Goal: Information Seeking & Learning: Learn about a topic

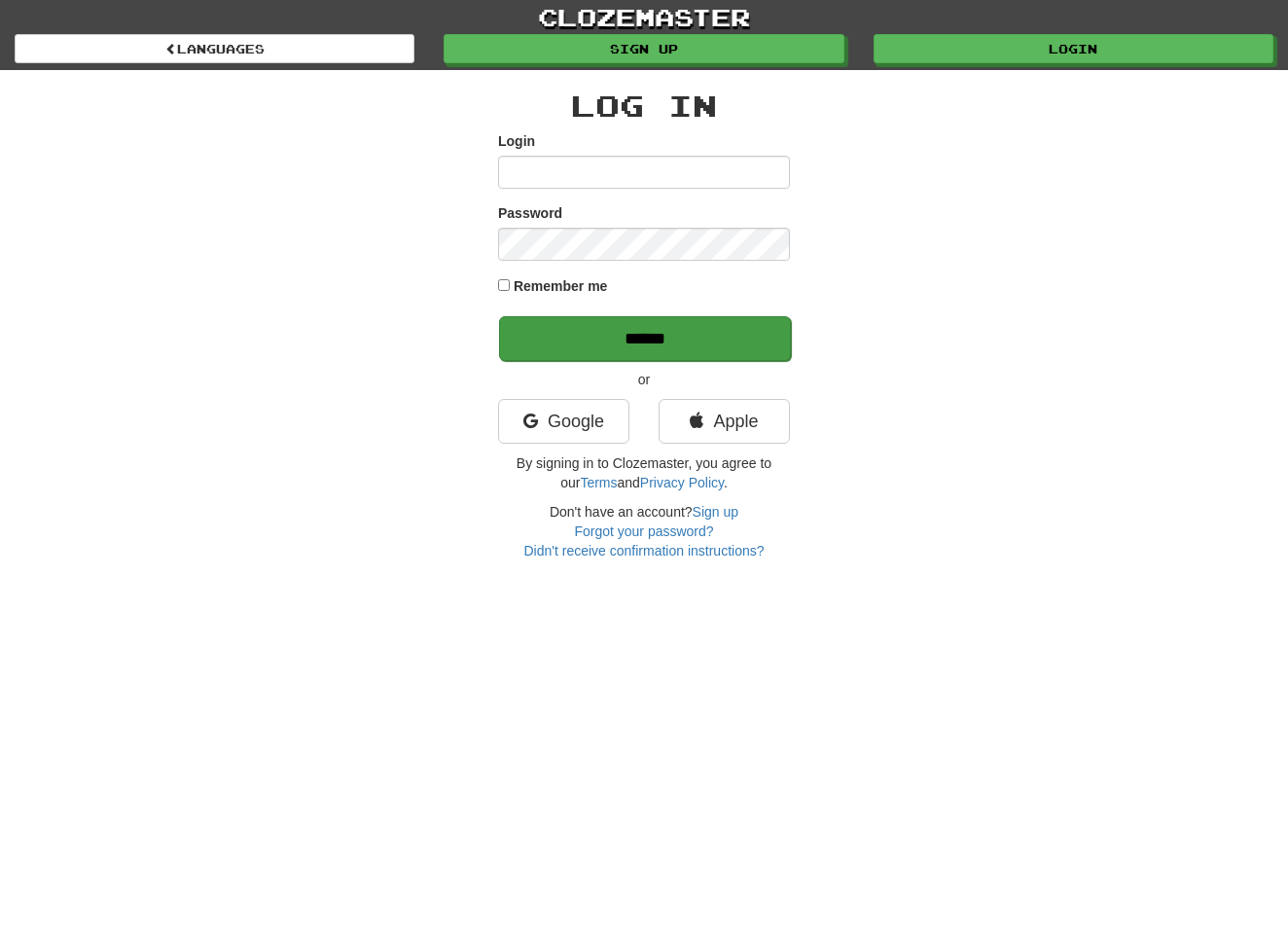
click at [663, 333] on input "******" at bounding box center [644, 338] width 292 height 45
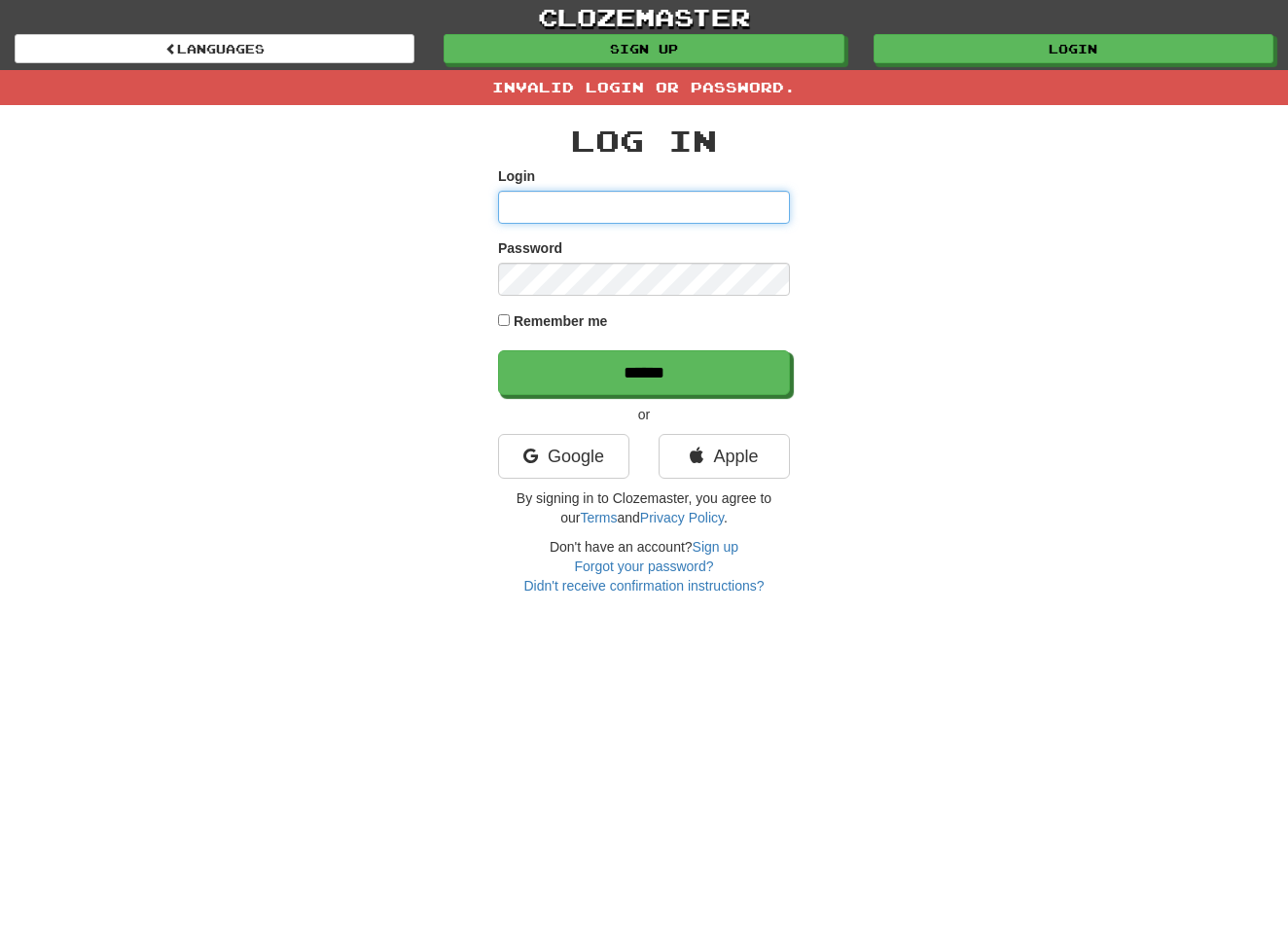
type input "**********"
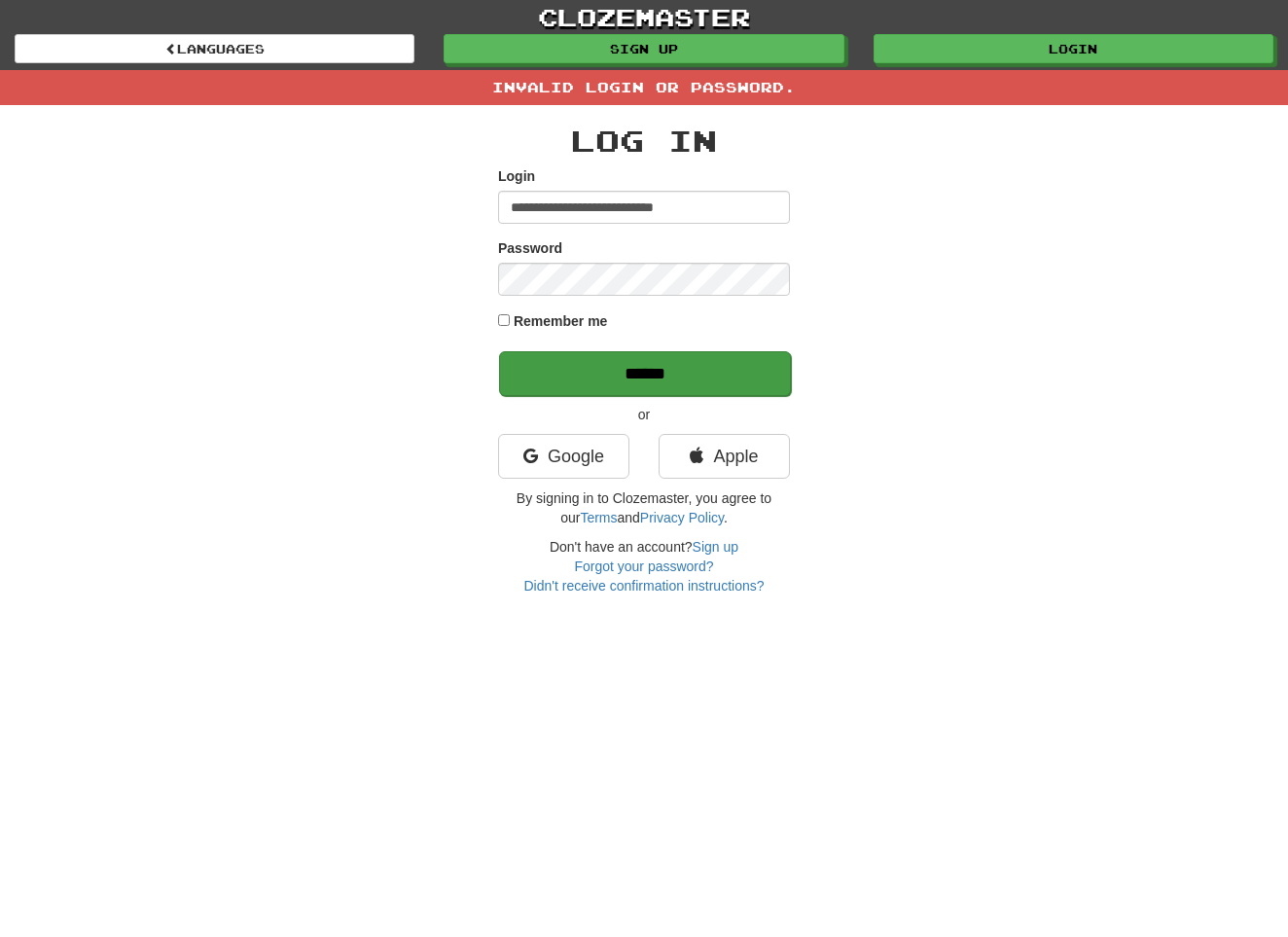
click at [634, 371] on input "******" at bounding box center [644, 373] width 292 height 45
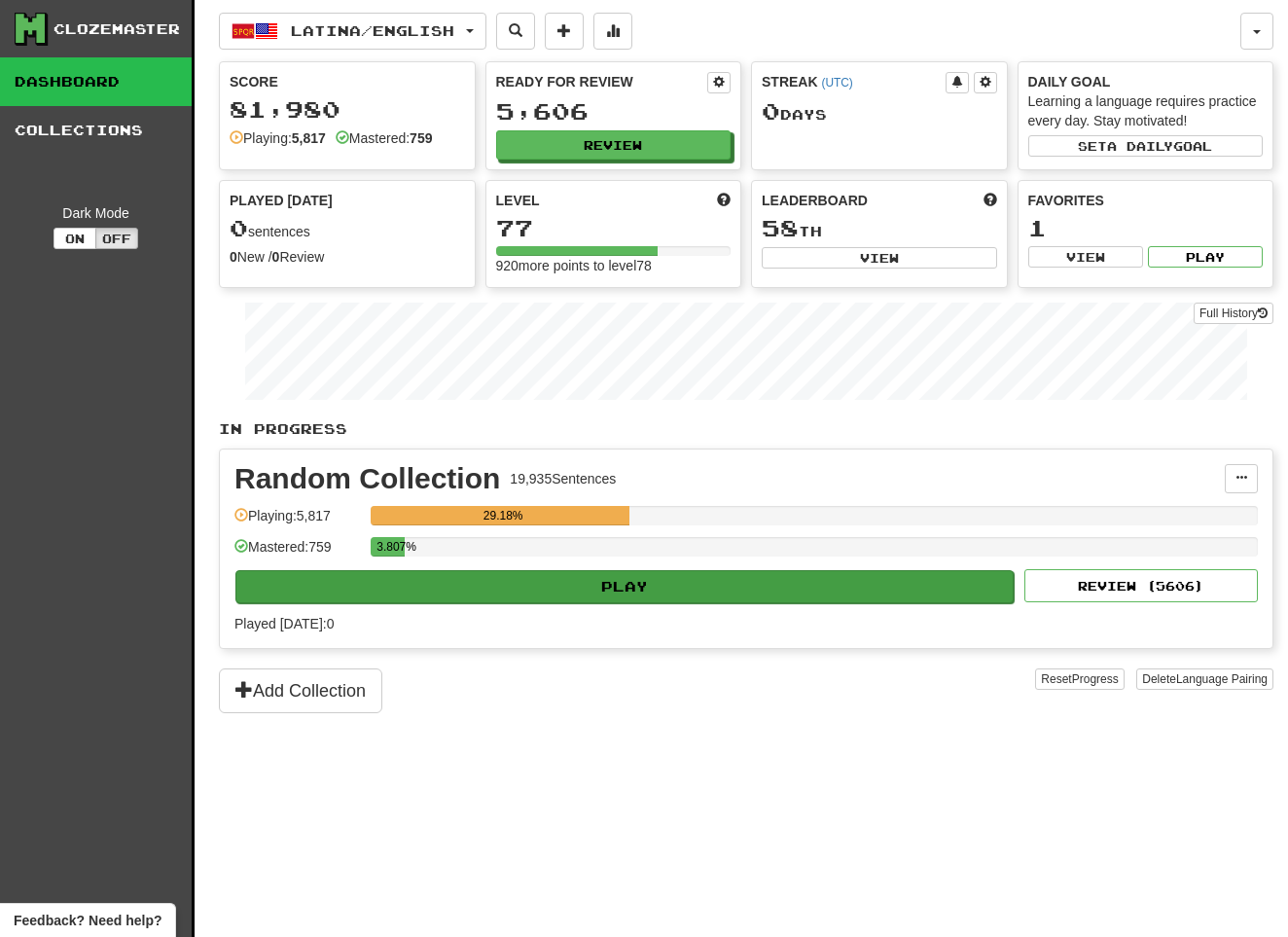
click at [619, 594] on button "Play" at bounding box center [625, 587] width 778 height 33
select select "**"
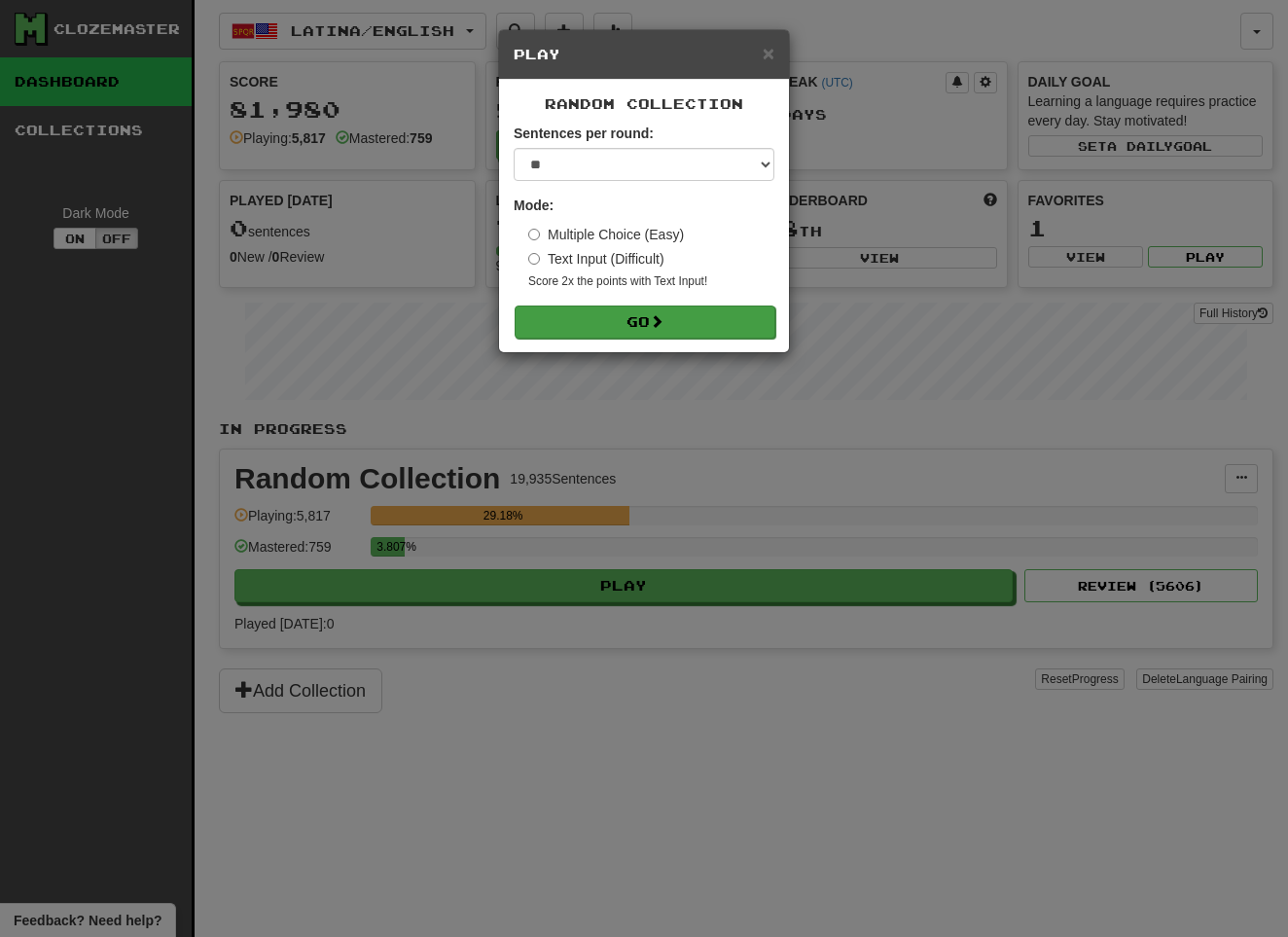
click at [651, 322] on button "Go" at bounding box center [644, 322] width 260 height 33
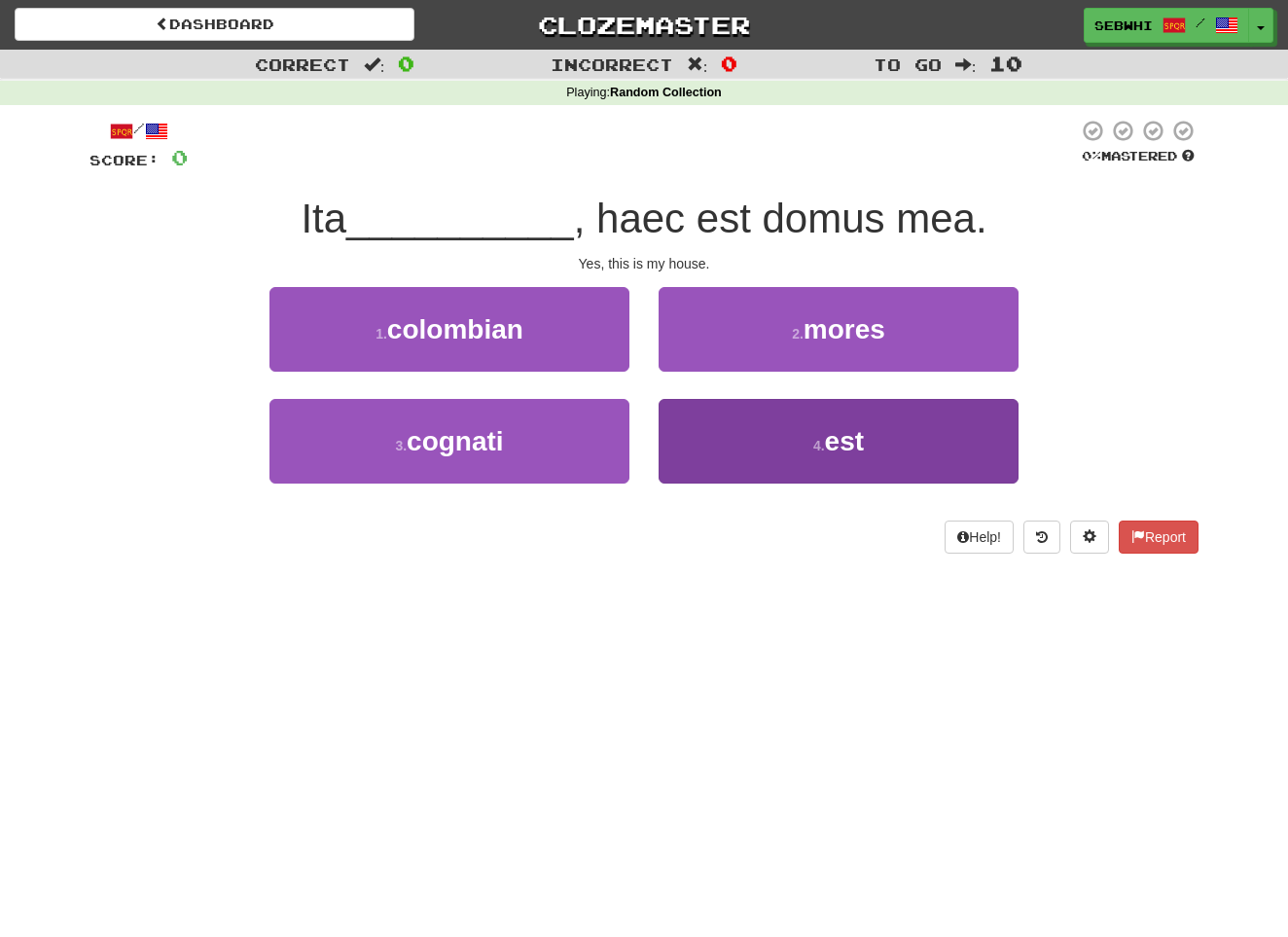
click at [845, 445] on span "est" at bounding box center [844, 441] width 39 height 30
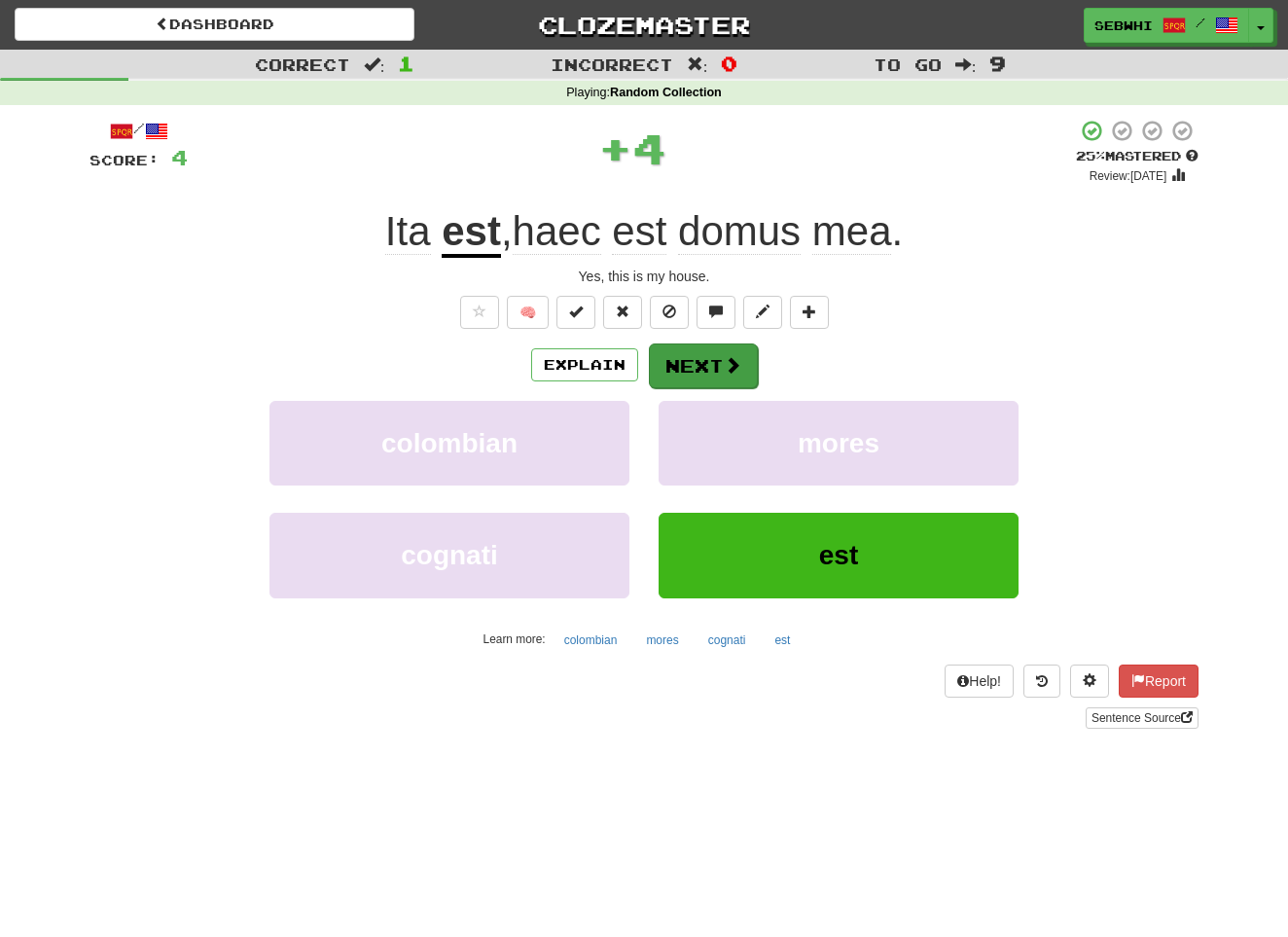
click at [692, 361] on button "Next" at bounding box center [704, 366] width 109 height 45
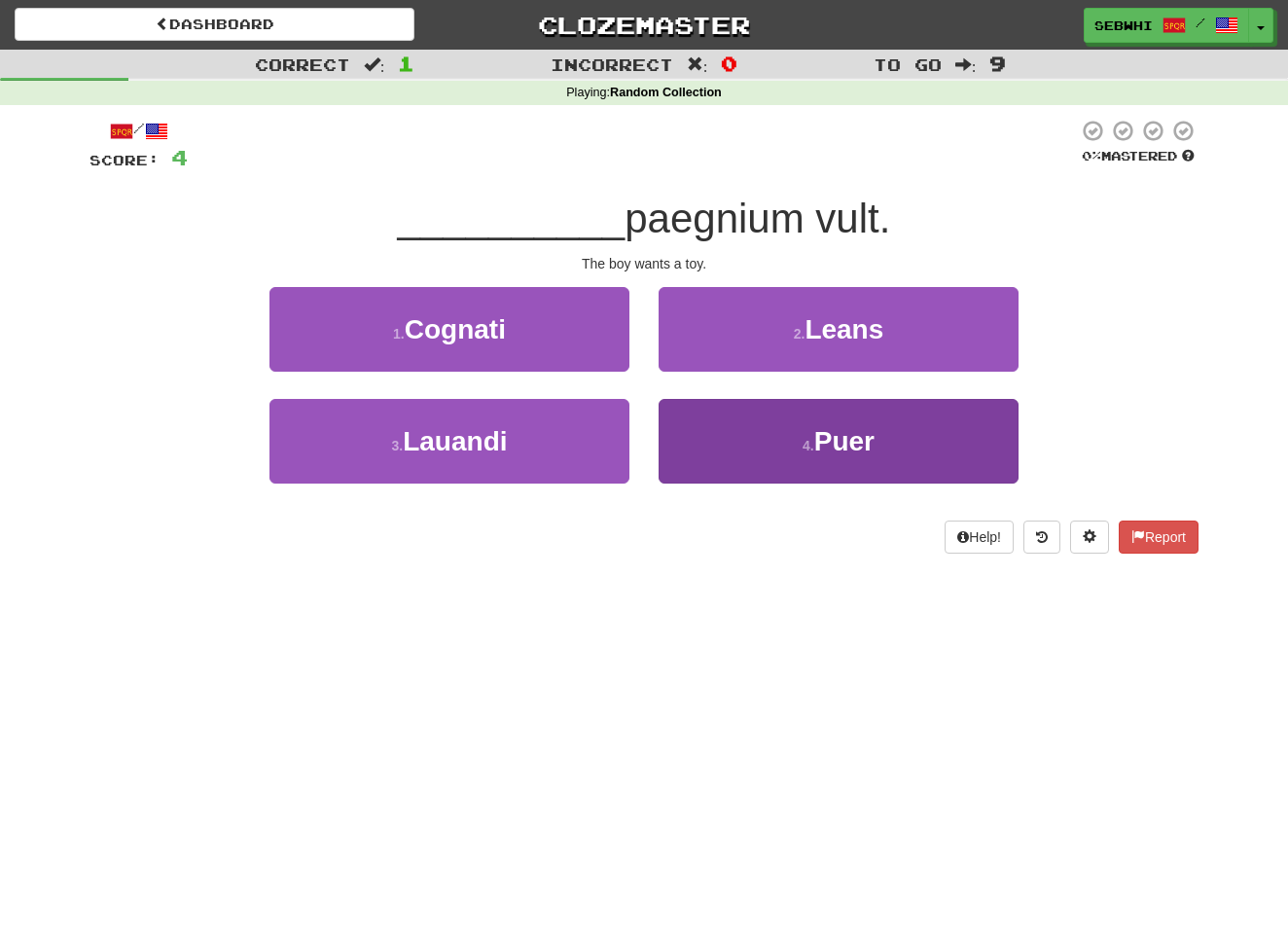
click at [843, 434] on span "Puer" at bounding box center [844, 441] width 60 height 30
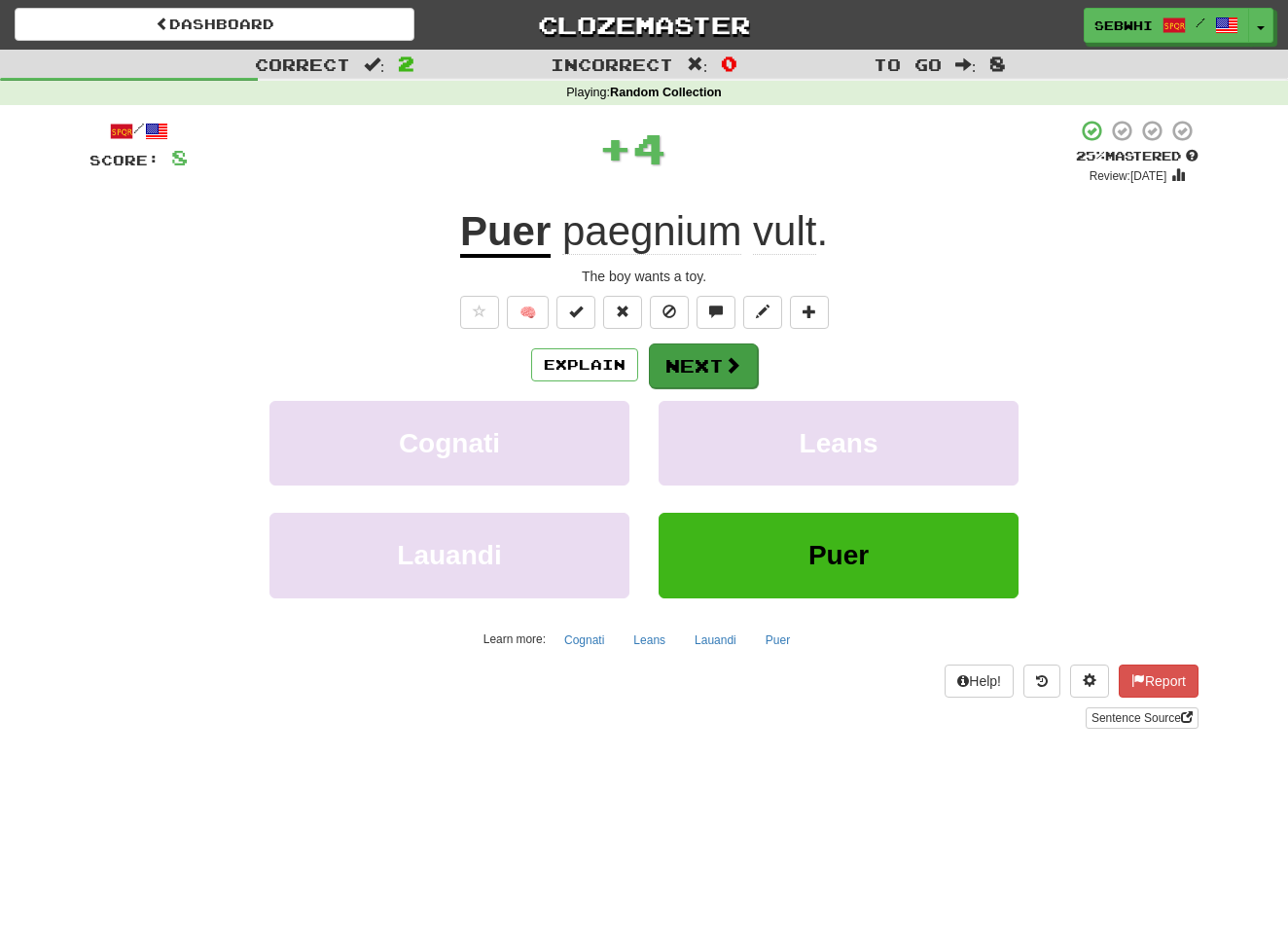
click at [710, 360] on button "Next" at bounding box center [704, 366] width 109 height 45
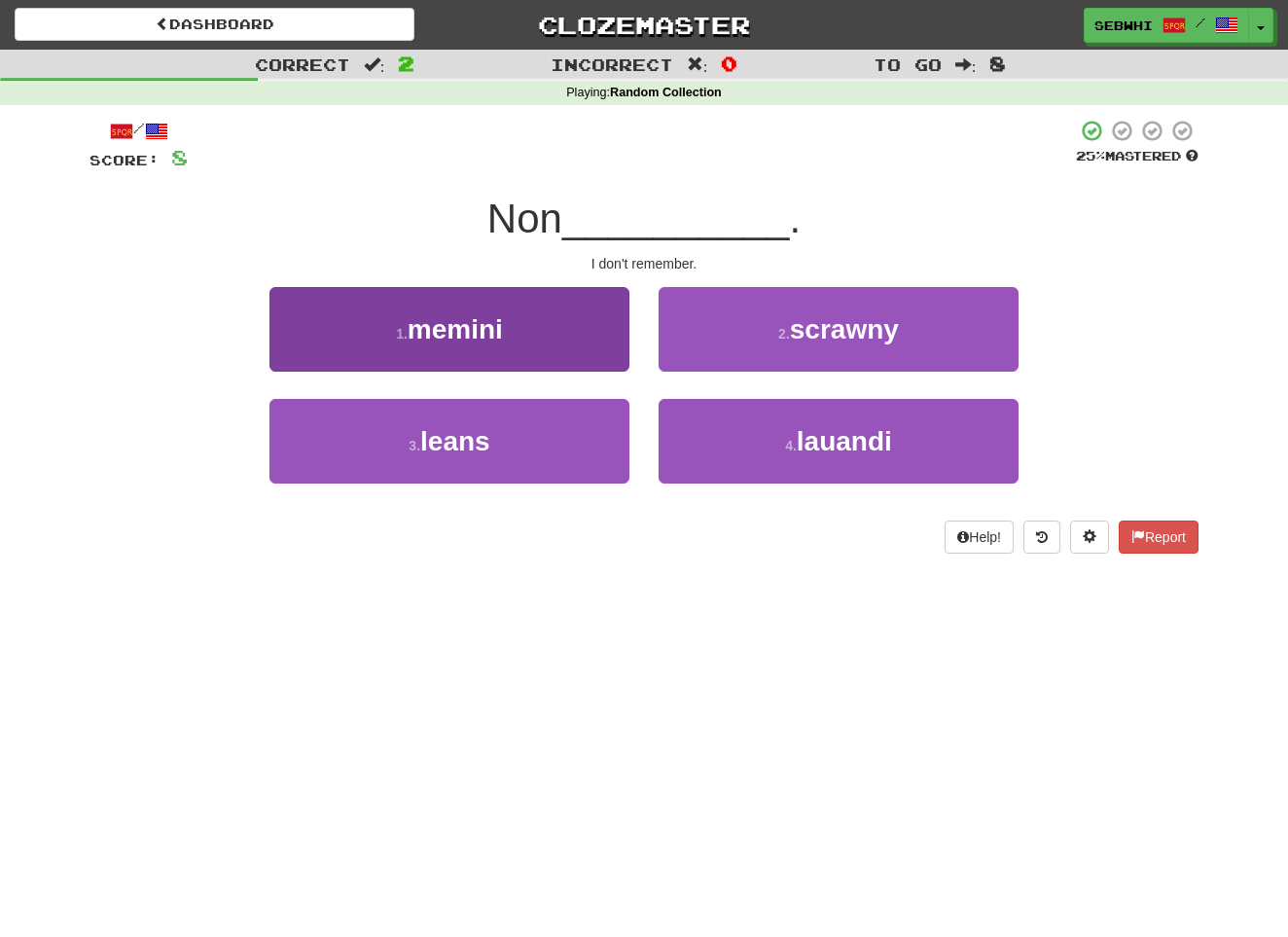
click at [486, 325] on span "memini" at bounding box center [455, 329] width 96 height 30
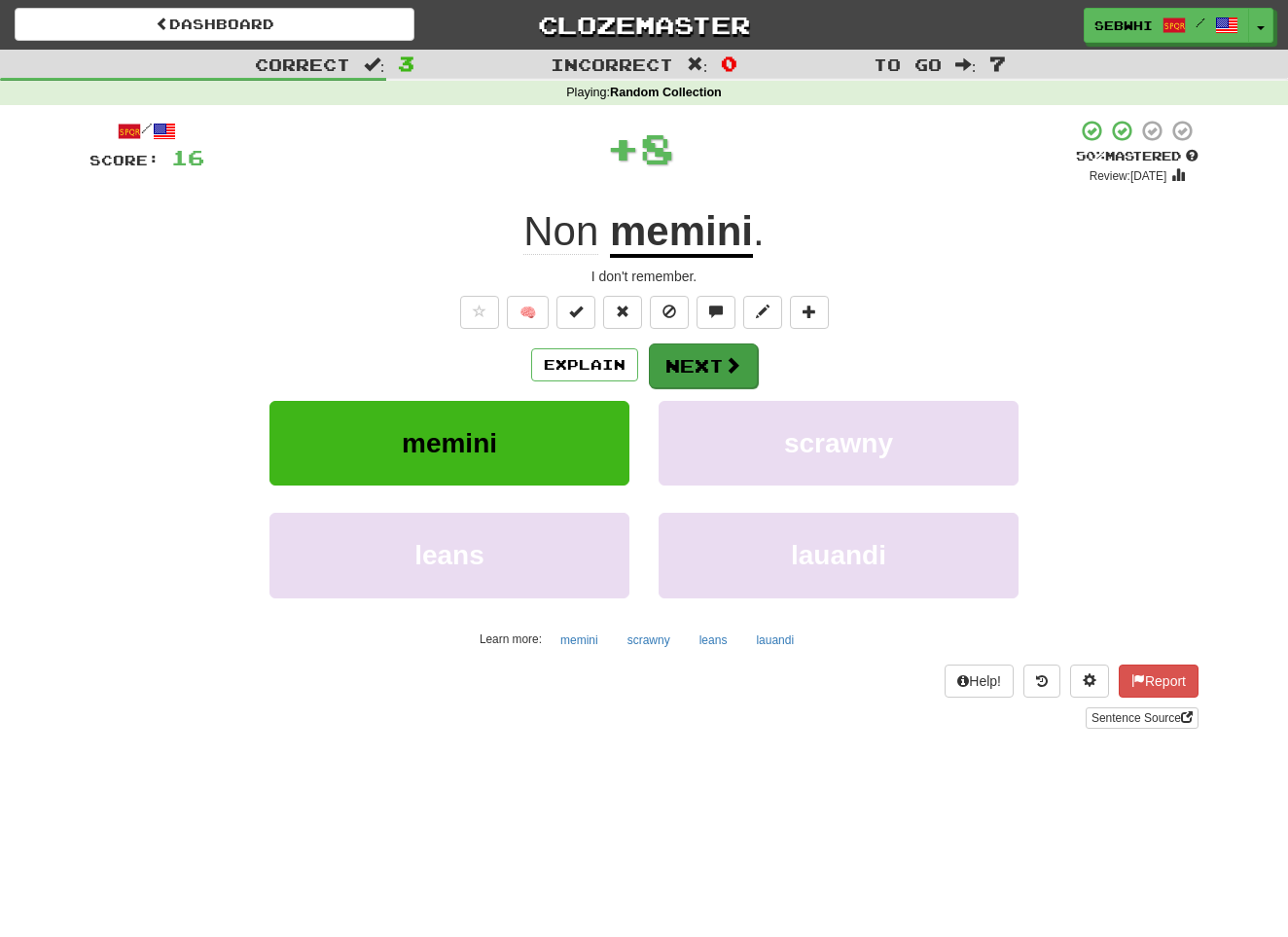
click at [707, 359] on button "Next" at bounding box center [704, 366] width 109 height 45
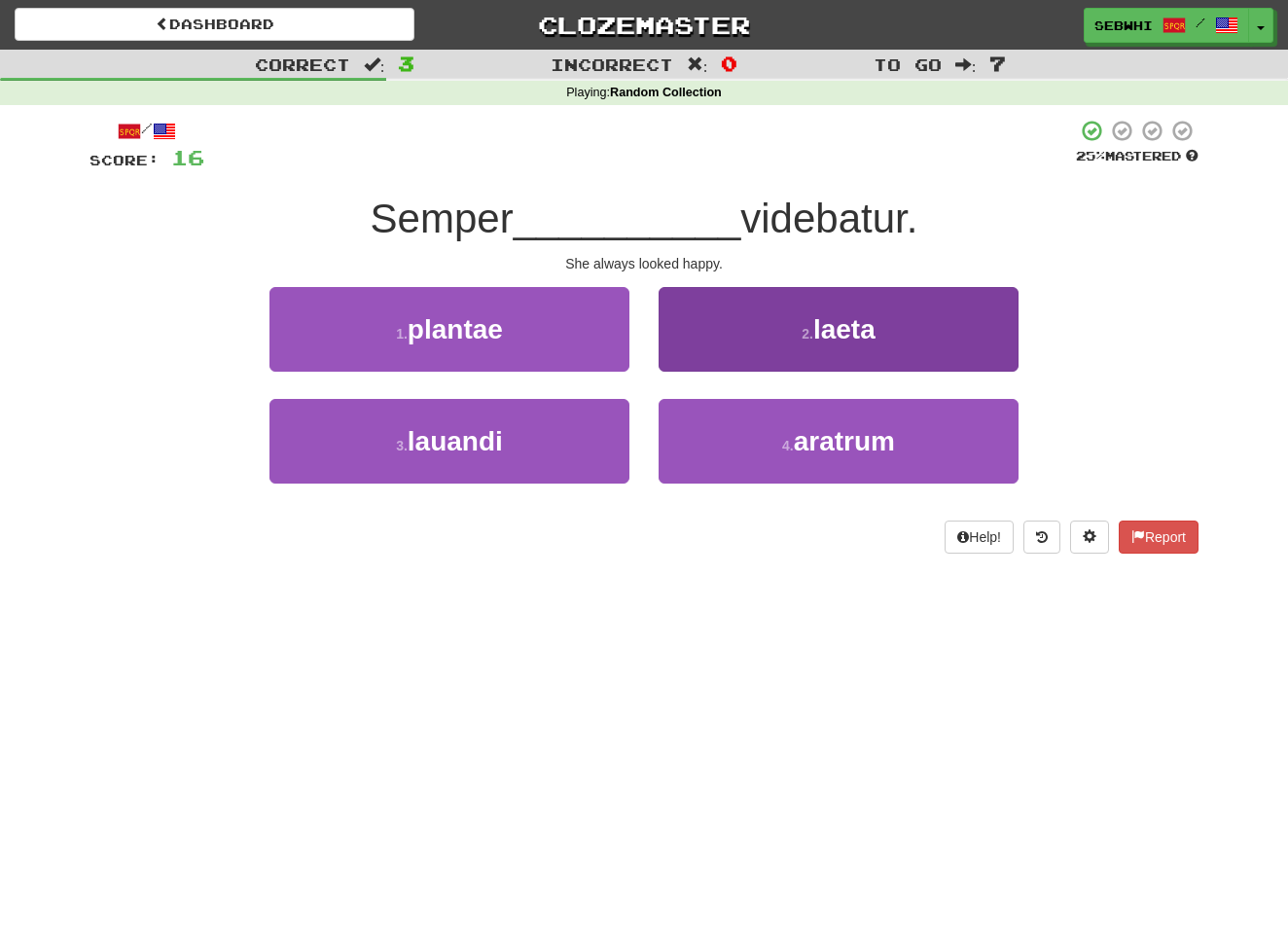
click at [843, 332] on span "laeta" at bounding box center [844, 329] width 62 height 30
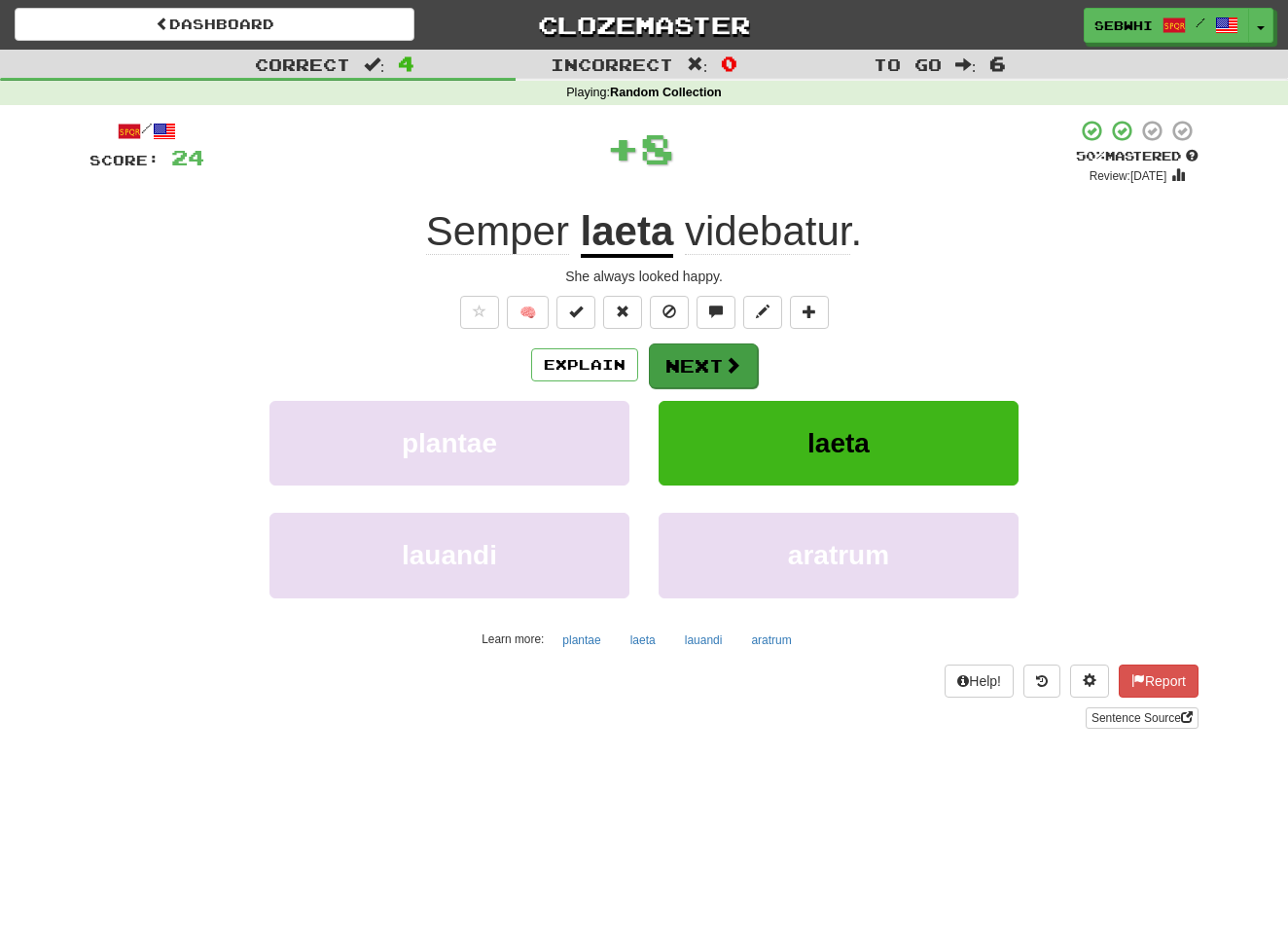
click at [725, 357] on span at bounding box center [732, 365] width 18 height 18
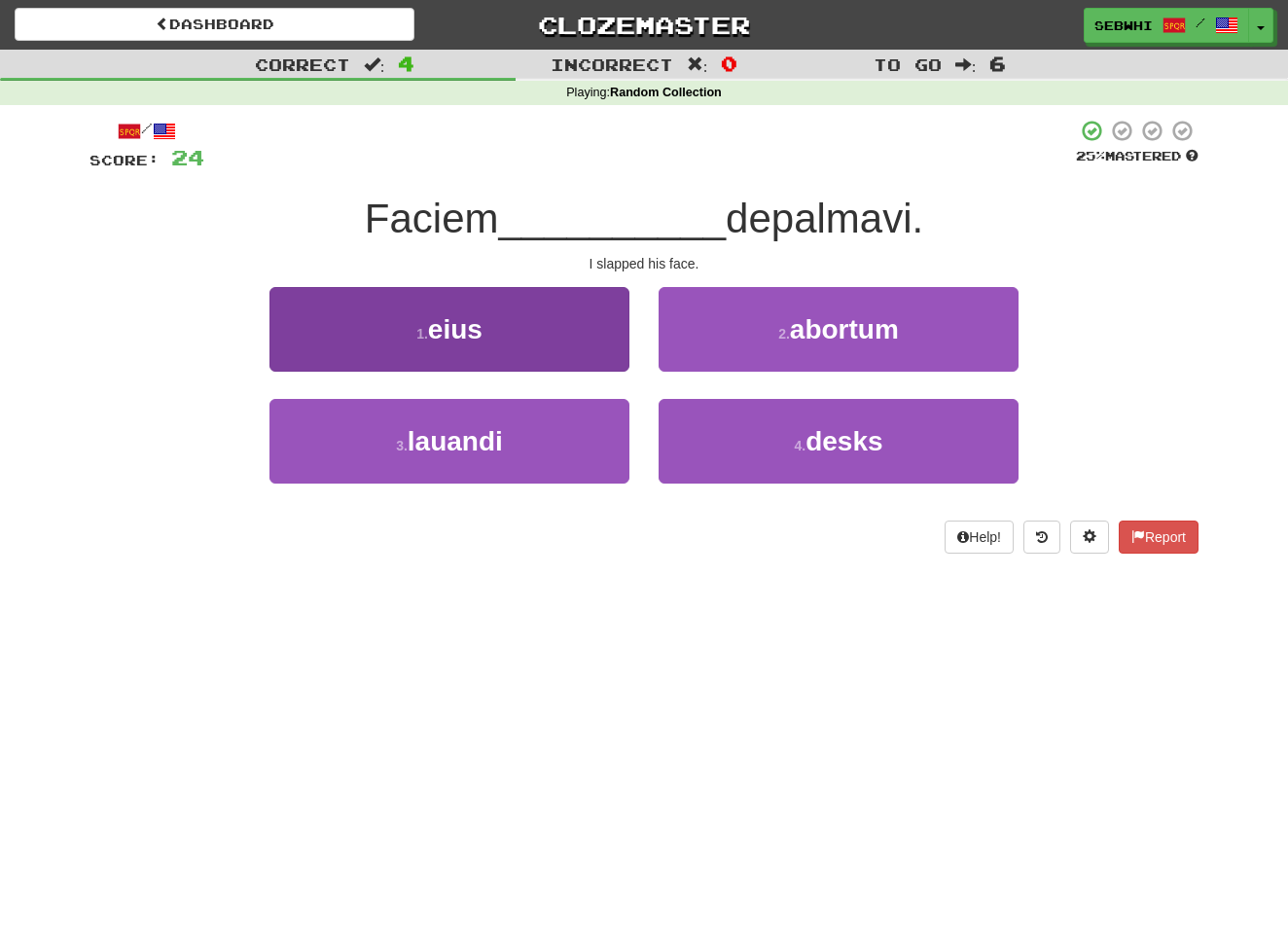
click at [474, 329] on span "eius" at bounding box center [455, 329] width 55 height 30
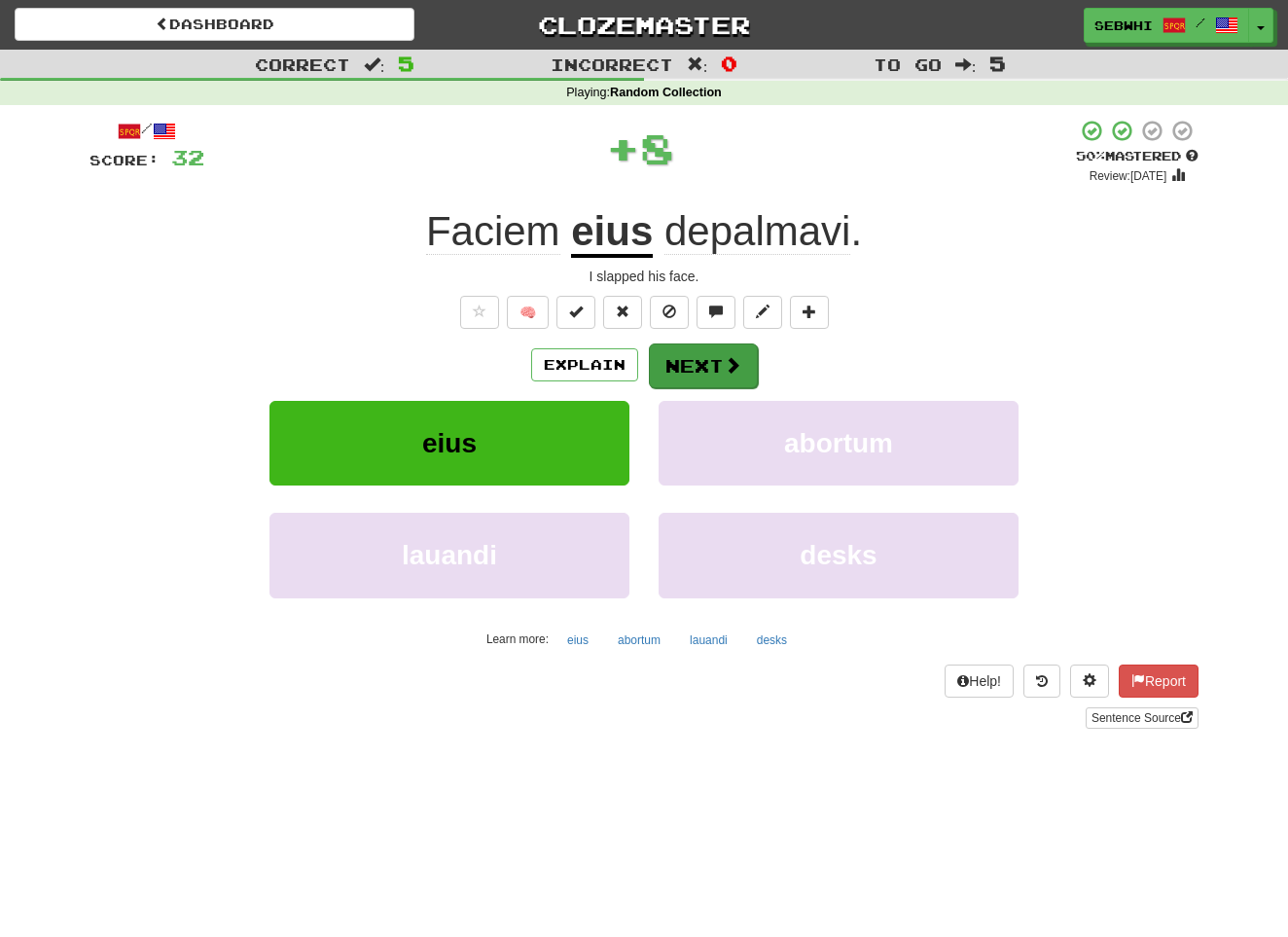
click at [703, 366] on button "Next" at bounding box center [704, 366] width 109 height 45
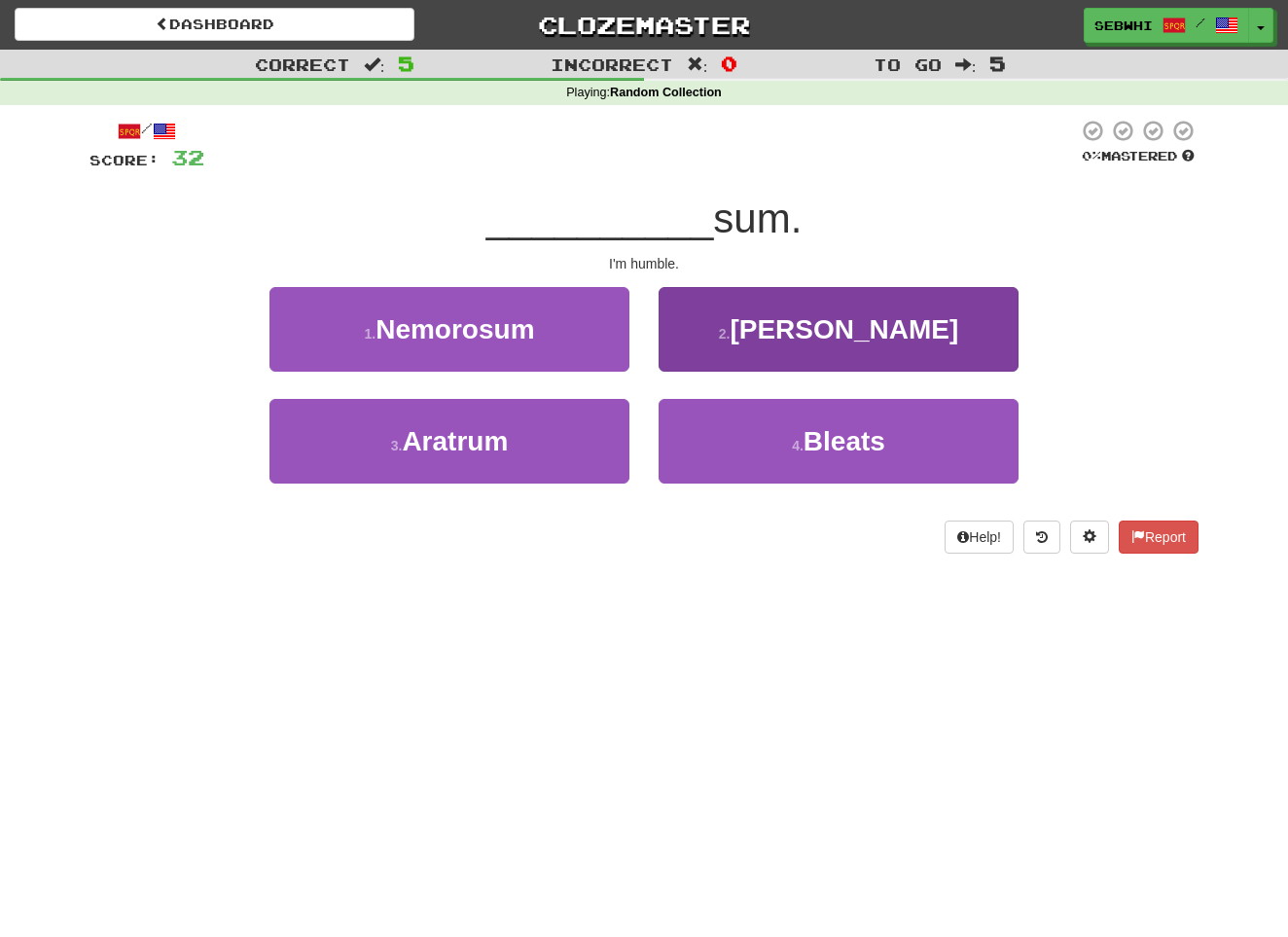
click at [822, 321] on span "[PERSON_NAME]" at bounding box center [843, 329] width 229 height 30
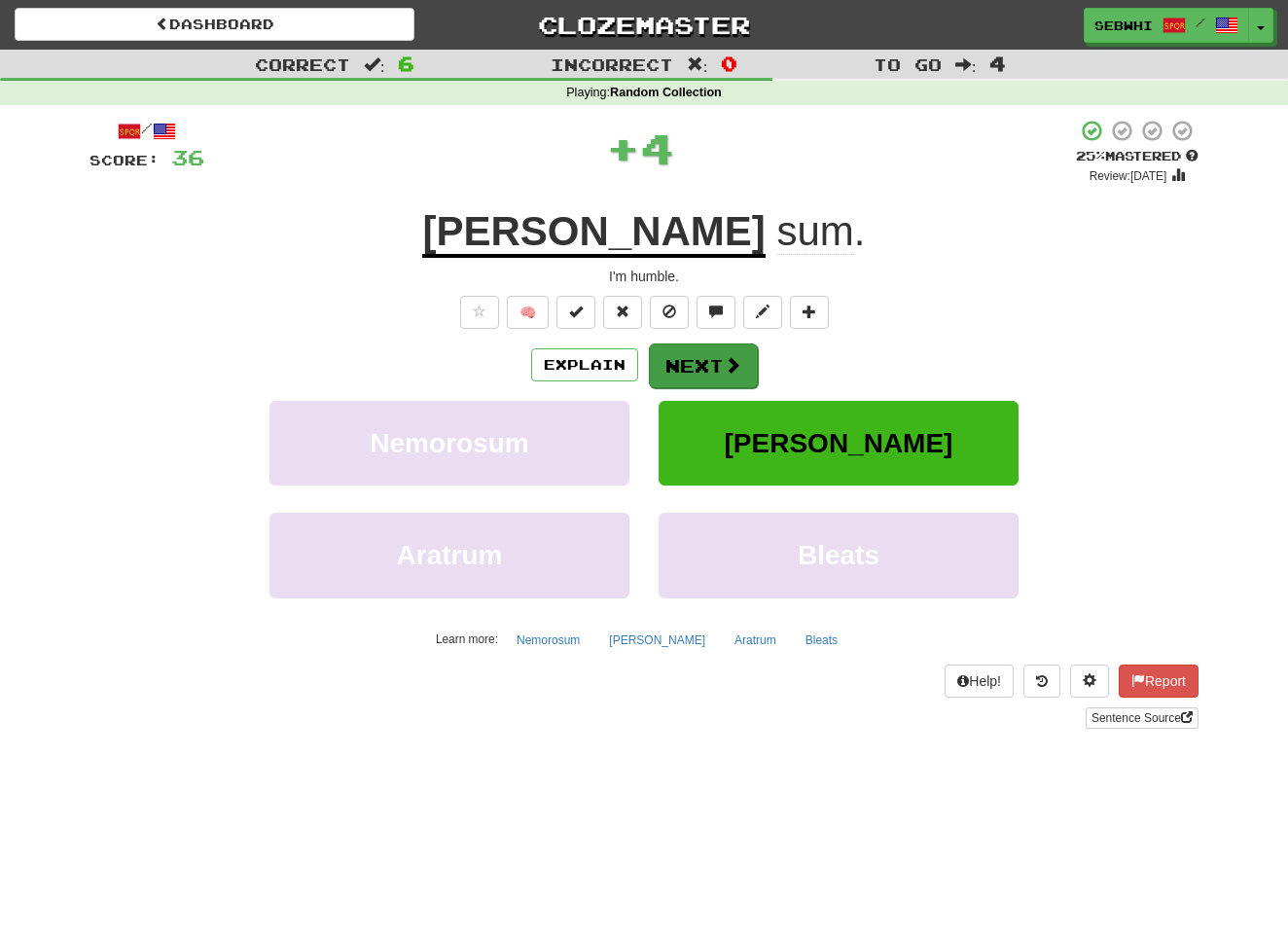
click at [723, 363] on span at bounding box center [732, 365] width 18 height 18
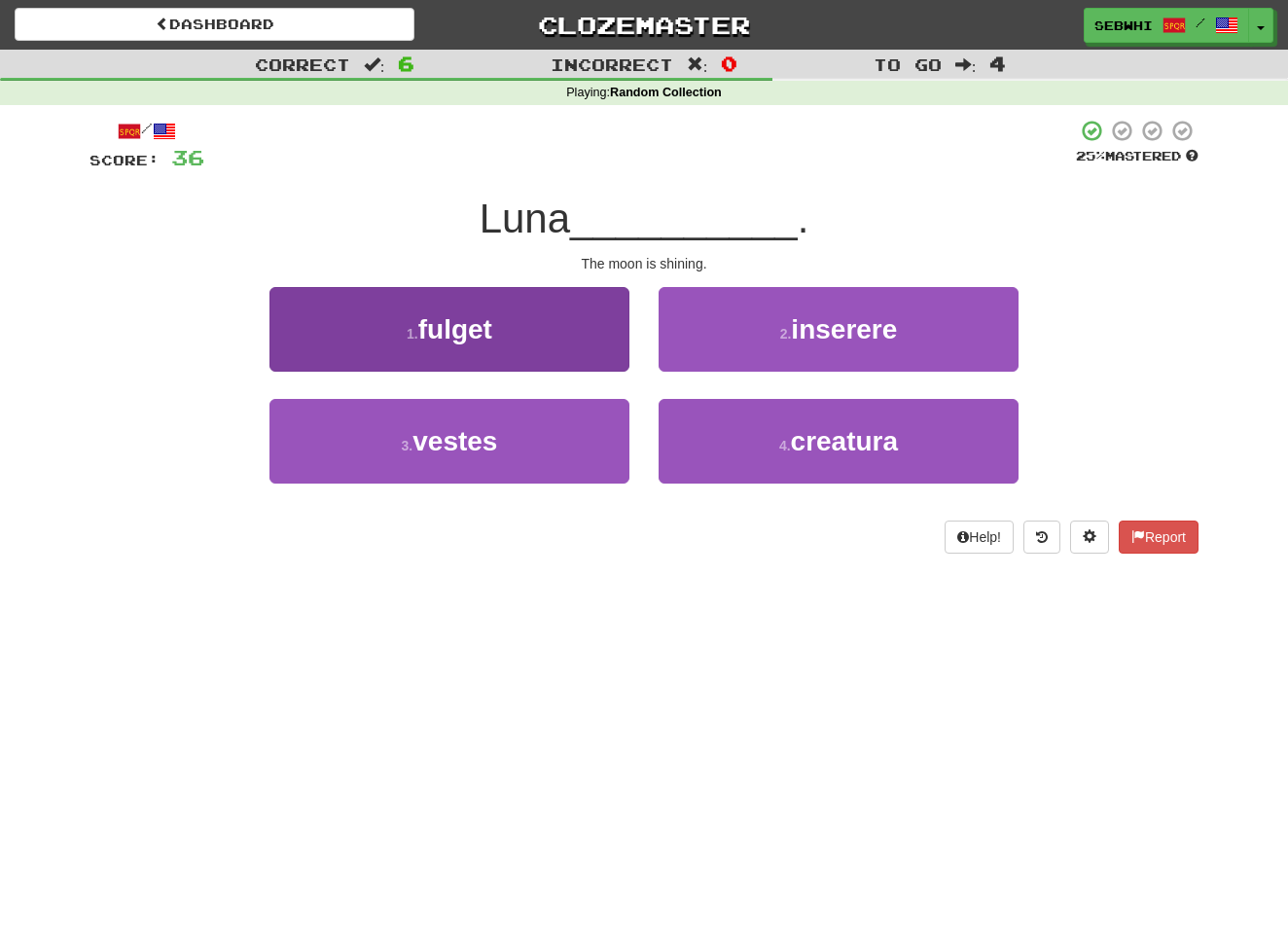
click at [463, 327] on span "fulget" at bounding box center [455, 329] width 74 height 30
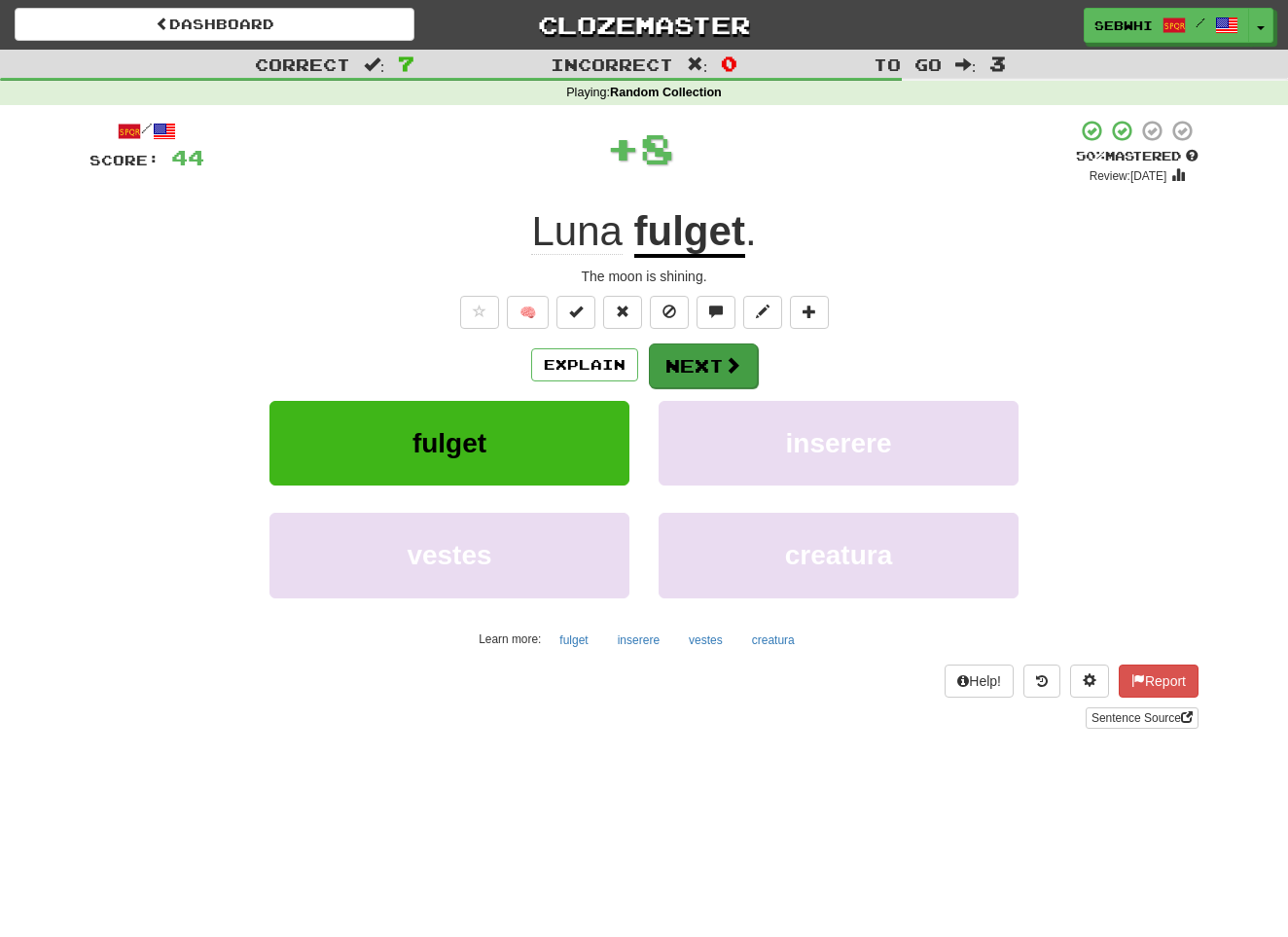
click at [708, 364] on button "Next" at bounding box center [704, 366] width 109 height 45
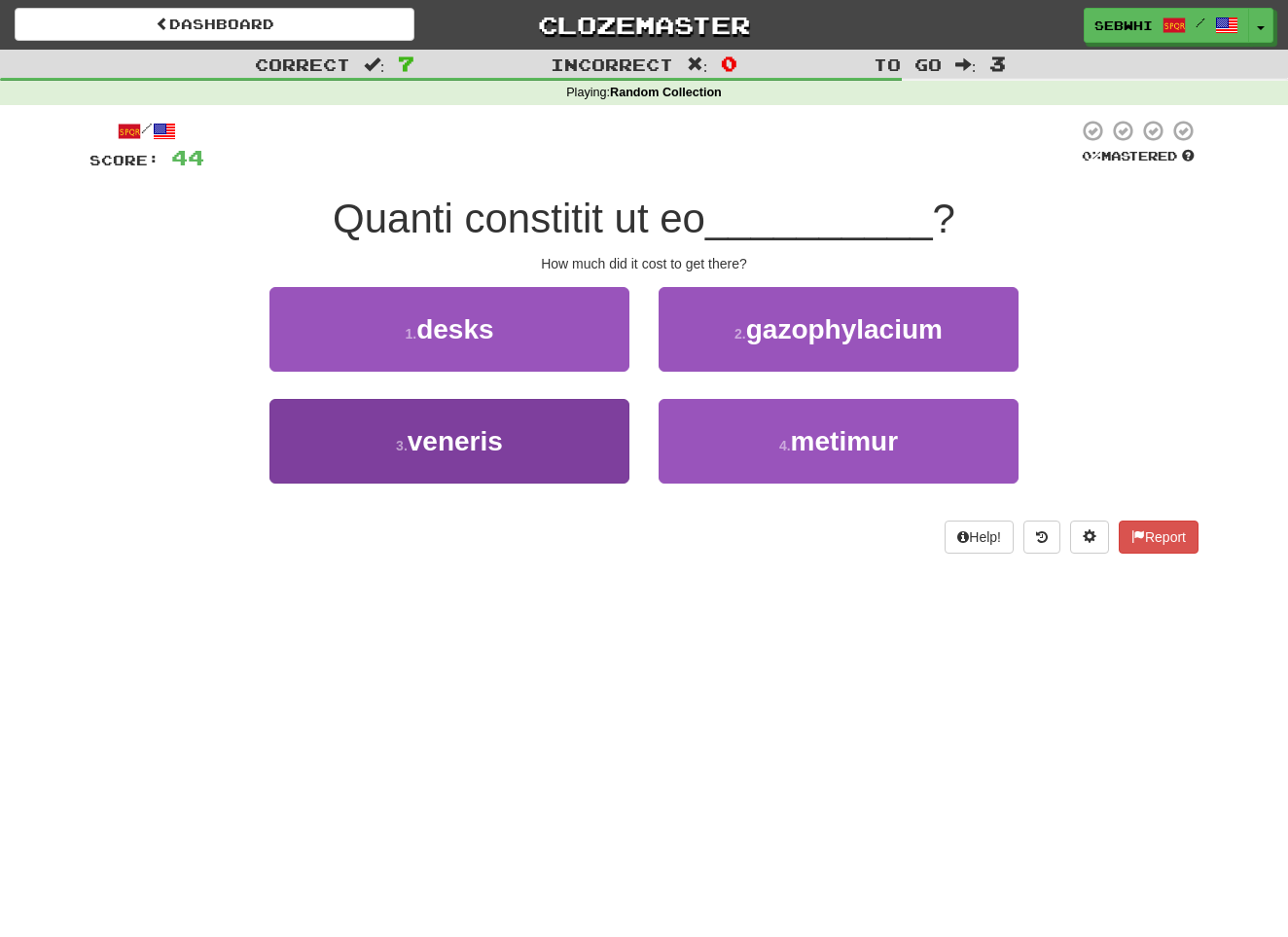
click at [471, 443] on span "veneris" at bounding box center [455, 441] width 96 height 30
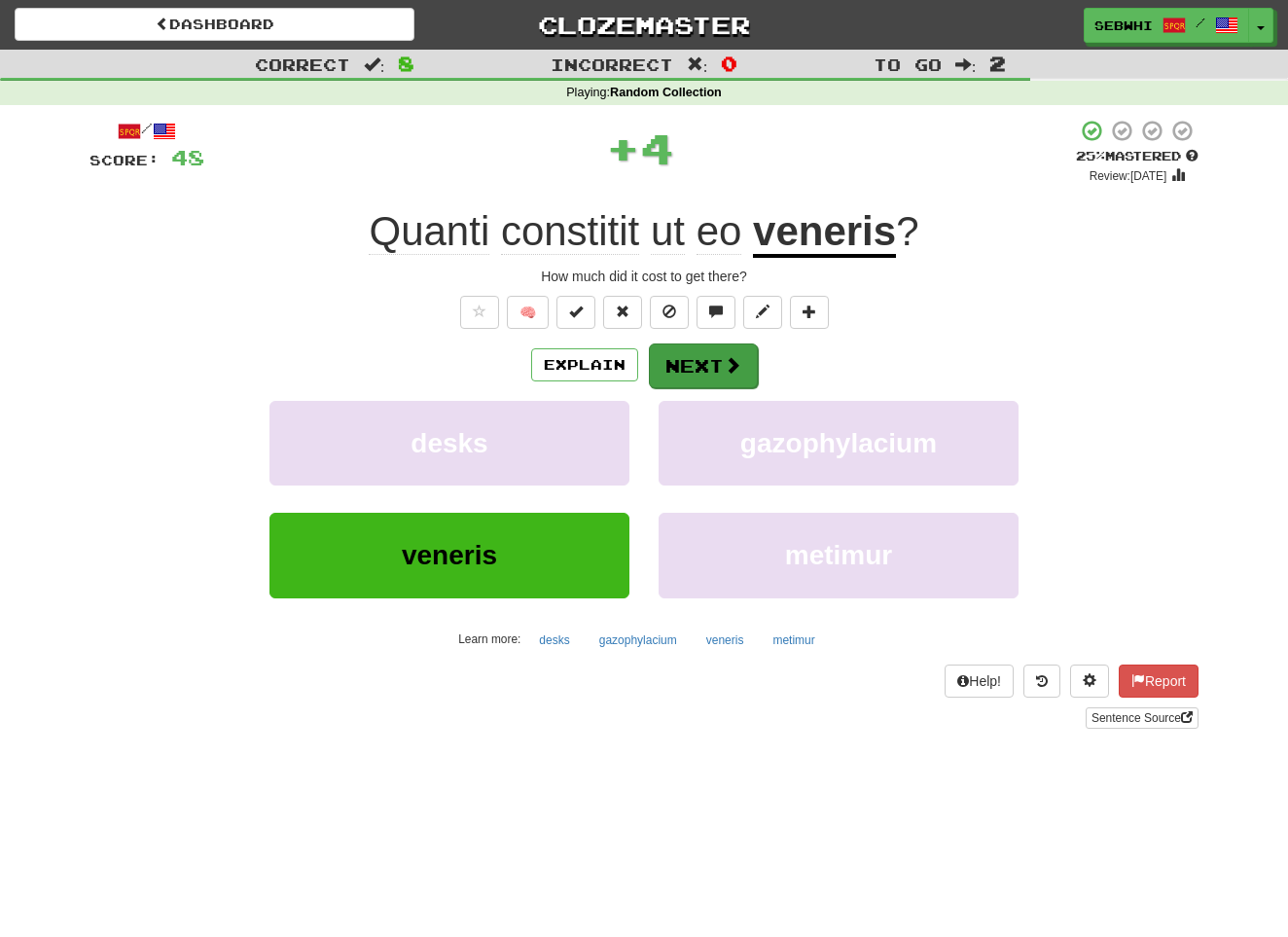
click at [723, 363] on span at bounding box center [732, 365] width 18 height 18
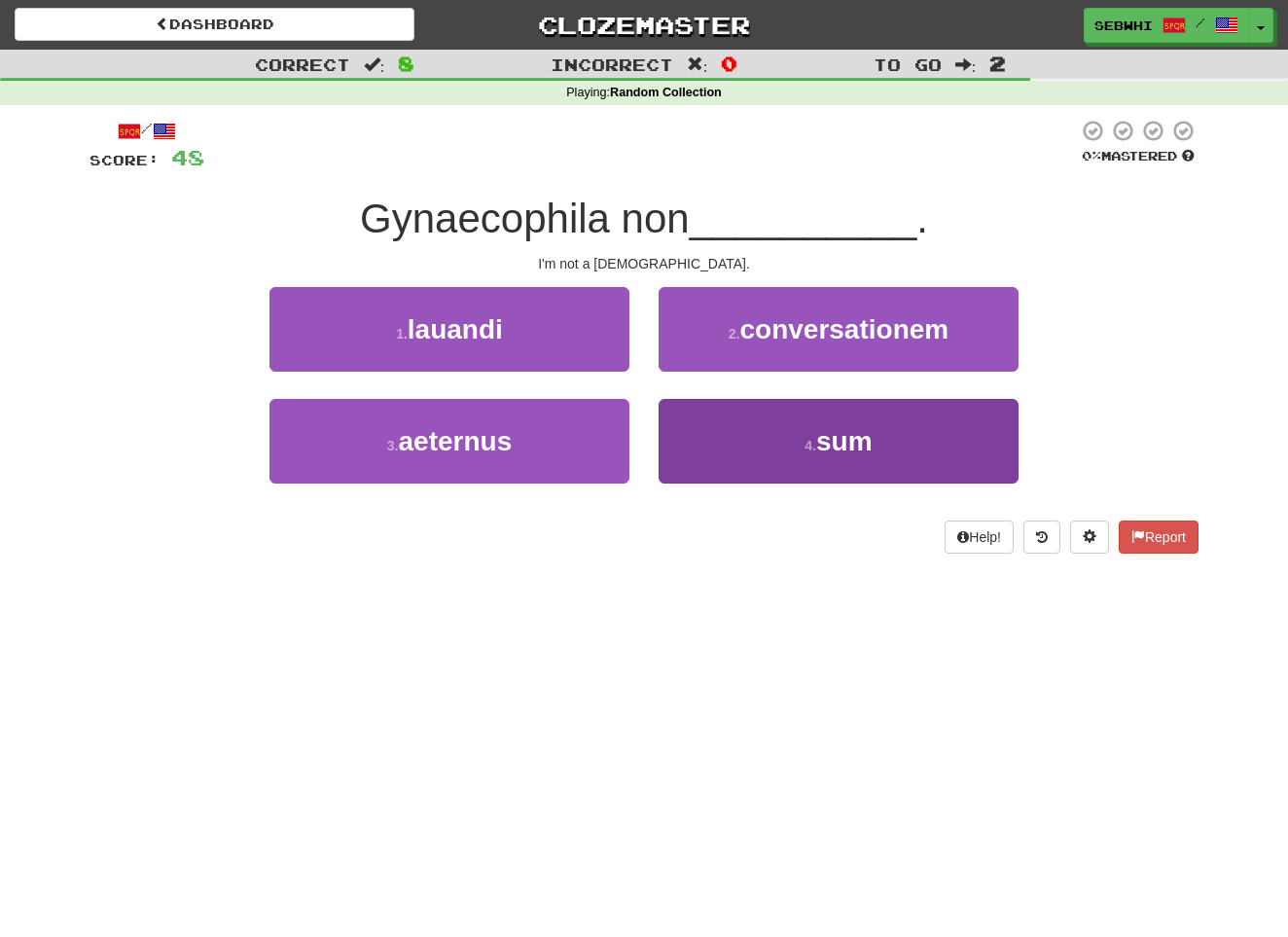
click at [839, 443] on span "sum" at bounding box center [844, 441] width 57 height 30
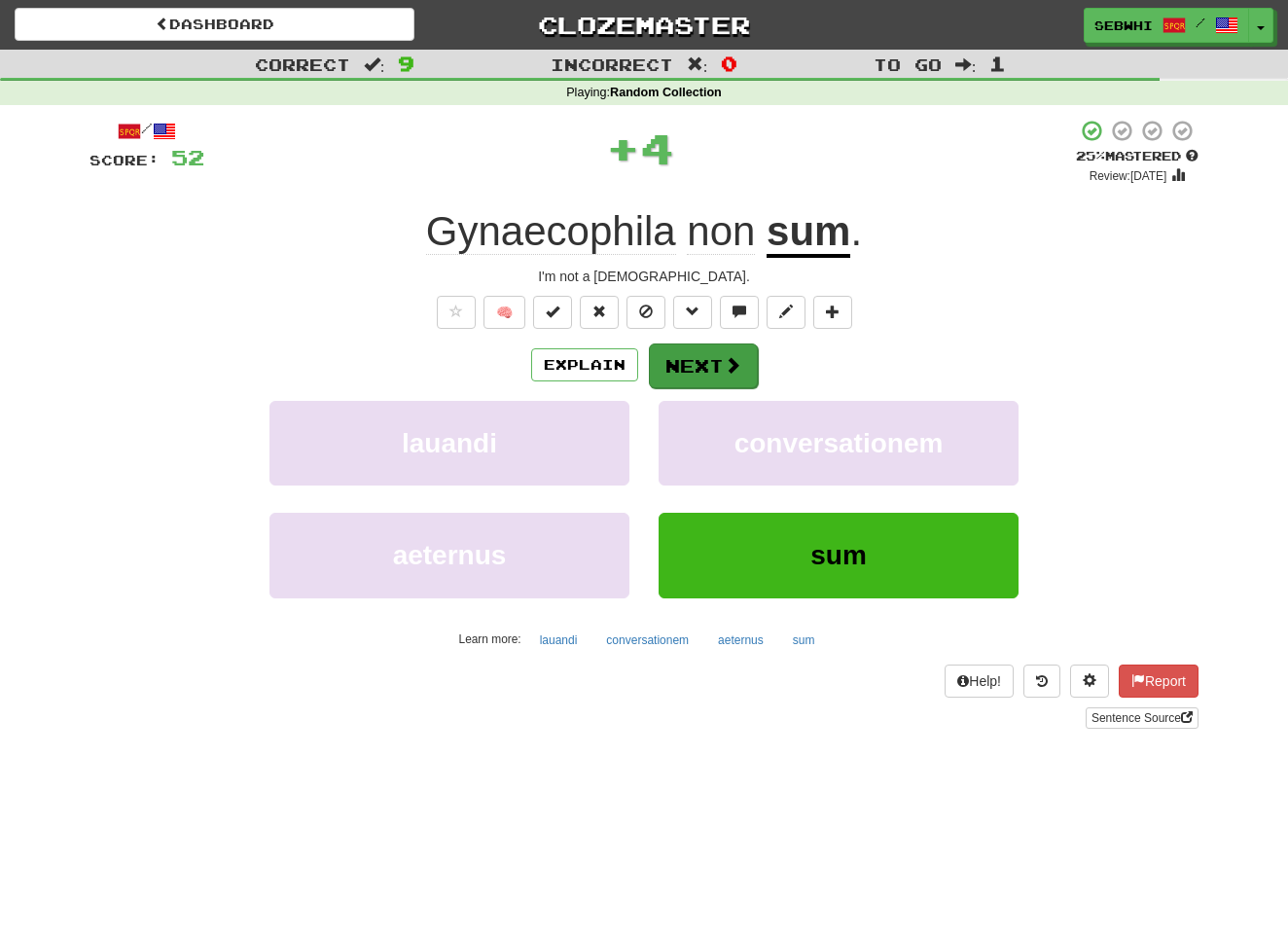
click at [701, 363] on button "Next" at bounding box center [704, 366] width 109 height 45
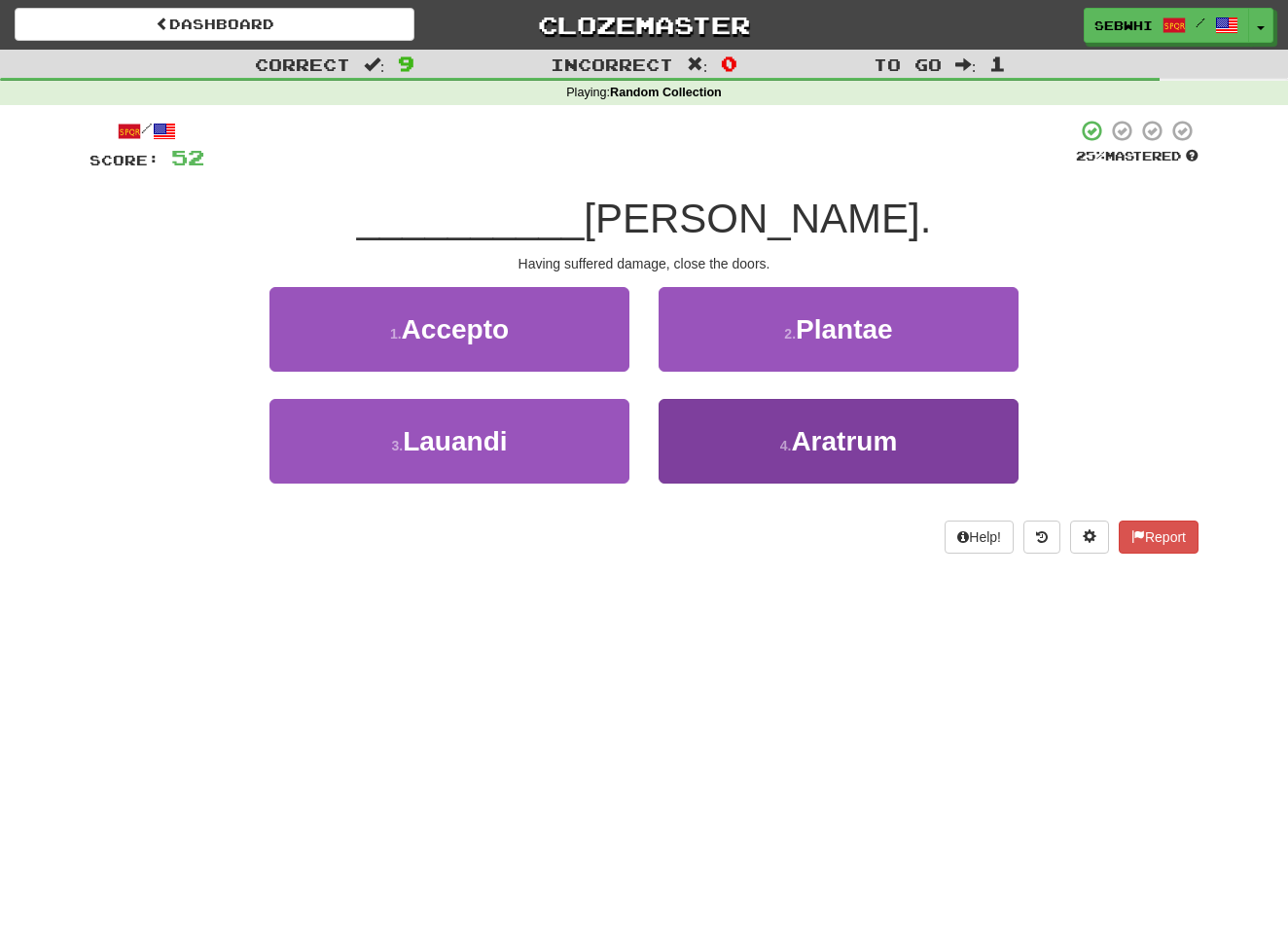
click at [859, 446] on span "Aratrum" at bounding box center [843, 441] width 106 height 30
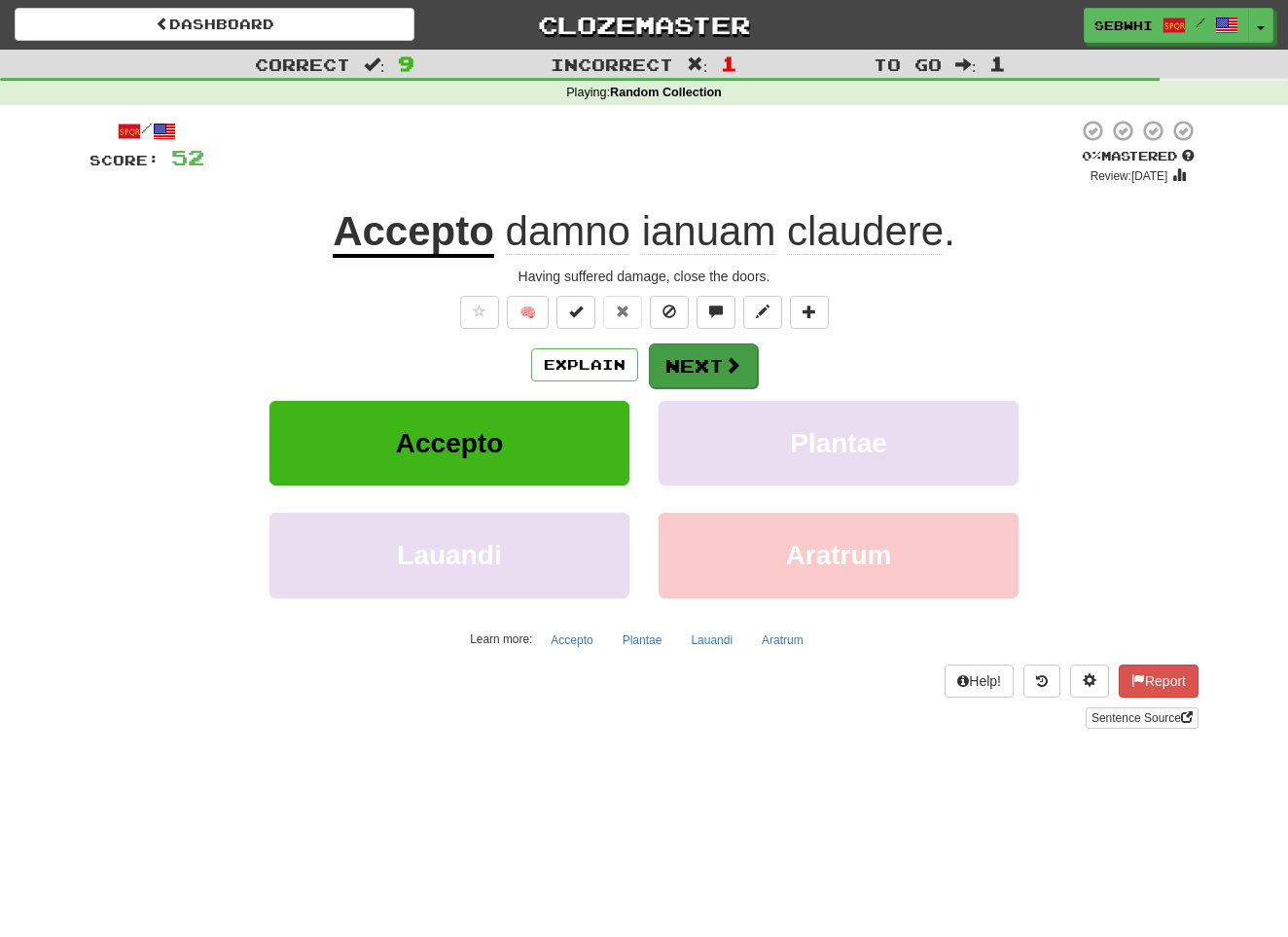
click at [717, 363] on button "Next" at bounding box center [704, 366] width 109 height 45
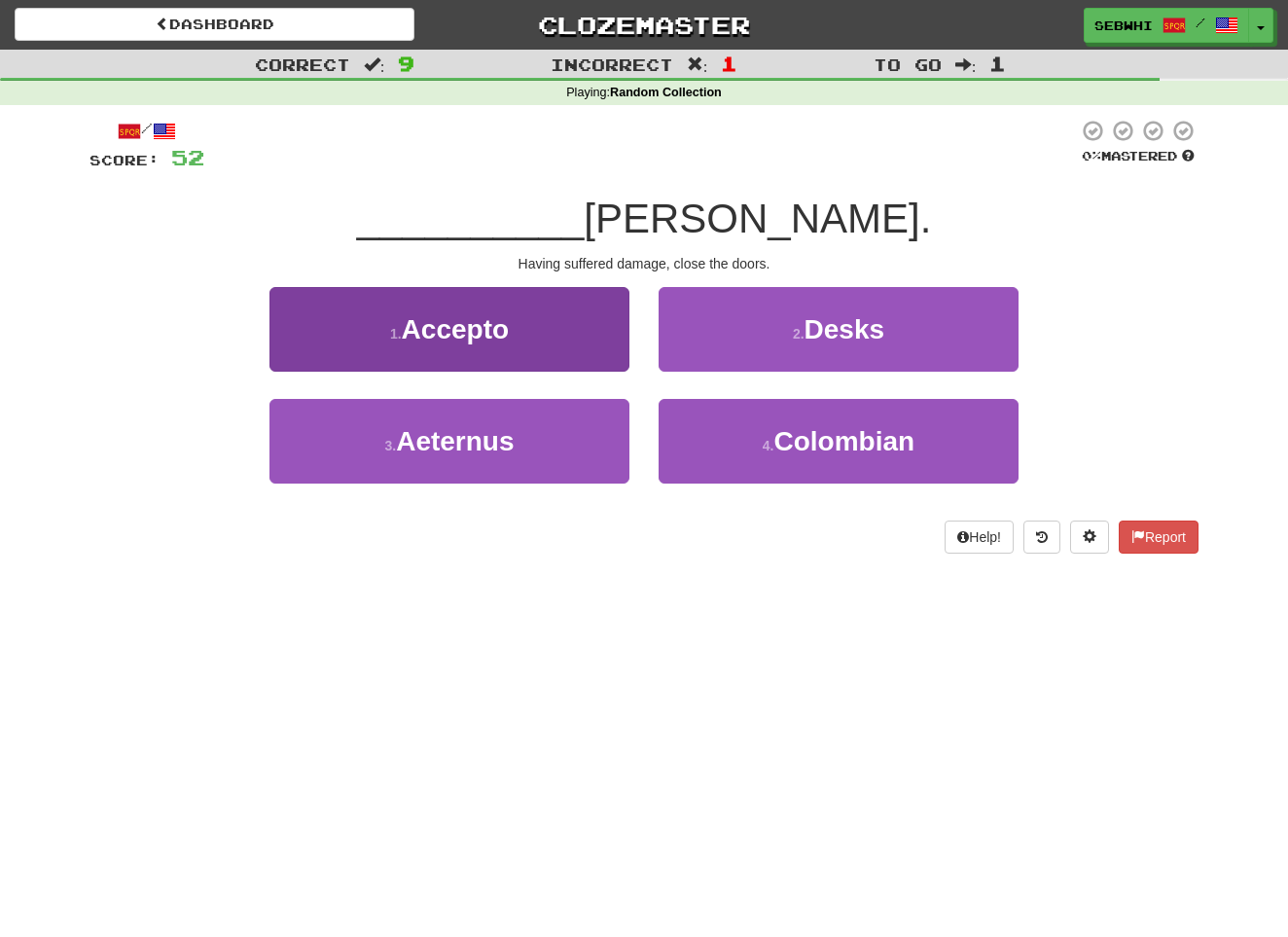
click at [488, 328] on span "Accepto" at bounding box center [455, 329] width 107 height 30
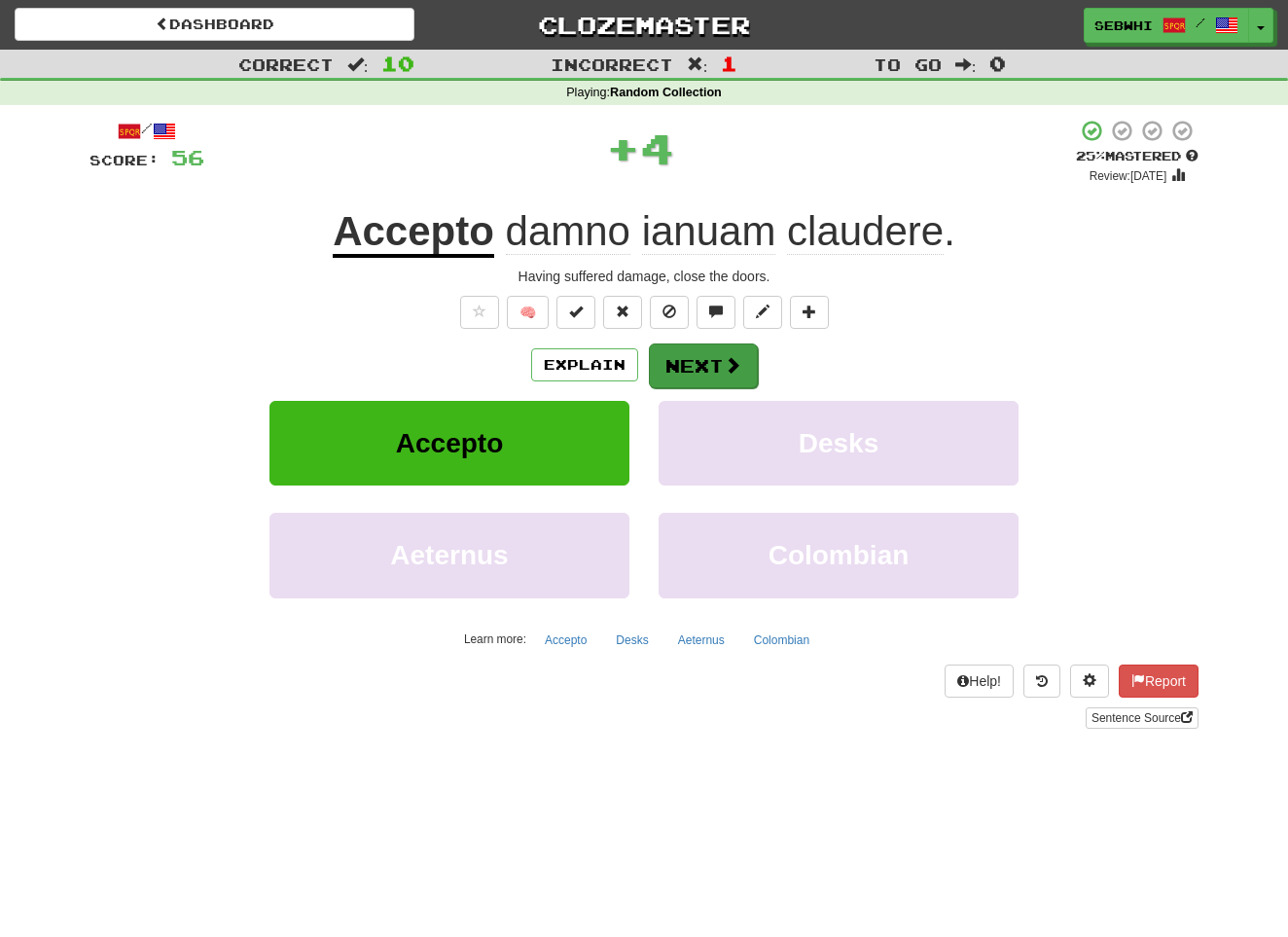
click at [696, 359] on button "Next" at bounding box center [704, 366] width 109 height 45
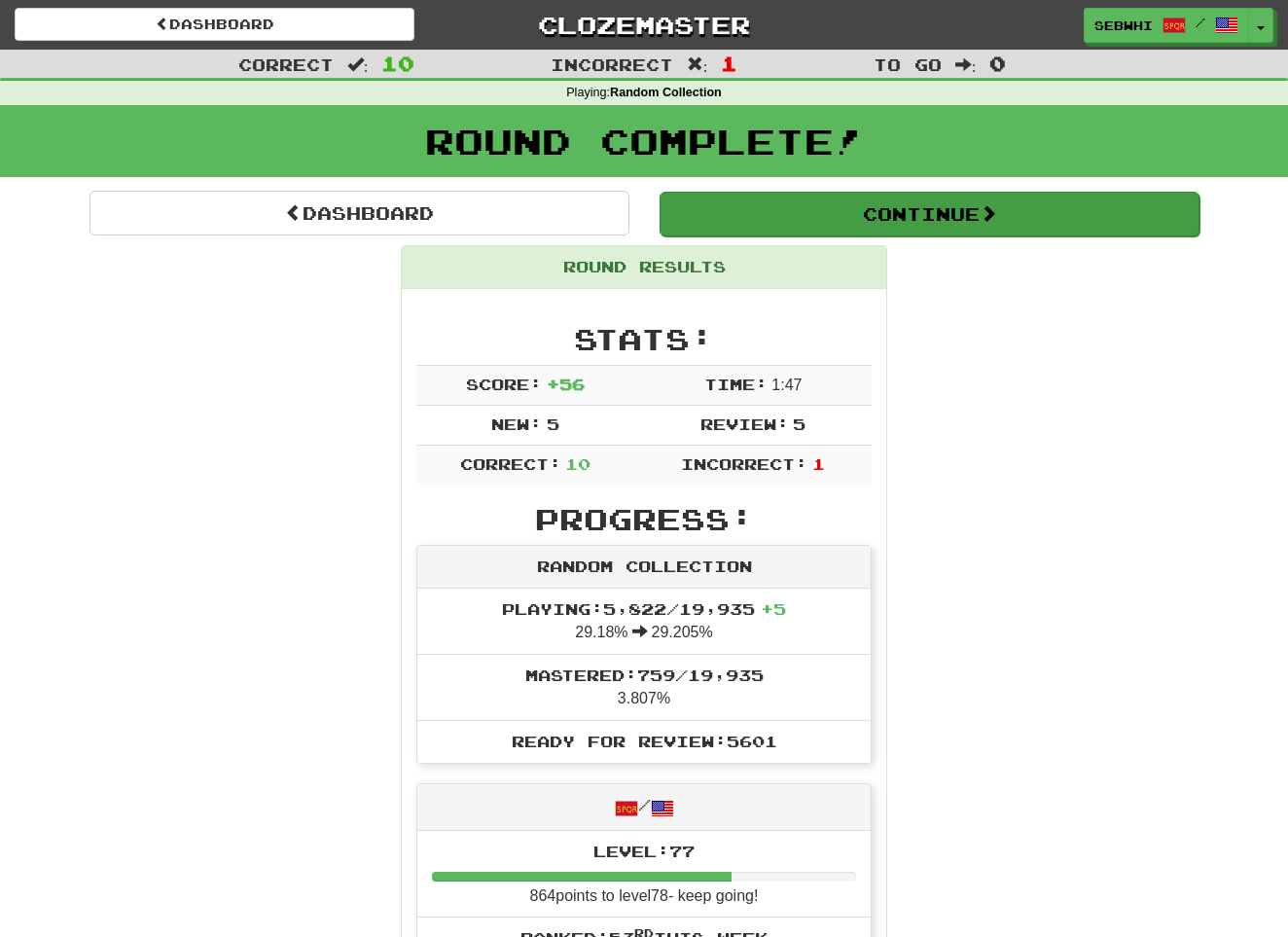
click at [901, 211] on button "Continue" at bounding box center [930, 215] width 540 height 45
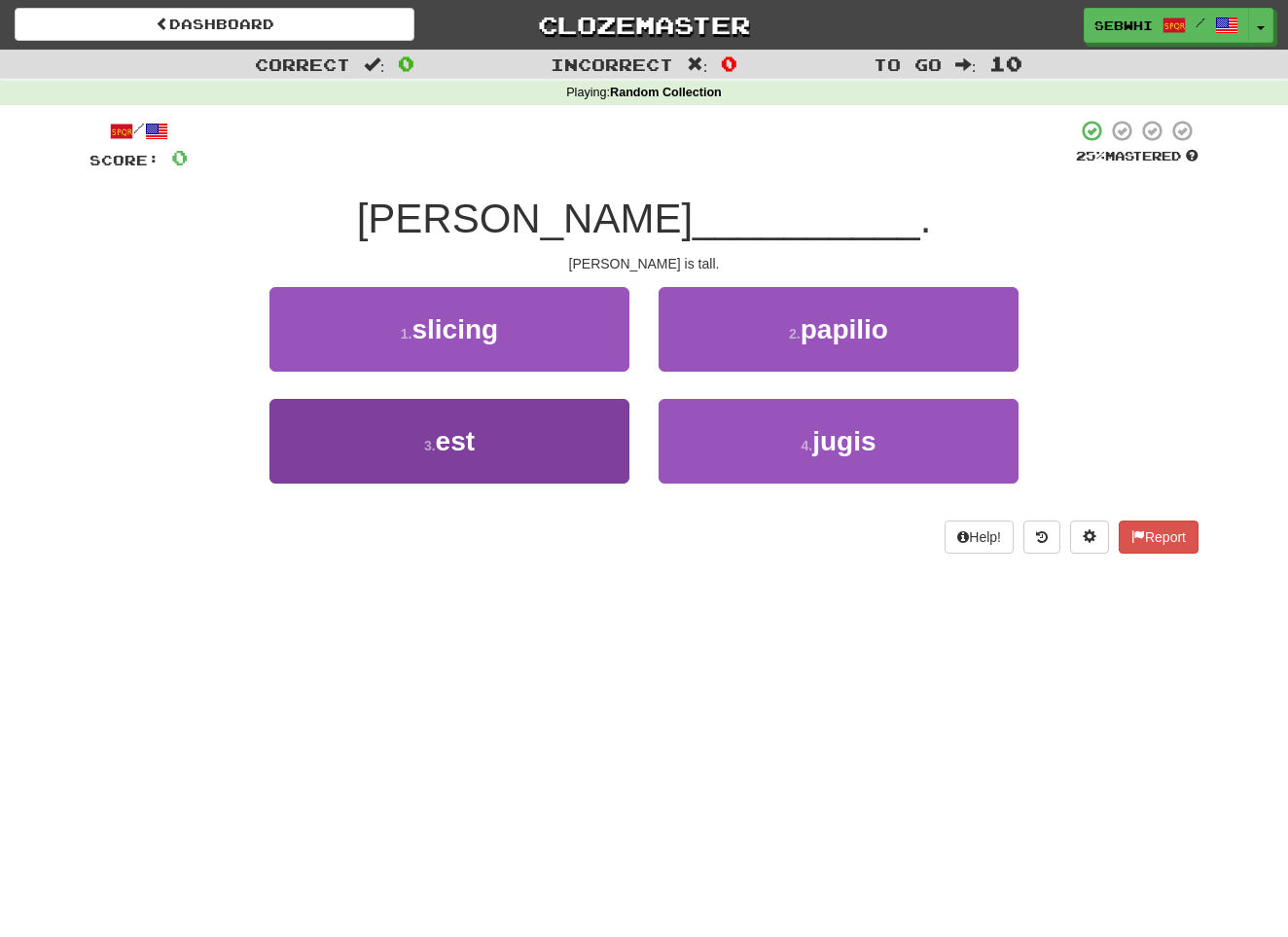
click at [458, 444] on span "est" at bounding box center [455, 441] width 39 height 30
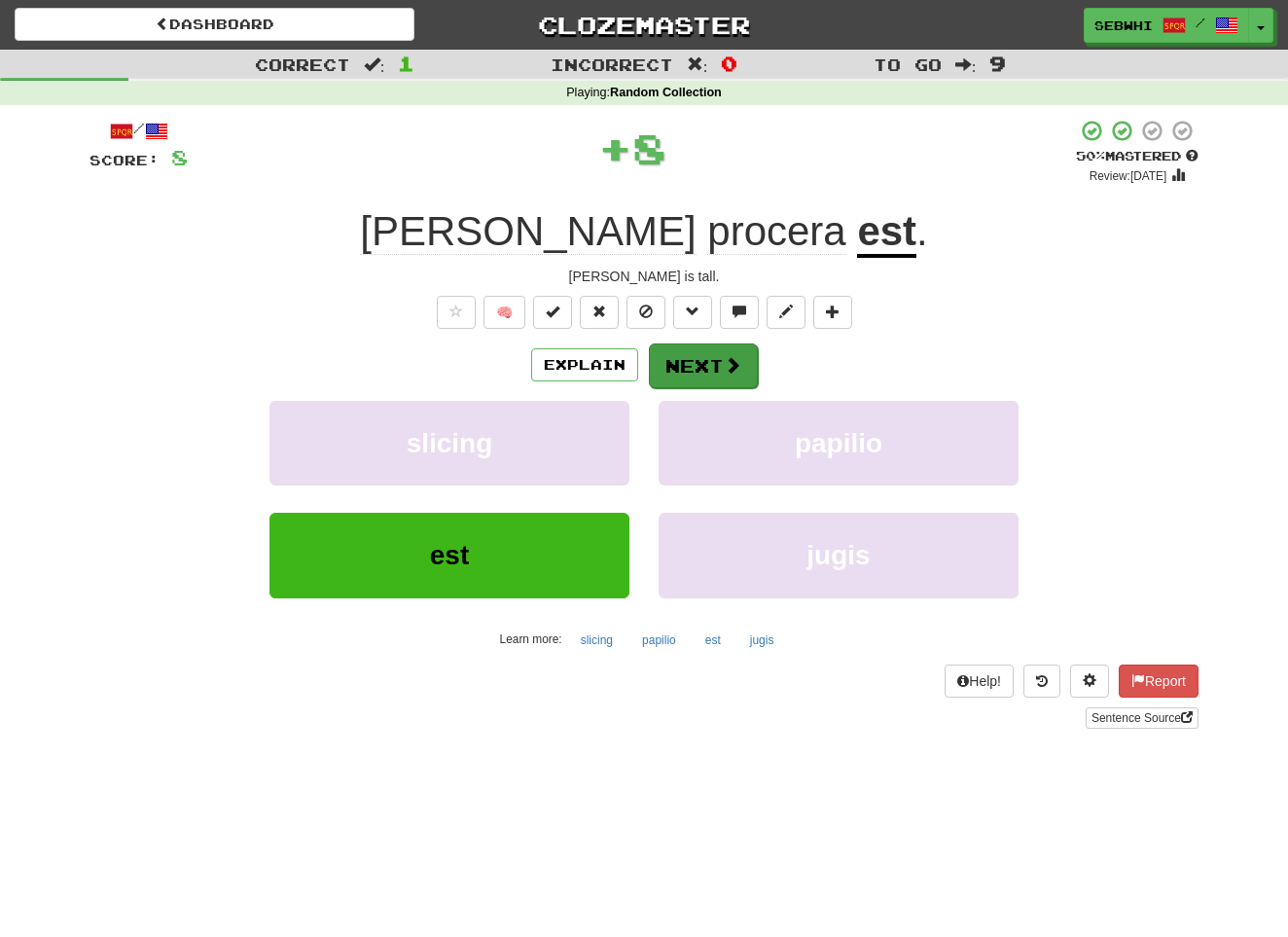
click at [685, 362] on button "Next" at bounding box center [704, 366] width 109 height 45
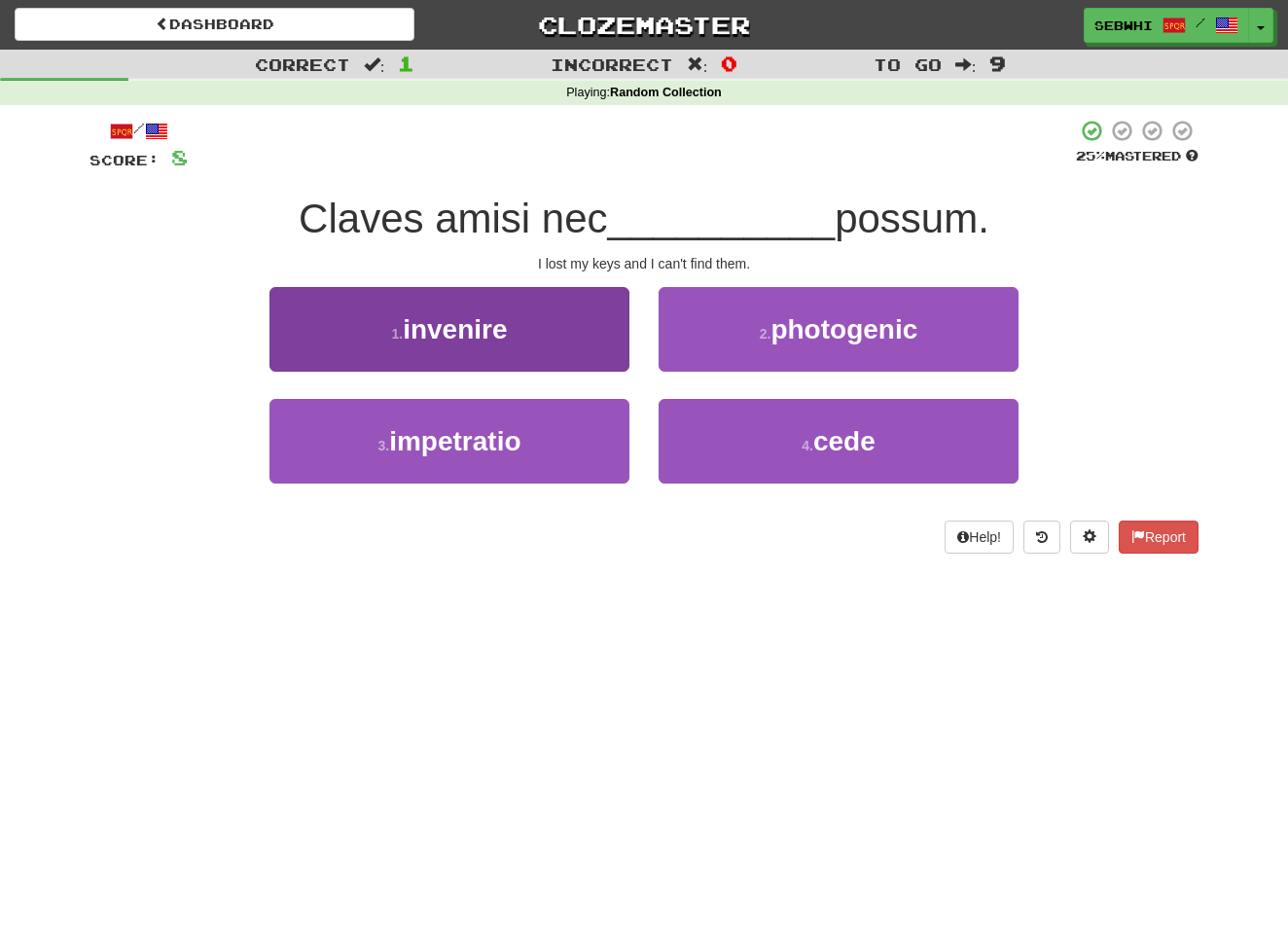
click at [462, 338] on span "invenire" at bounding box center [454, 329] width 104 height 30
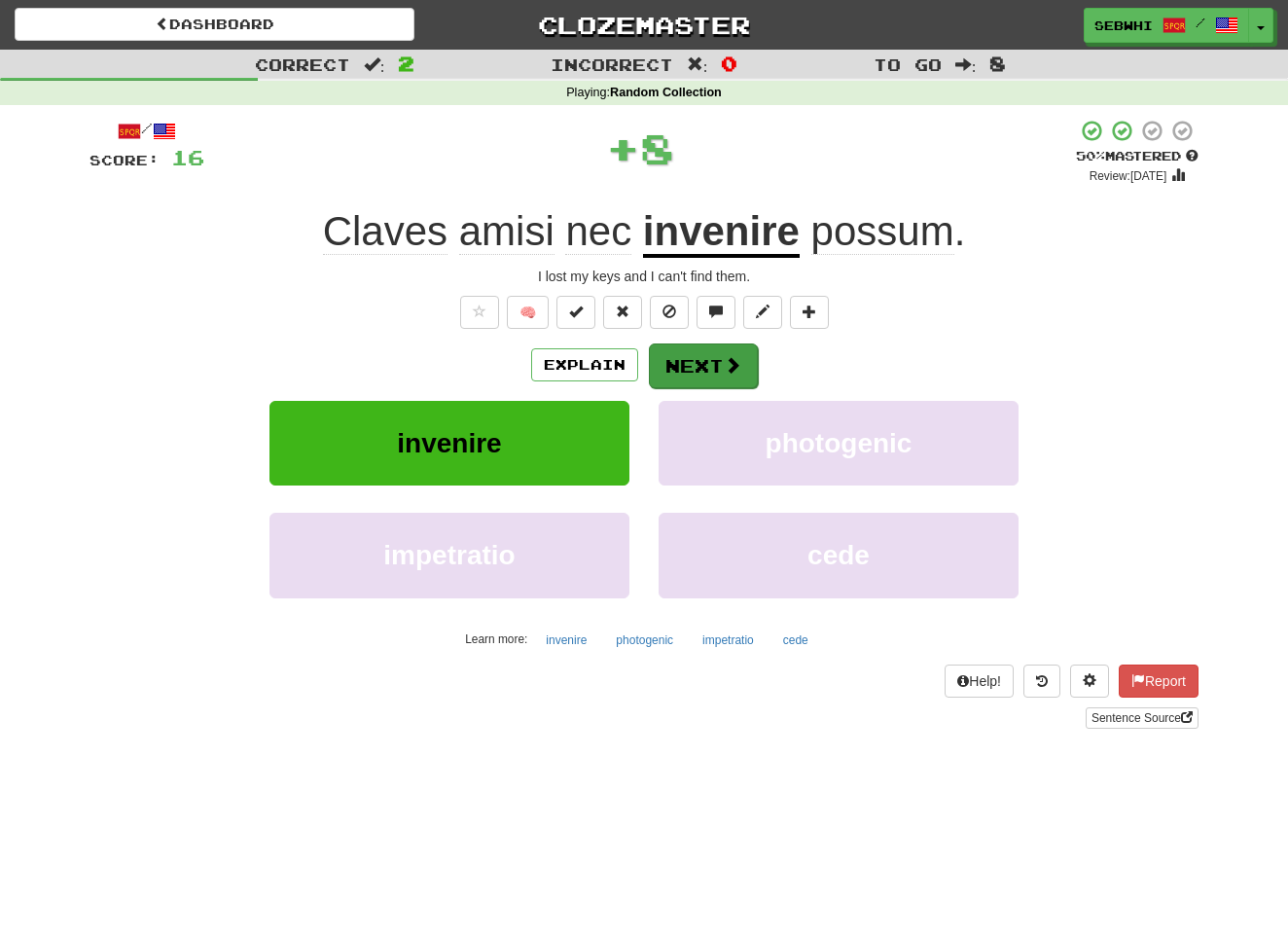
click at [695, 366] on button "Next" at bounding box center [704, 366] width 109 height 45
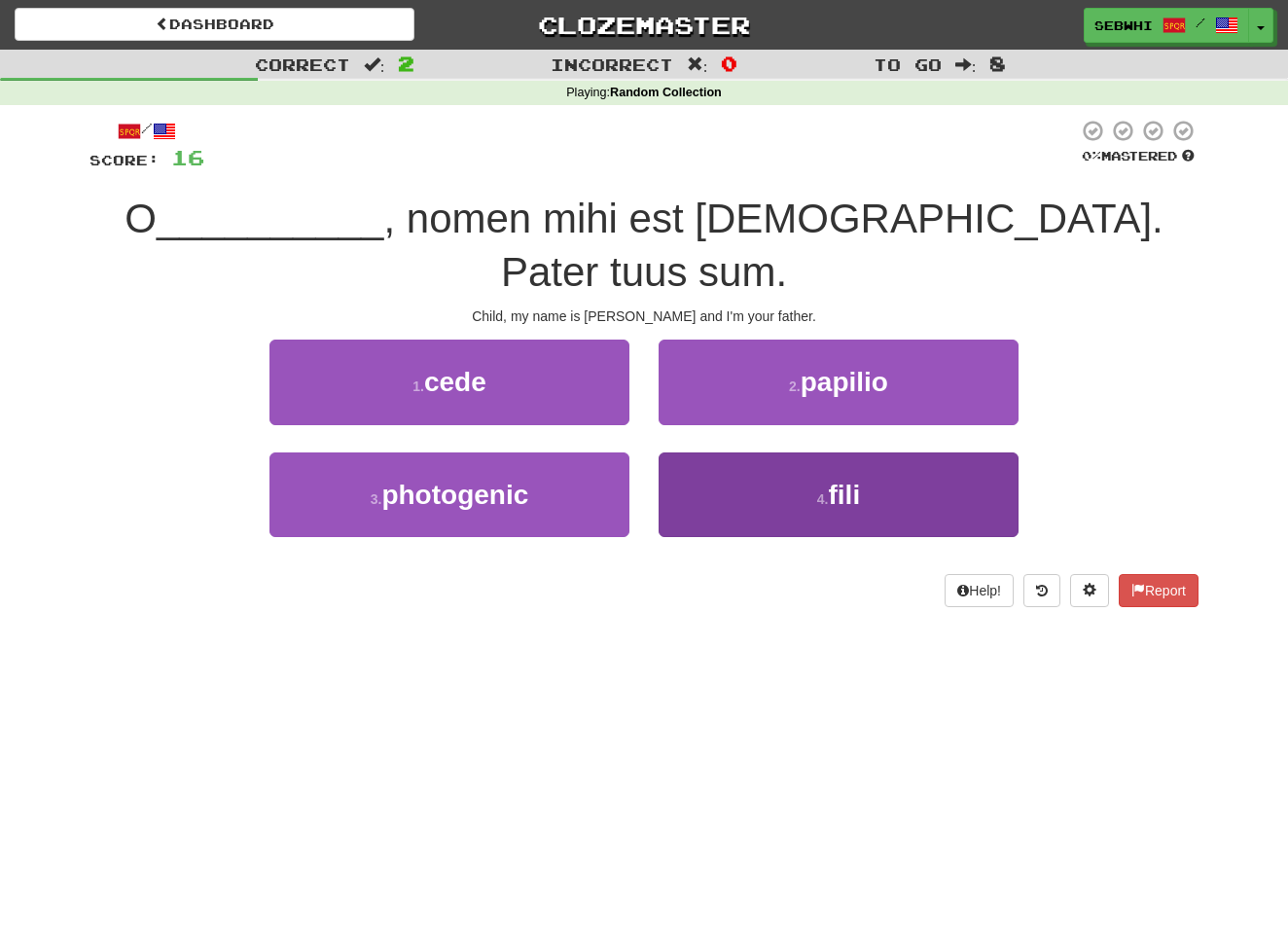
click at [843, 480] on span "fili" at bounding box center [844, 494] width 32 height 30
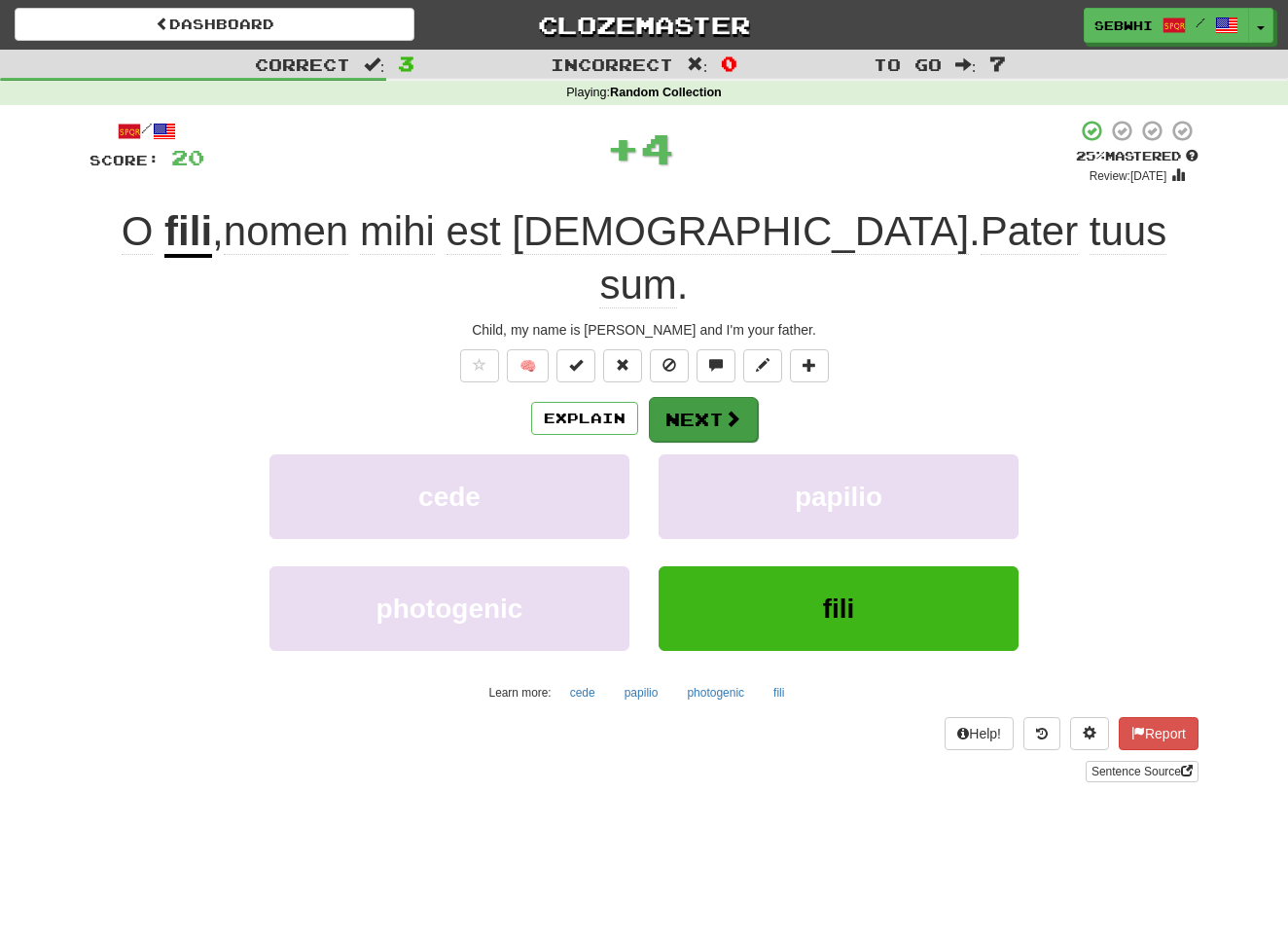
click at [704, 397] on button "Next" at bounding box center [704, 419] width 109 height 45
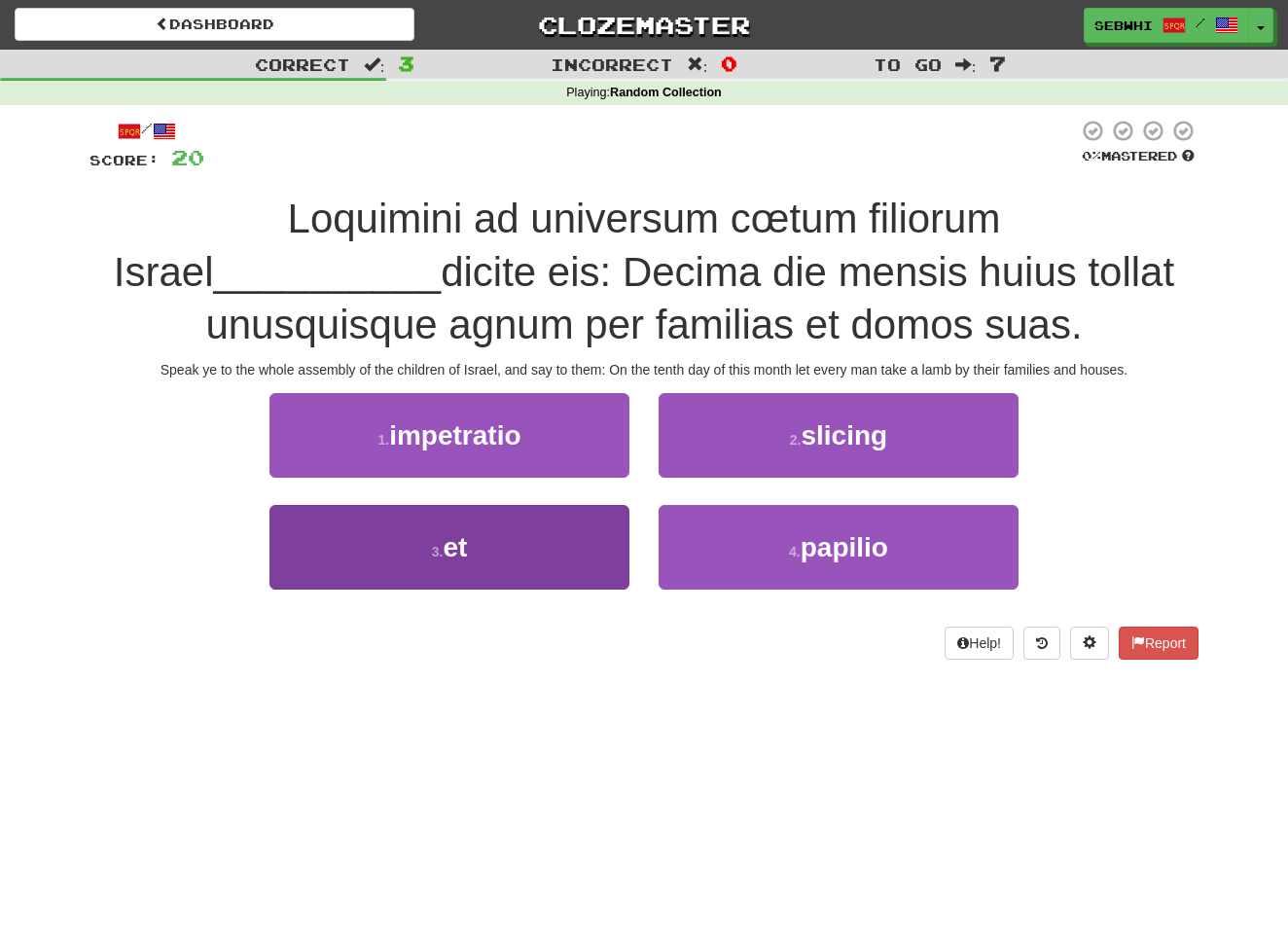
click at [449, 550] on span "et" at bounding box center [454, 547] width 24 height 30
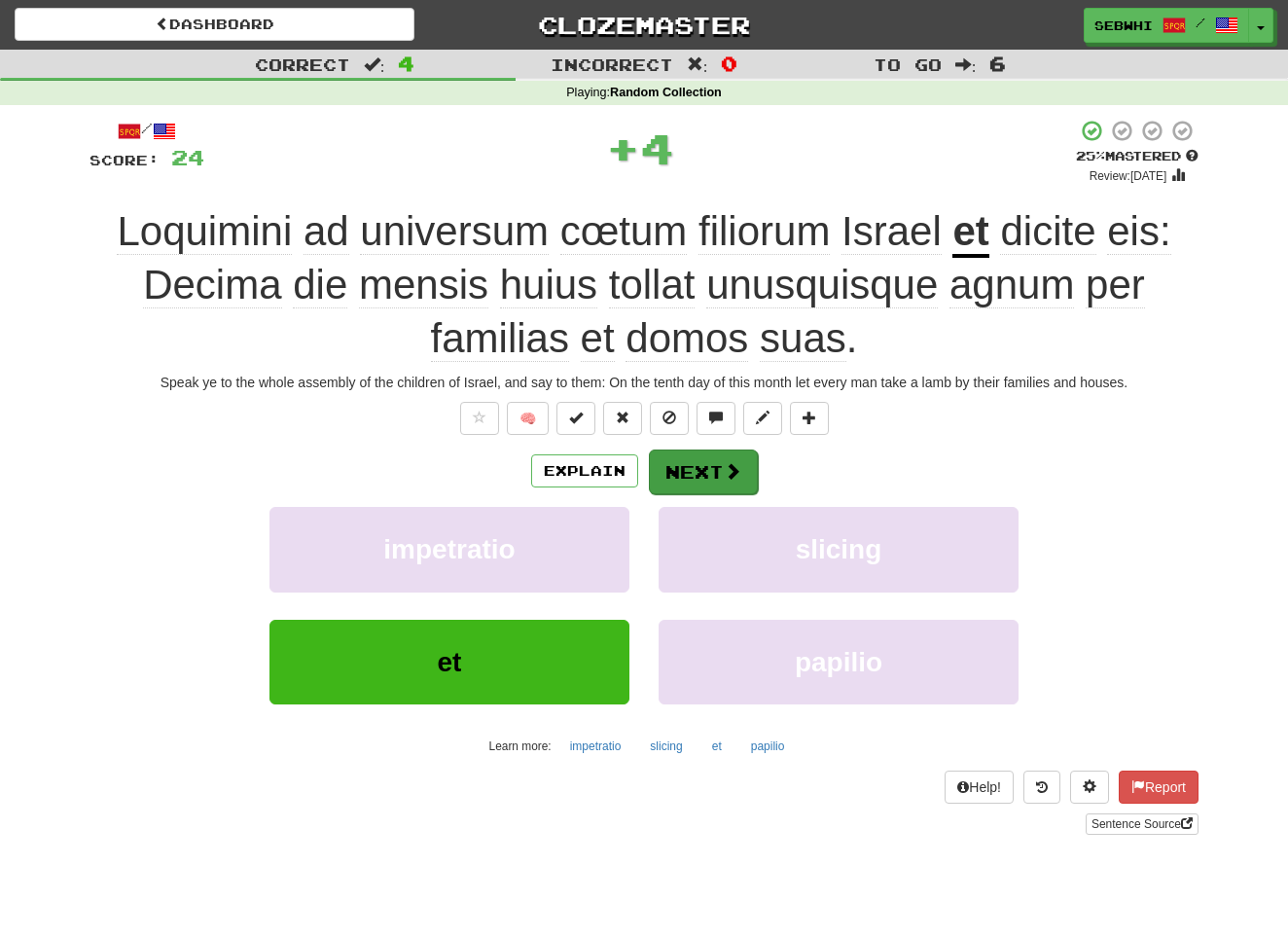
click at [683, 462] on button "Next" at bounding box center [704, 472] width 109 height 45
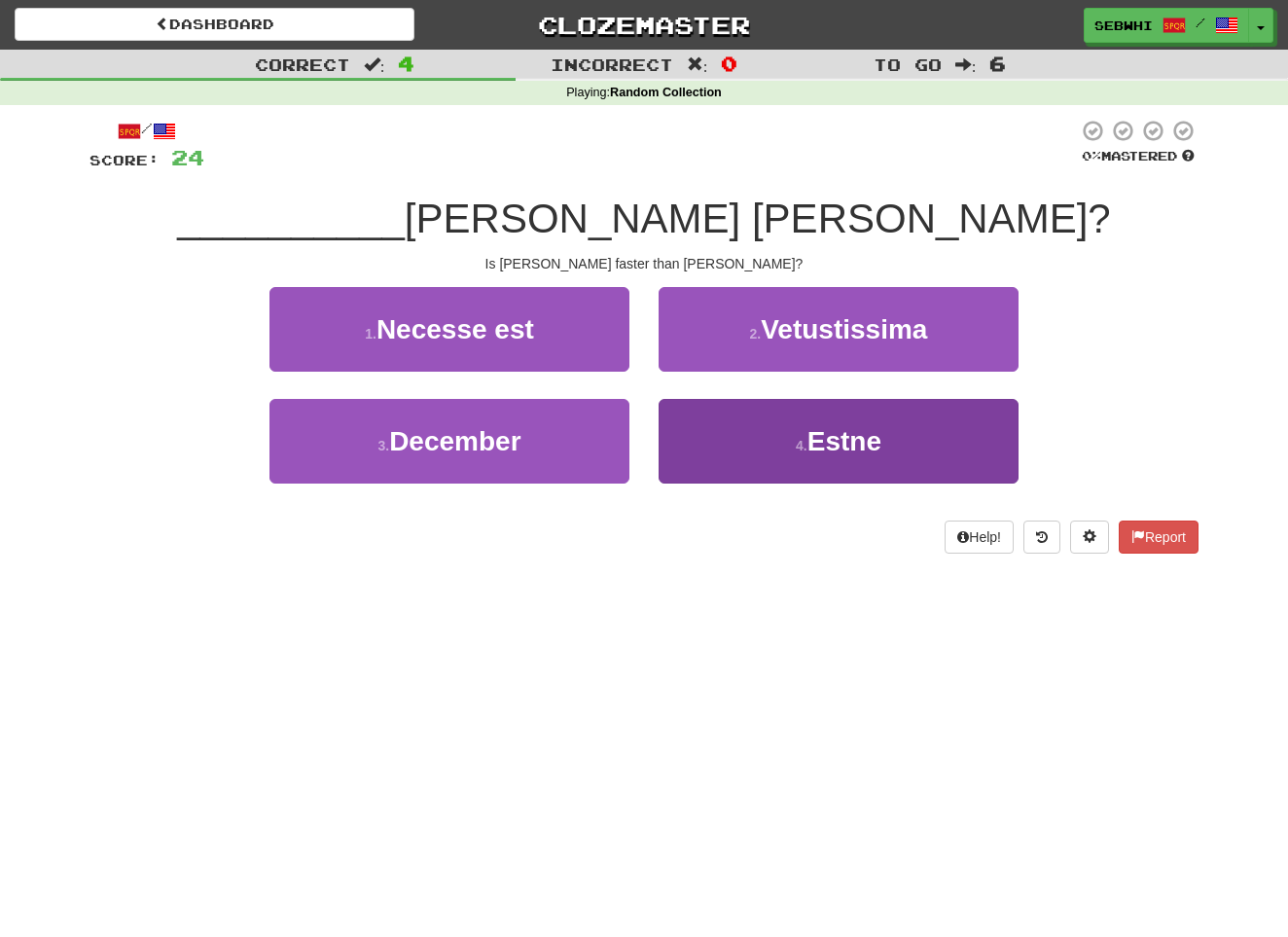
click at [845, 448] on span "Estne" at bounding box center [844, 441] width 74 height 30
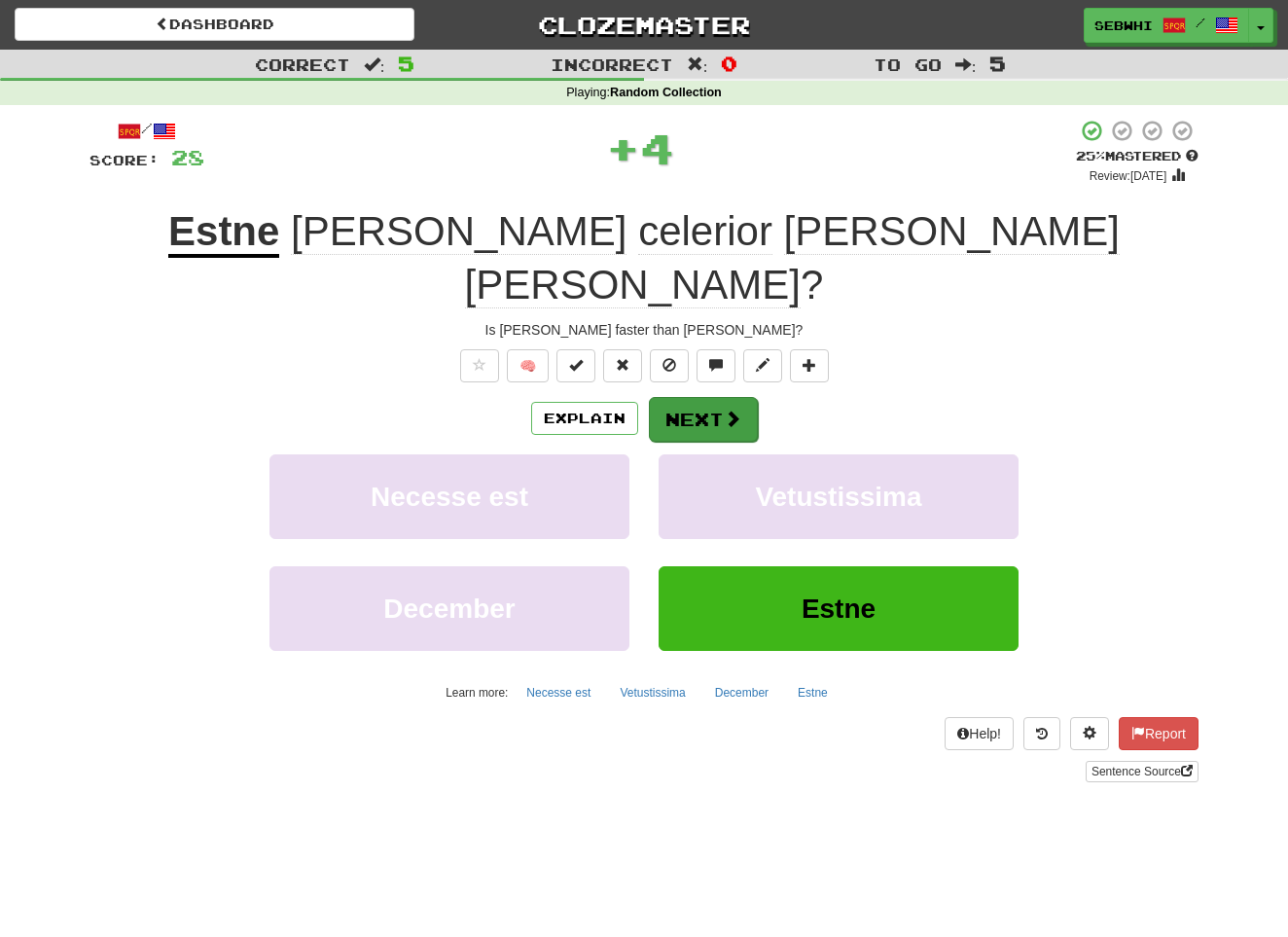
click at [720, 397] on button "Next" at bounding box center [704, 419] width 109 height 45
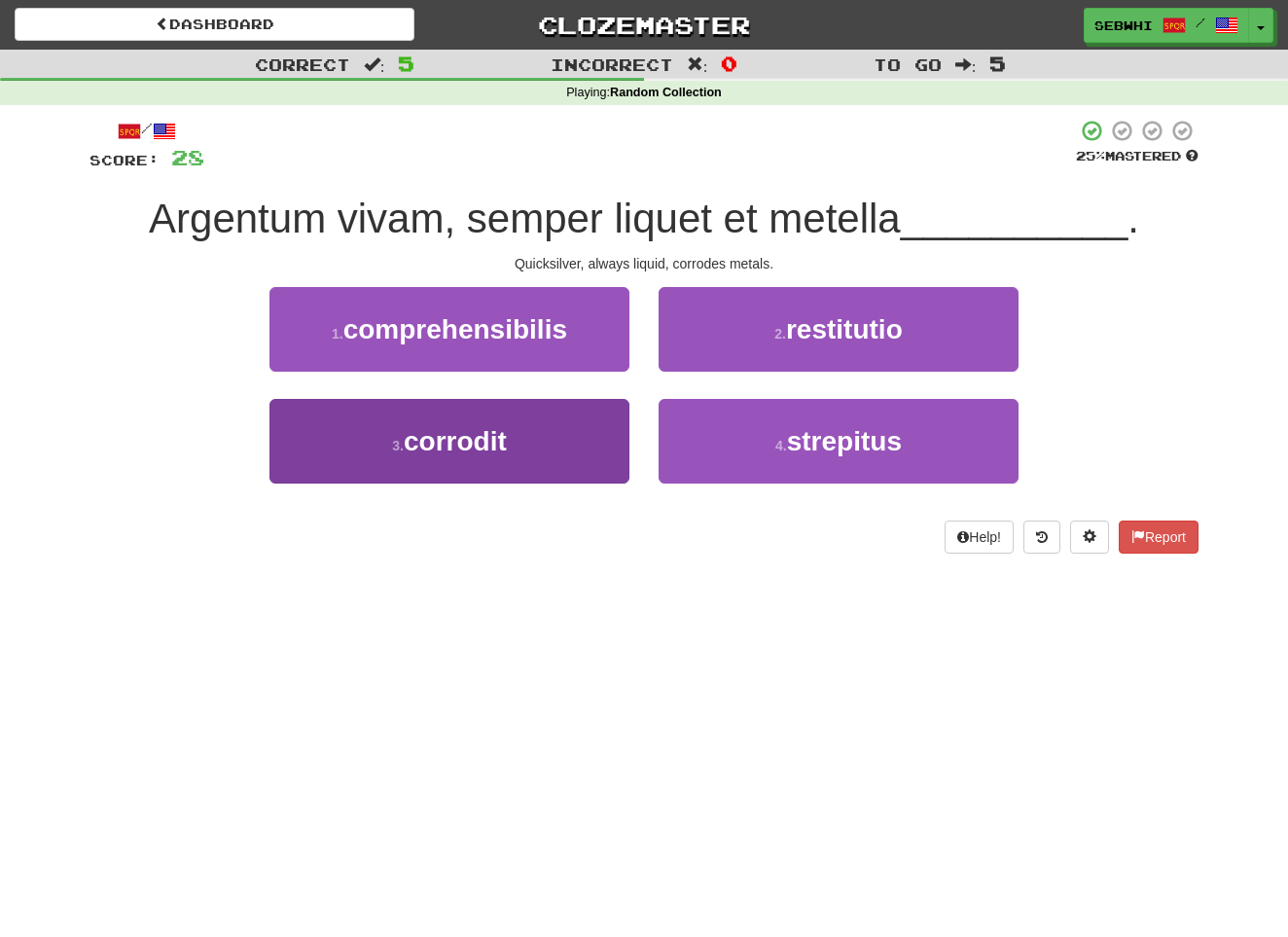
click at [485, 445] on span "corrodit" at bounding box center [455, 441] width 103 height 30
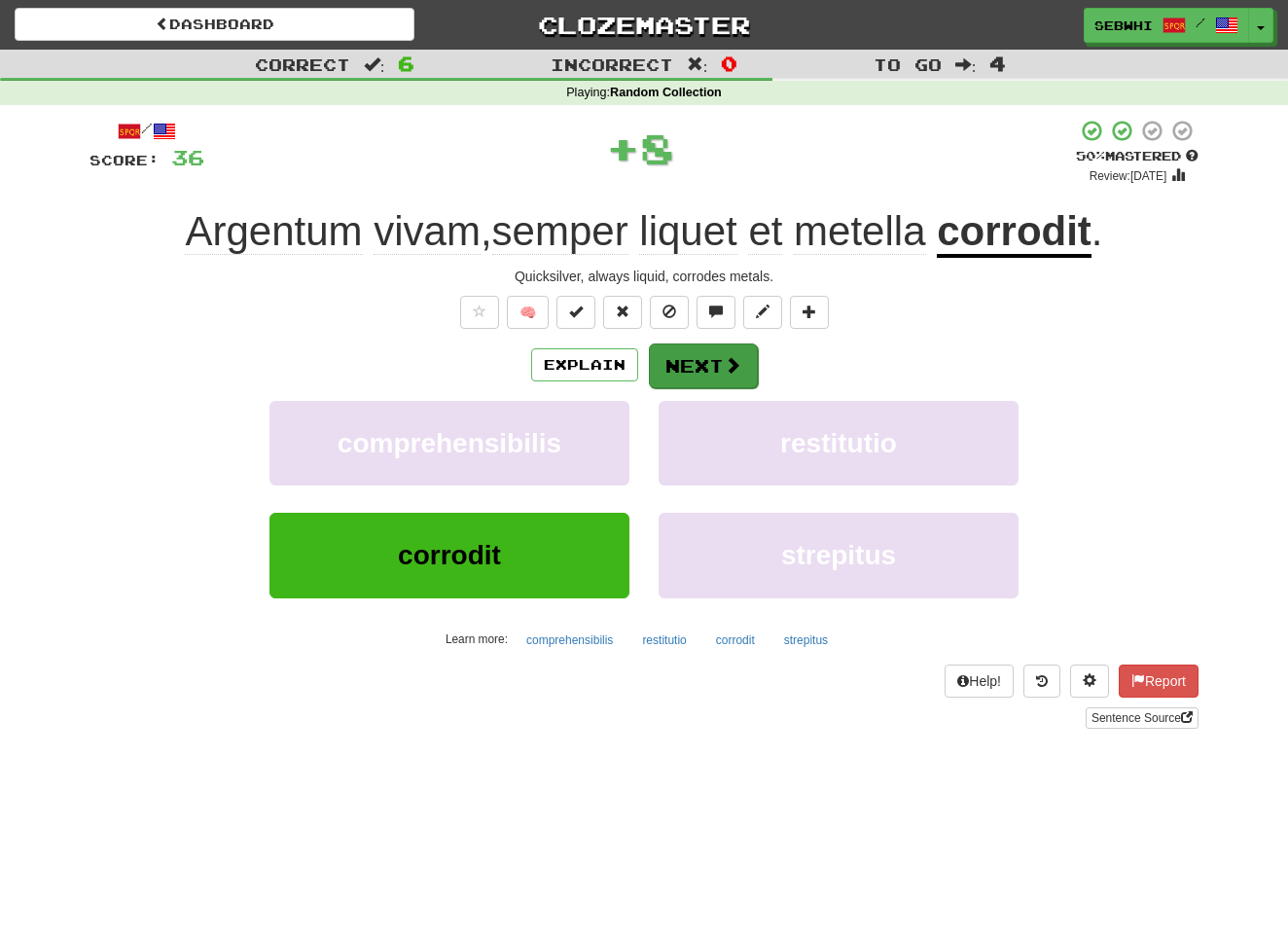
click at [699, 377] on button "Next" at bounding box center [704, 366] width 109 height 45
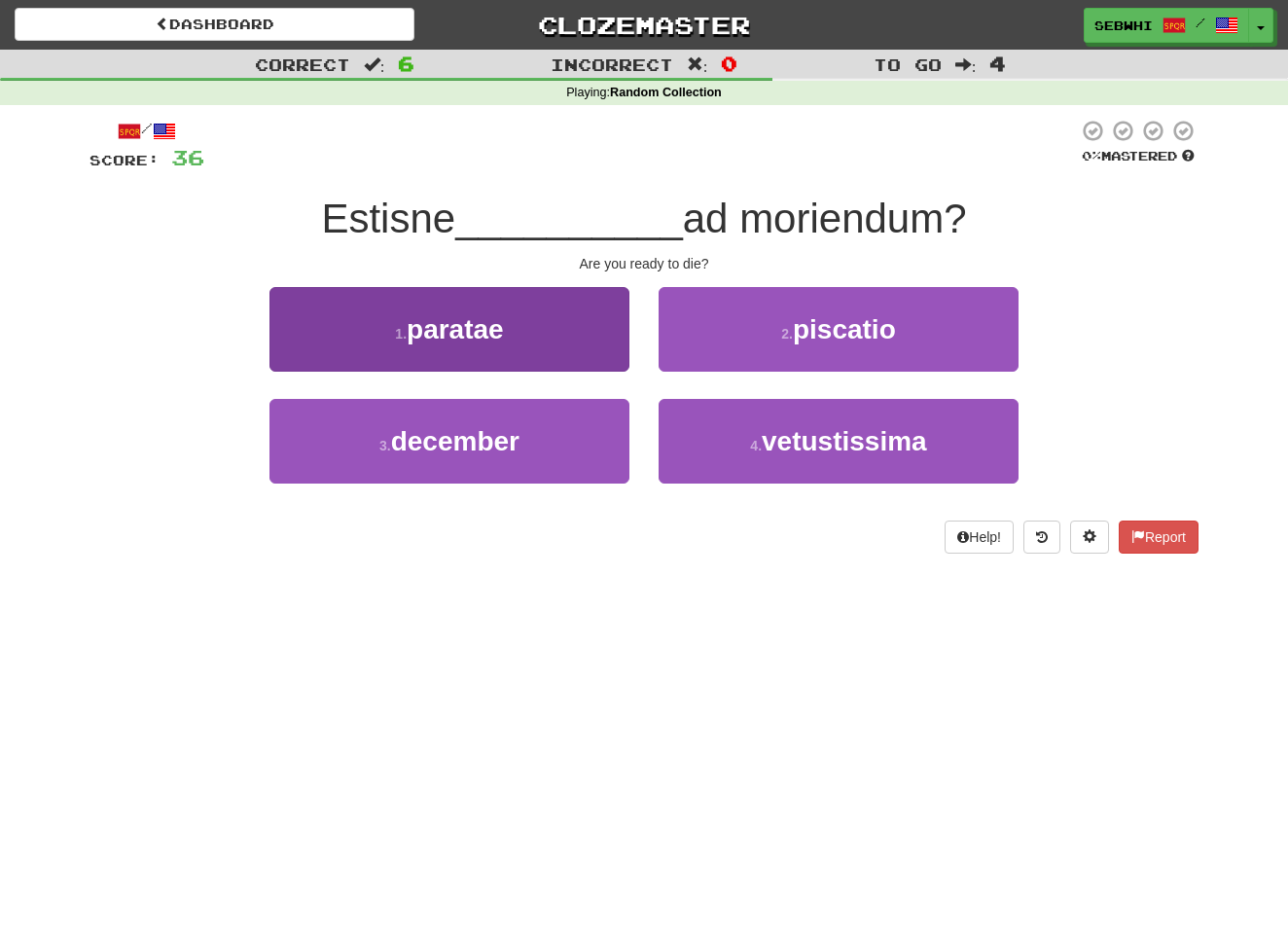
click at [485, 335] on span "paratae" at bounding box center [455, 329] width 98 height 30
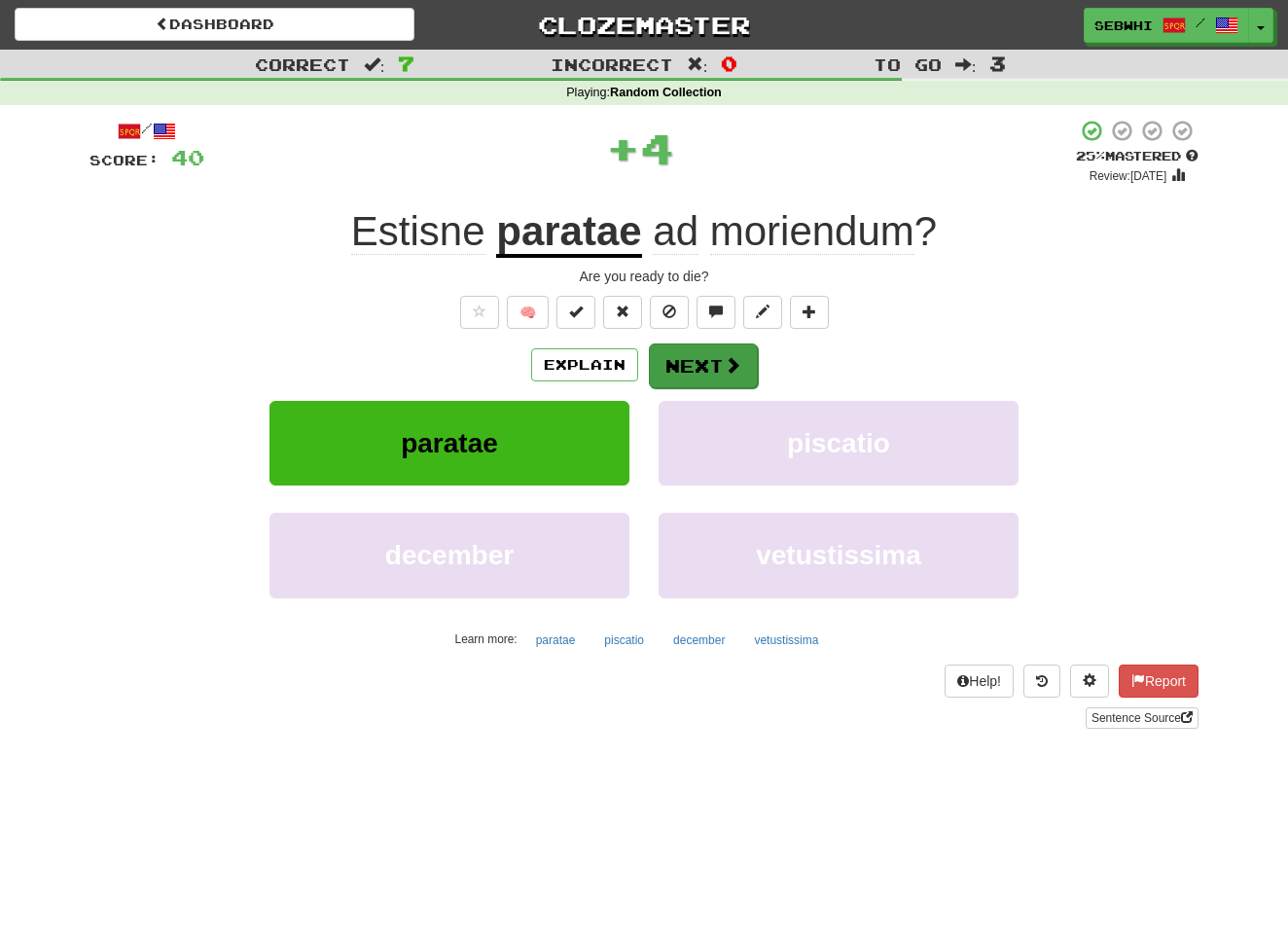
click at [715, 368] on button "Next" at bounding box center [704, 366] width 109 height 45
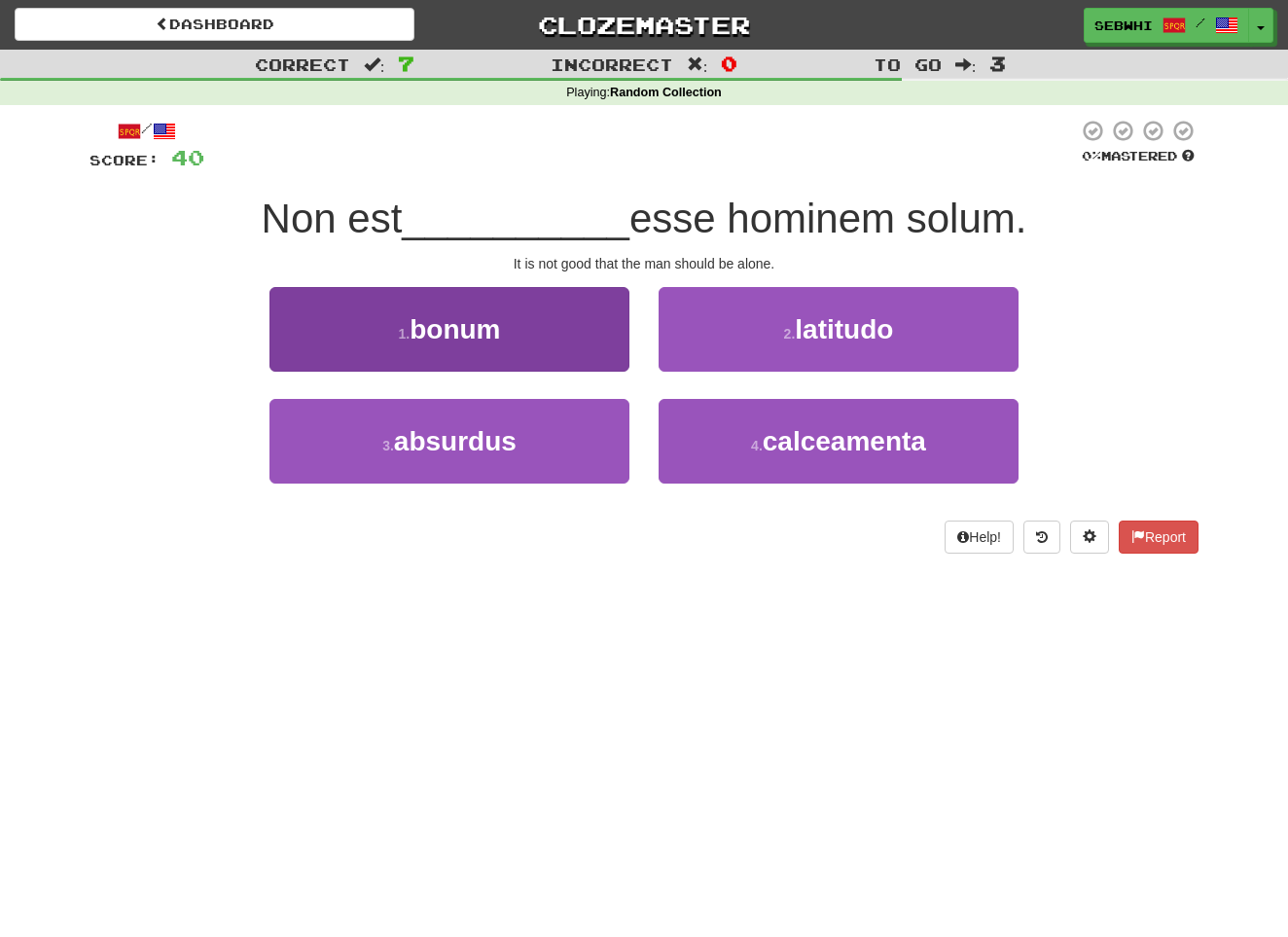
click at [468, 332] on span "bonum" at bounding box center [454, 329] width 91 height 30
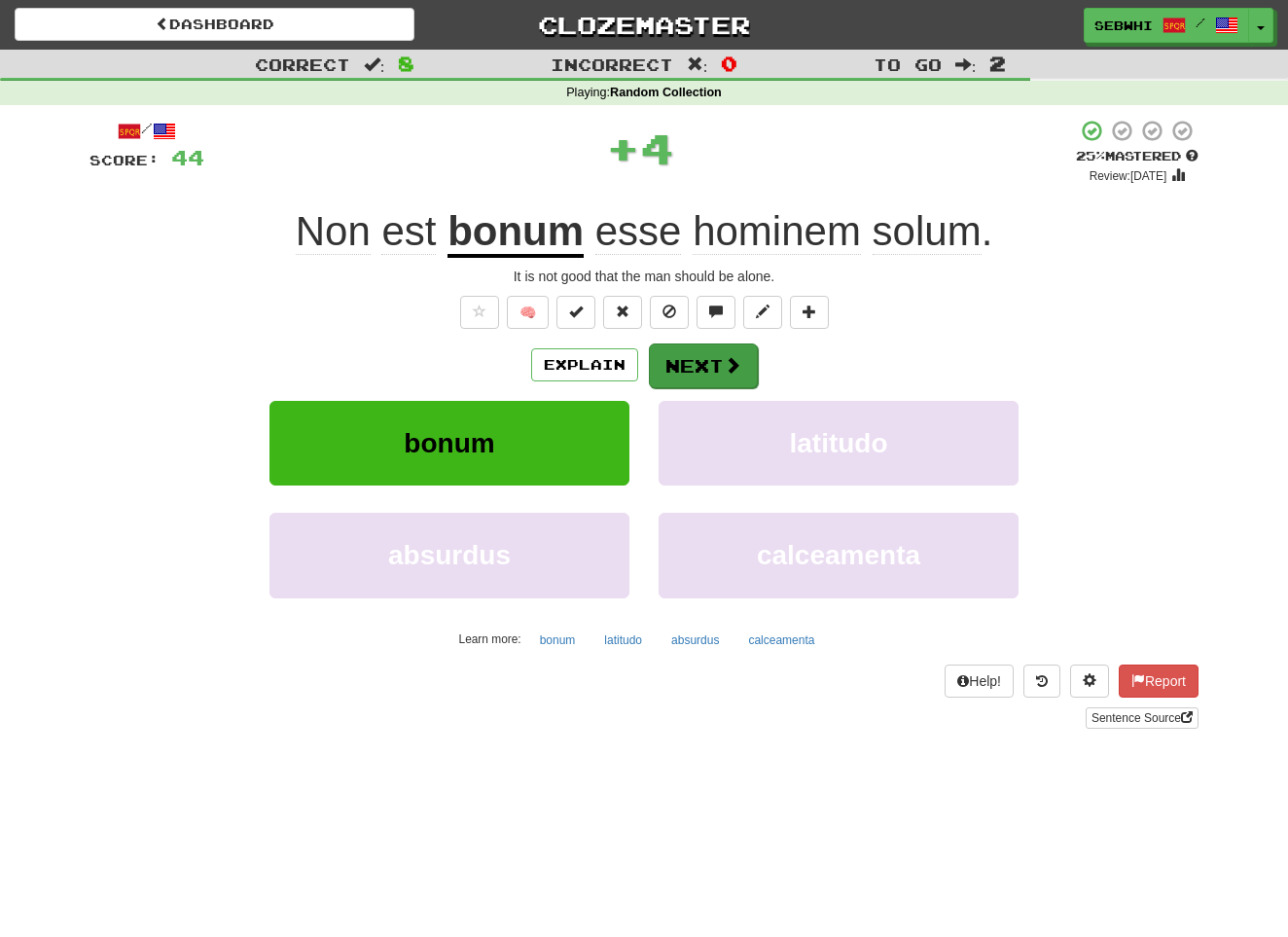
click at [698, 356] on button "Next" at bounding box center [704, 366] width 109 height 45
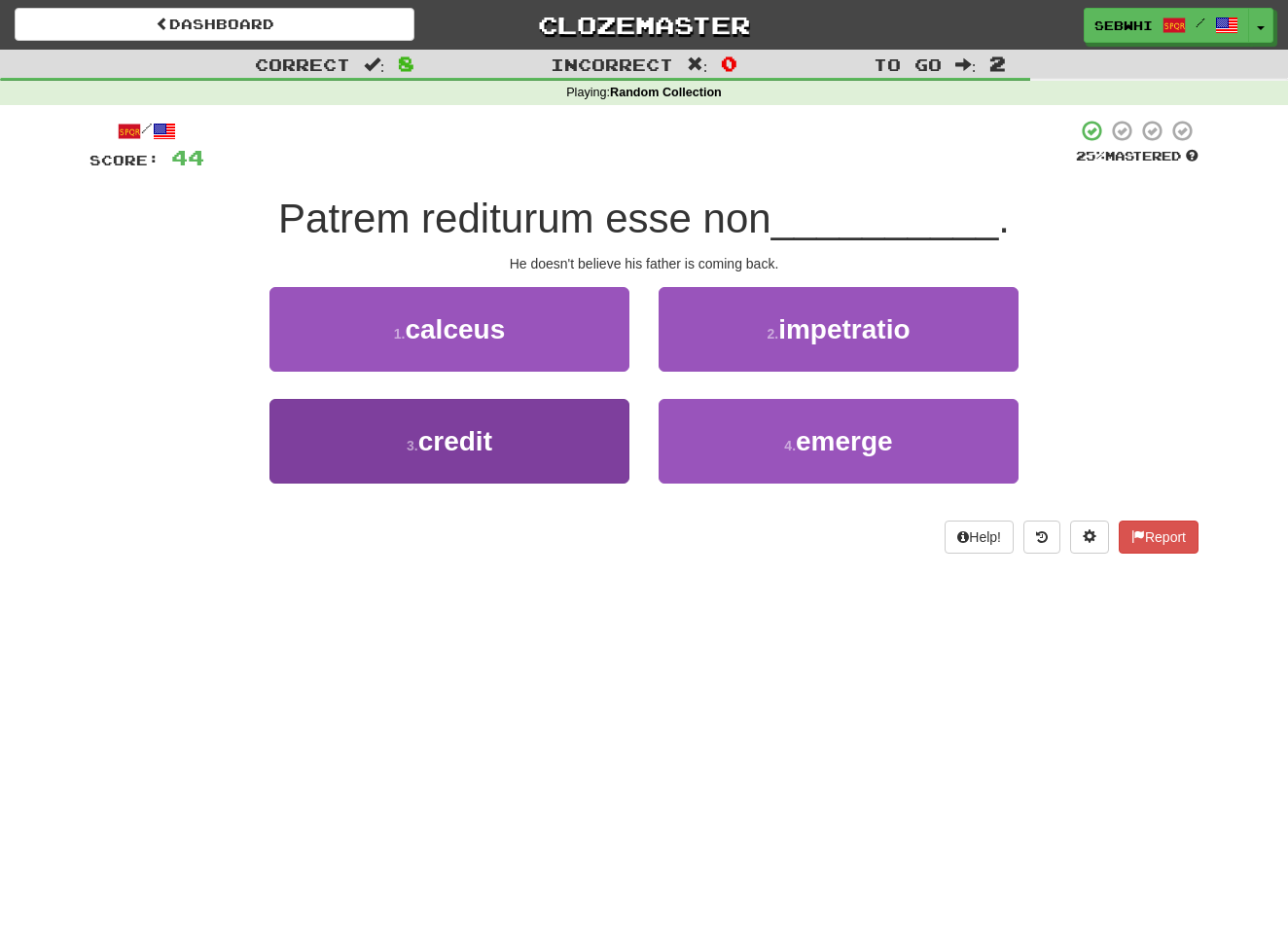
click at [449, 445] on span "credit" at bounding box center [455, 441] width 74 height 30
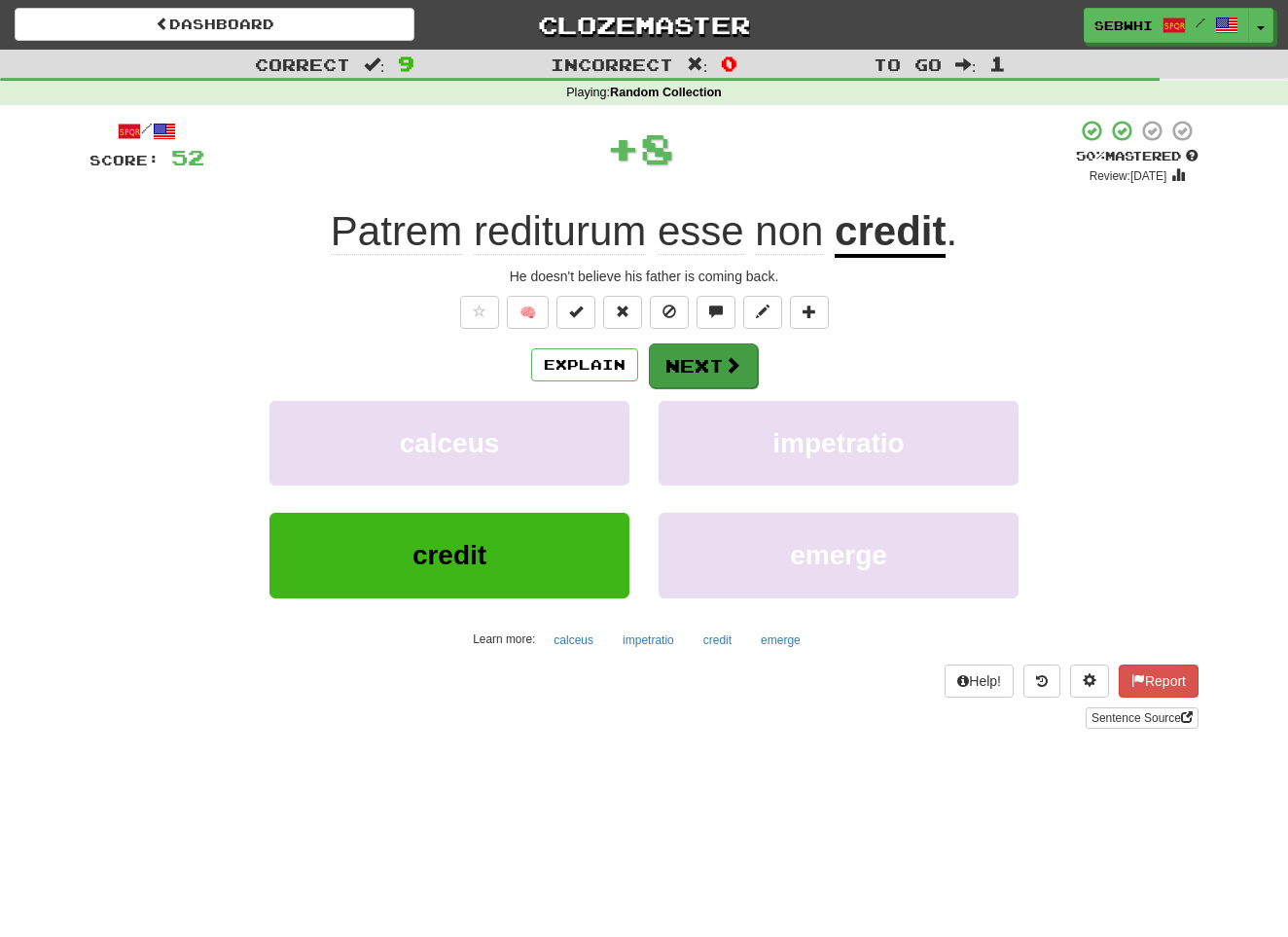
click at [716, 365] on button "Next" at bounding box center [704, 366] width 109 height 45
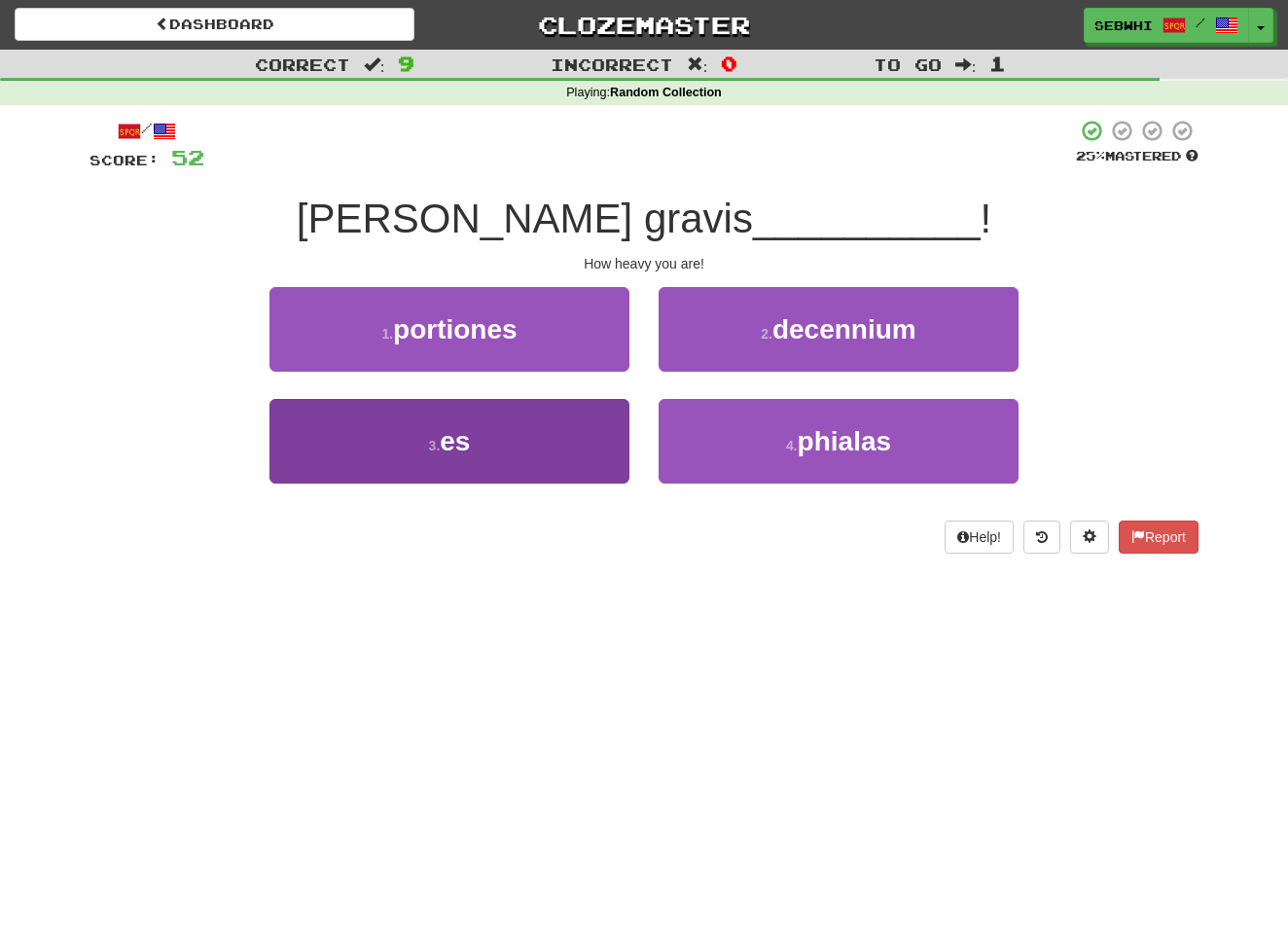
click at [457, 440] on span "es" at bounding box center [454, 441] width 30 height 30
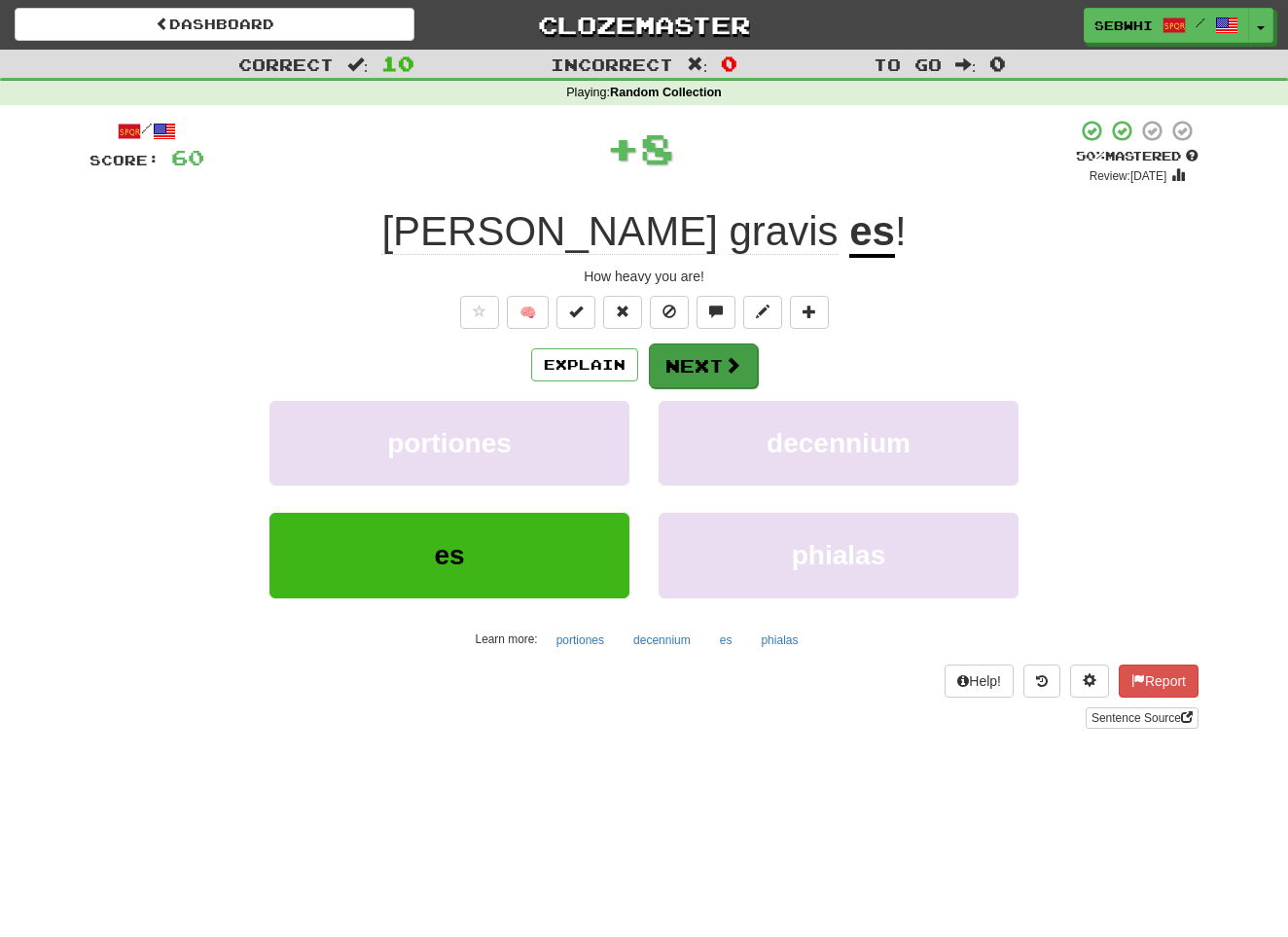
click at [695, 364] on button "Next" at bounding box center [704, 366] width 109 height 45
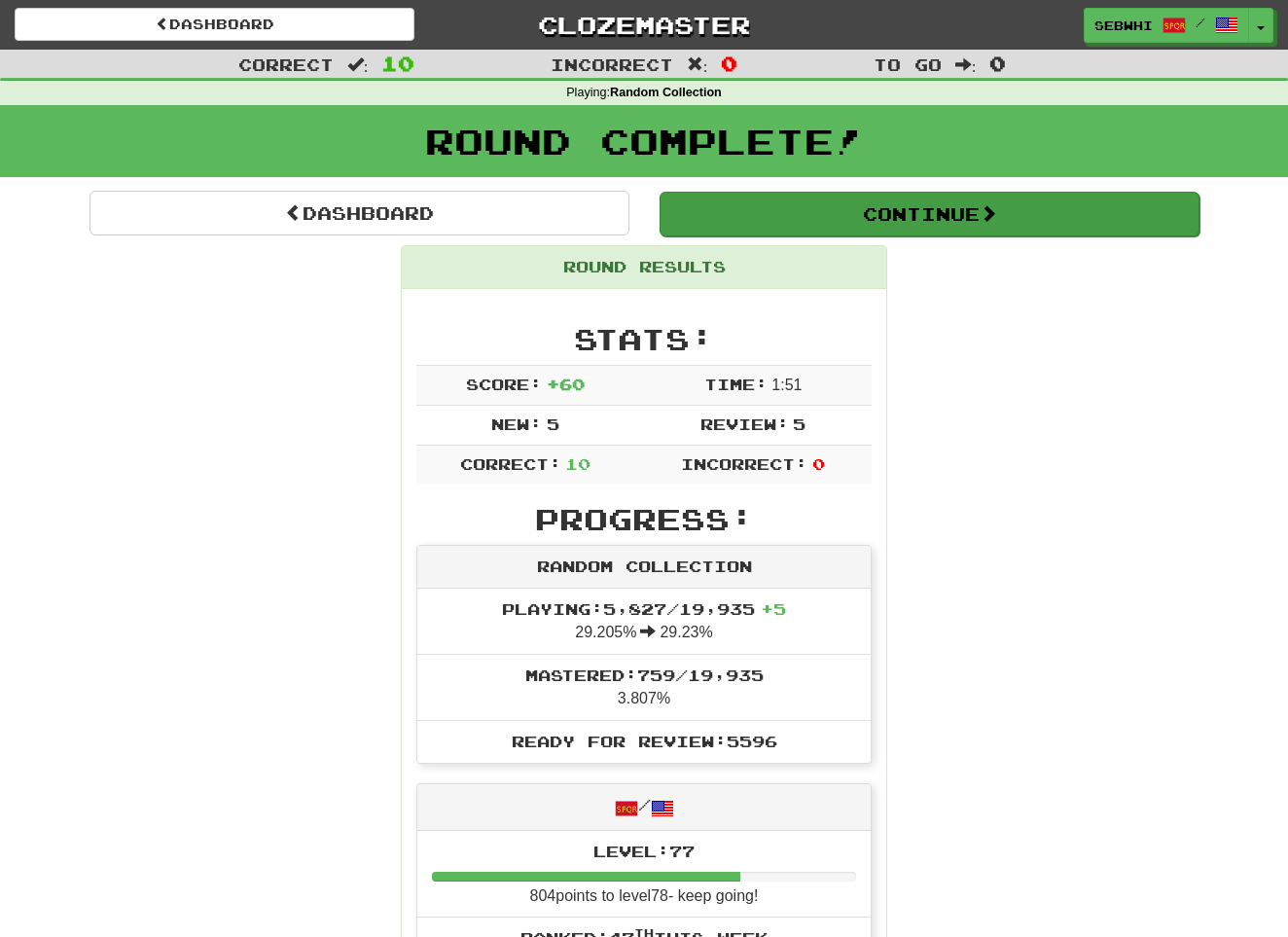
click at [931, 213] on button "Continue" at bounding box center [930, 215] width 540 height 45
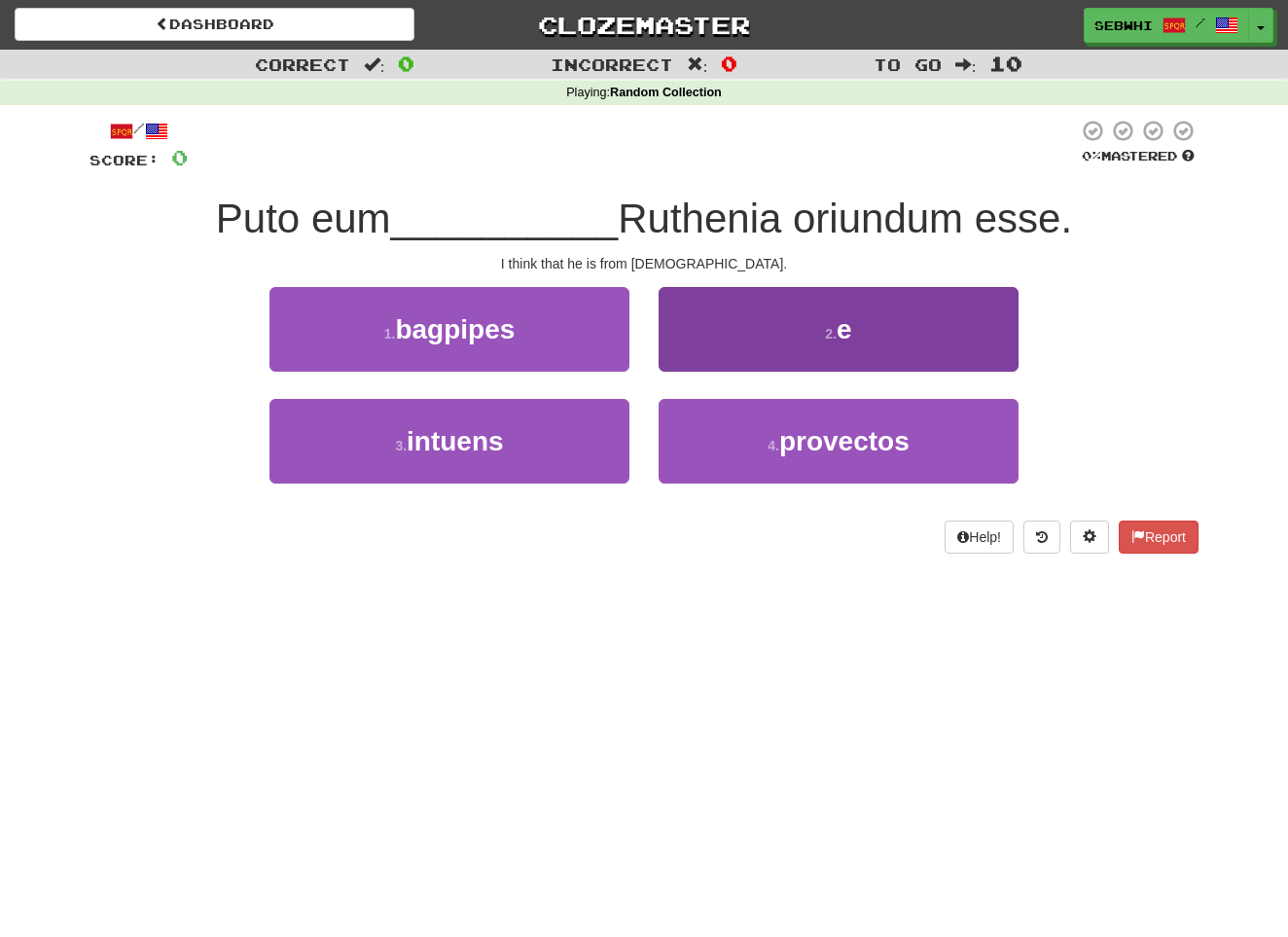
click at [845, 325] on span "e" at bounding box center [844, 329] width 16 height 30
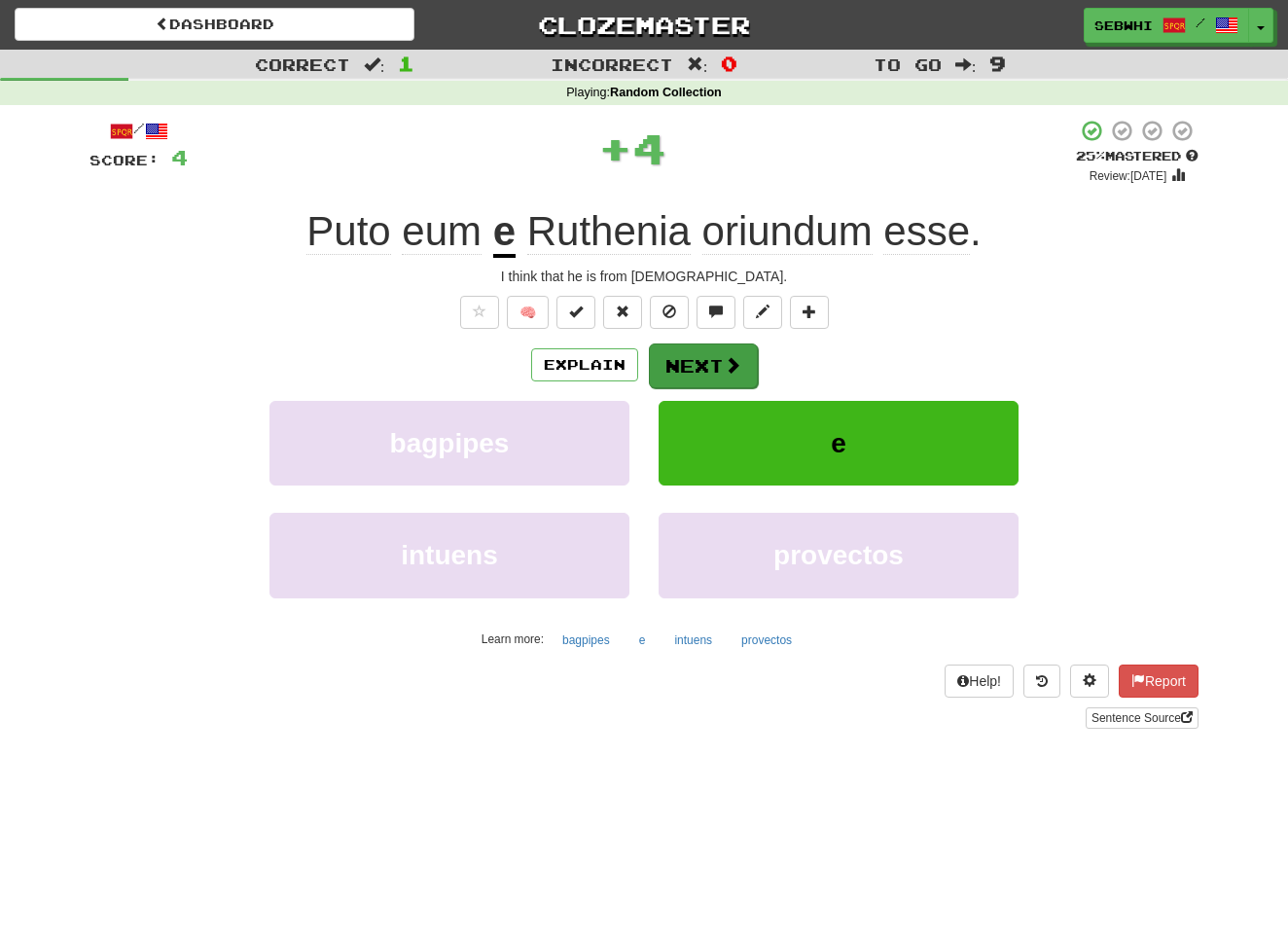
click at [717, 364] on button "Next" at bounding box center [704, 366] width 109 height 45
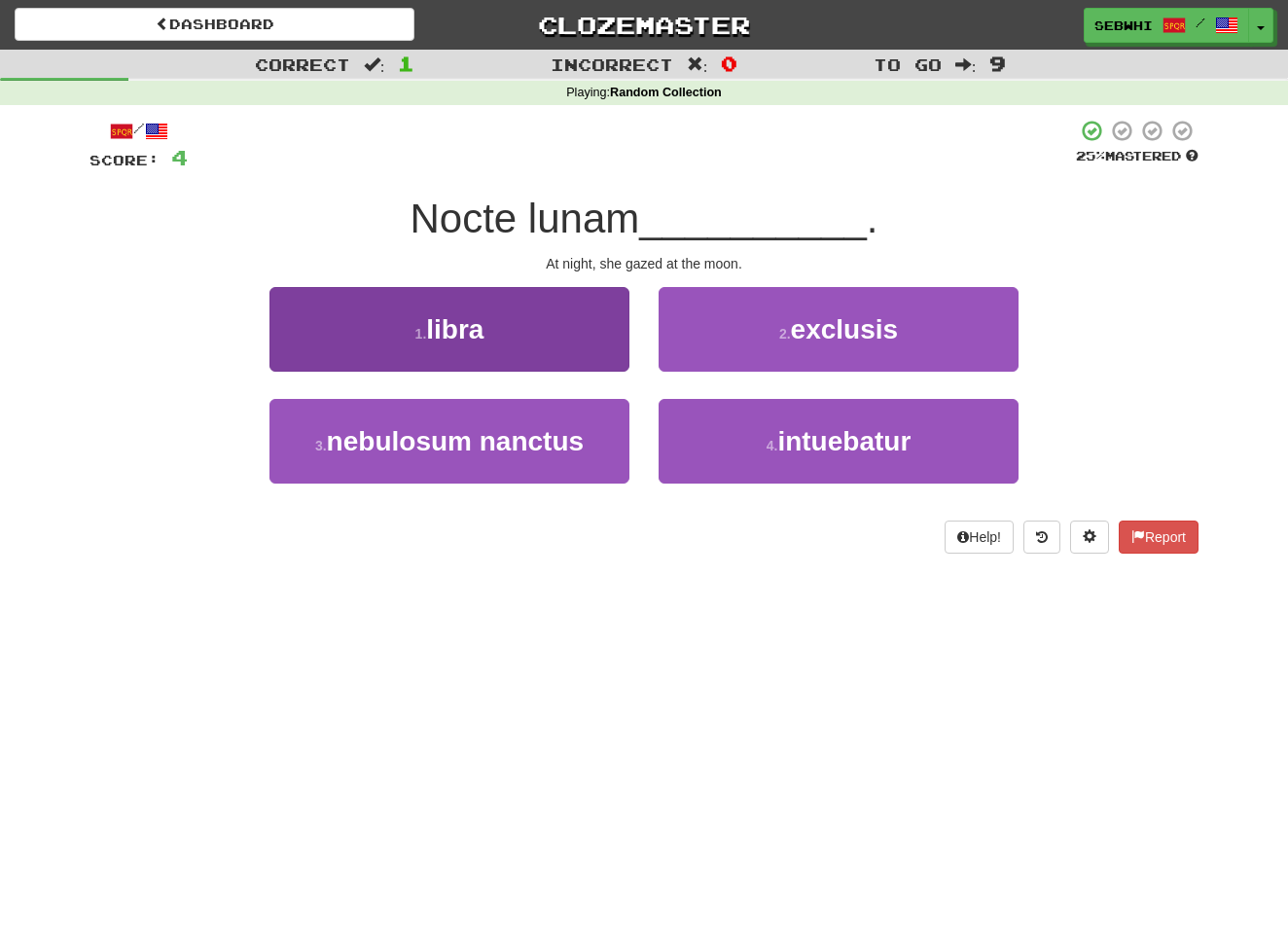
click at [450, 329] on span "libra" at bounding box center [454, 329] width 58 height 30
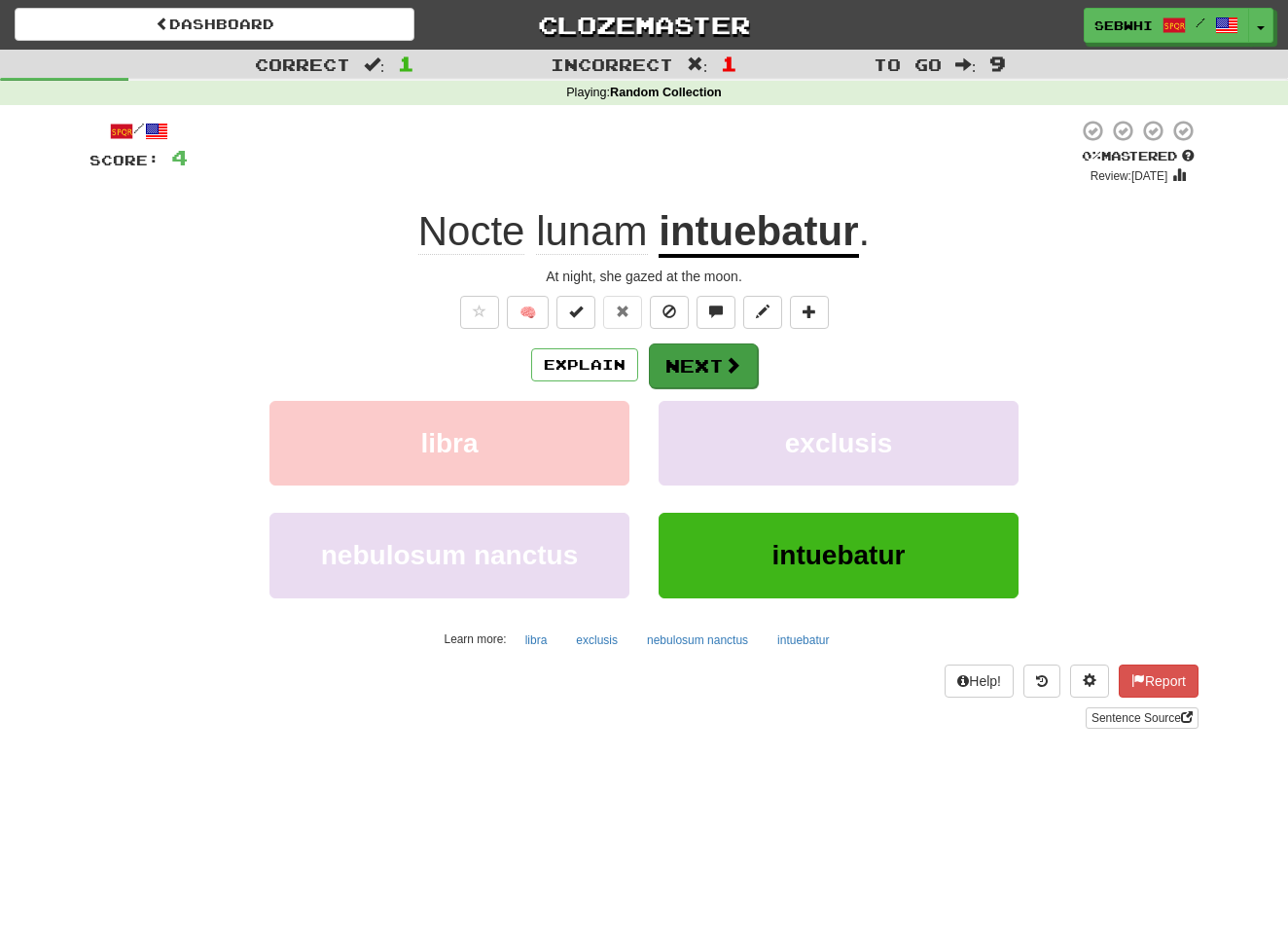
click at [689, 371] on button "Next" at bounding box center [704, 366] width 109 height 45
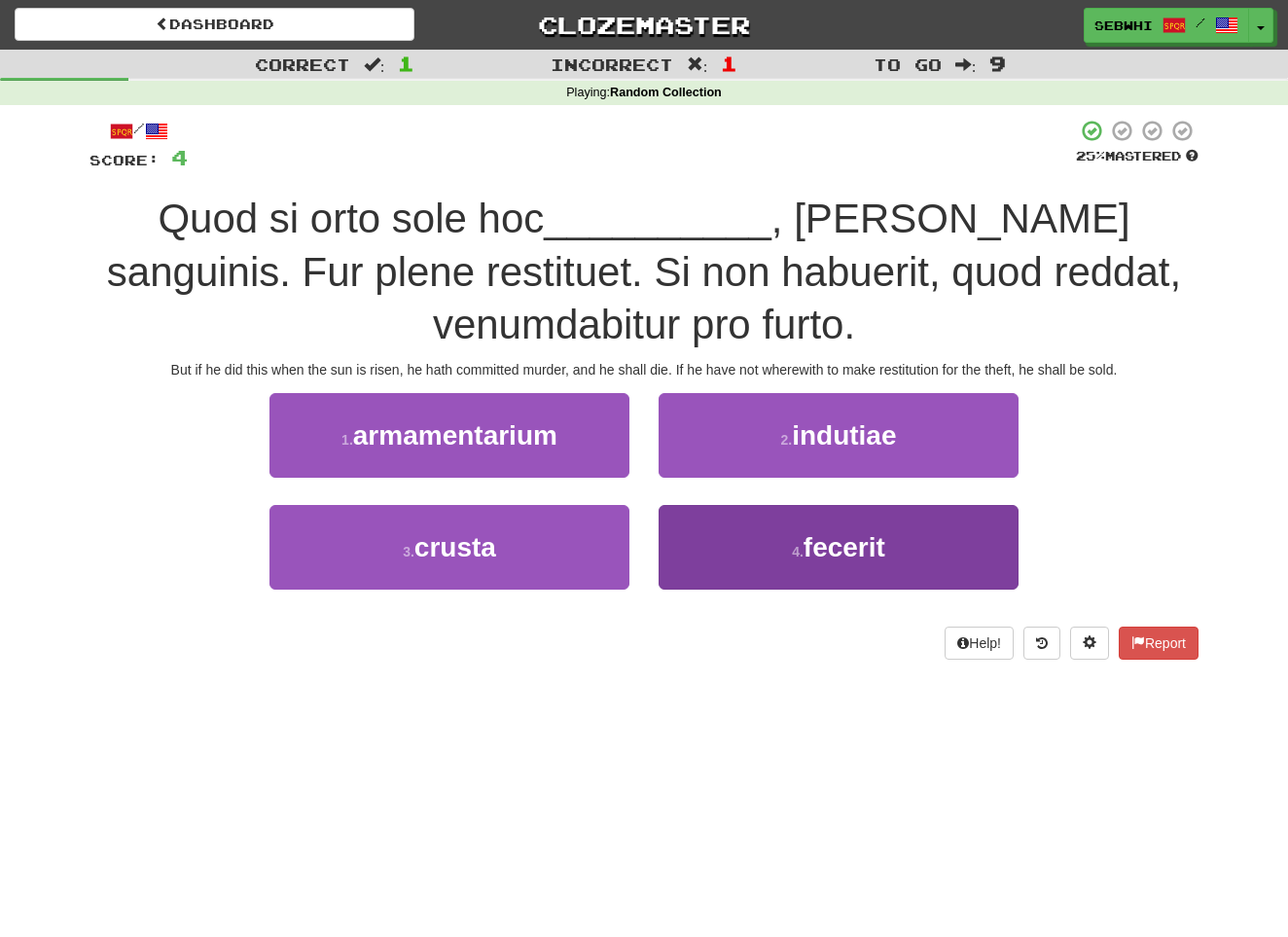
click at [823, 542] on span "fecerit" at bounding box center [844, 547] width 82 height 30
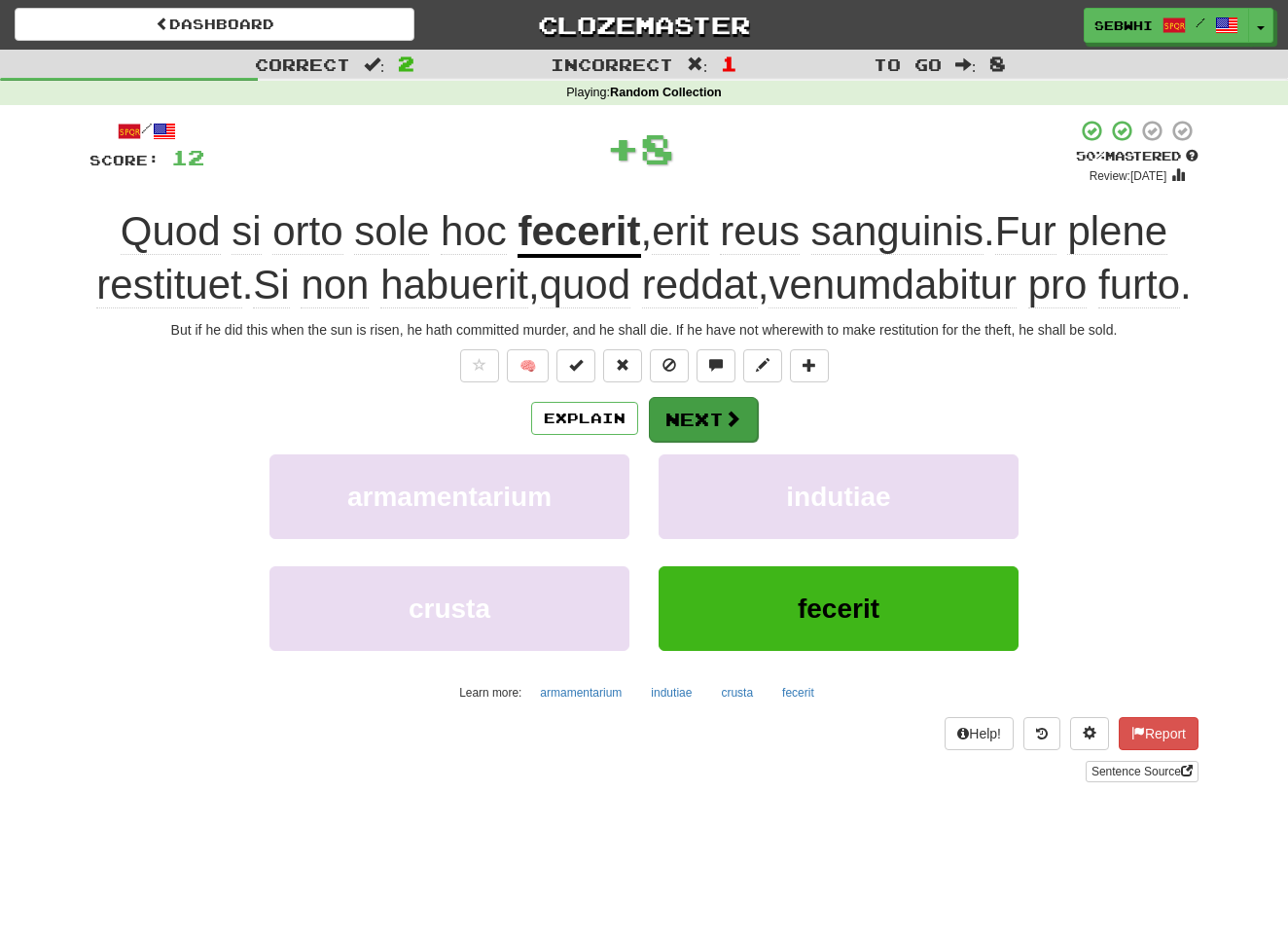
click at [717, 442] on button "Next" at bounding box center [704, 419] width 109 height 45
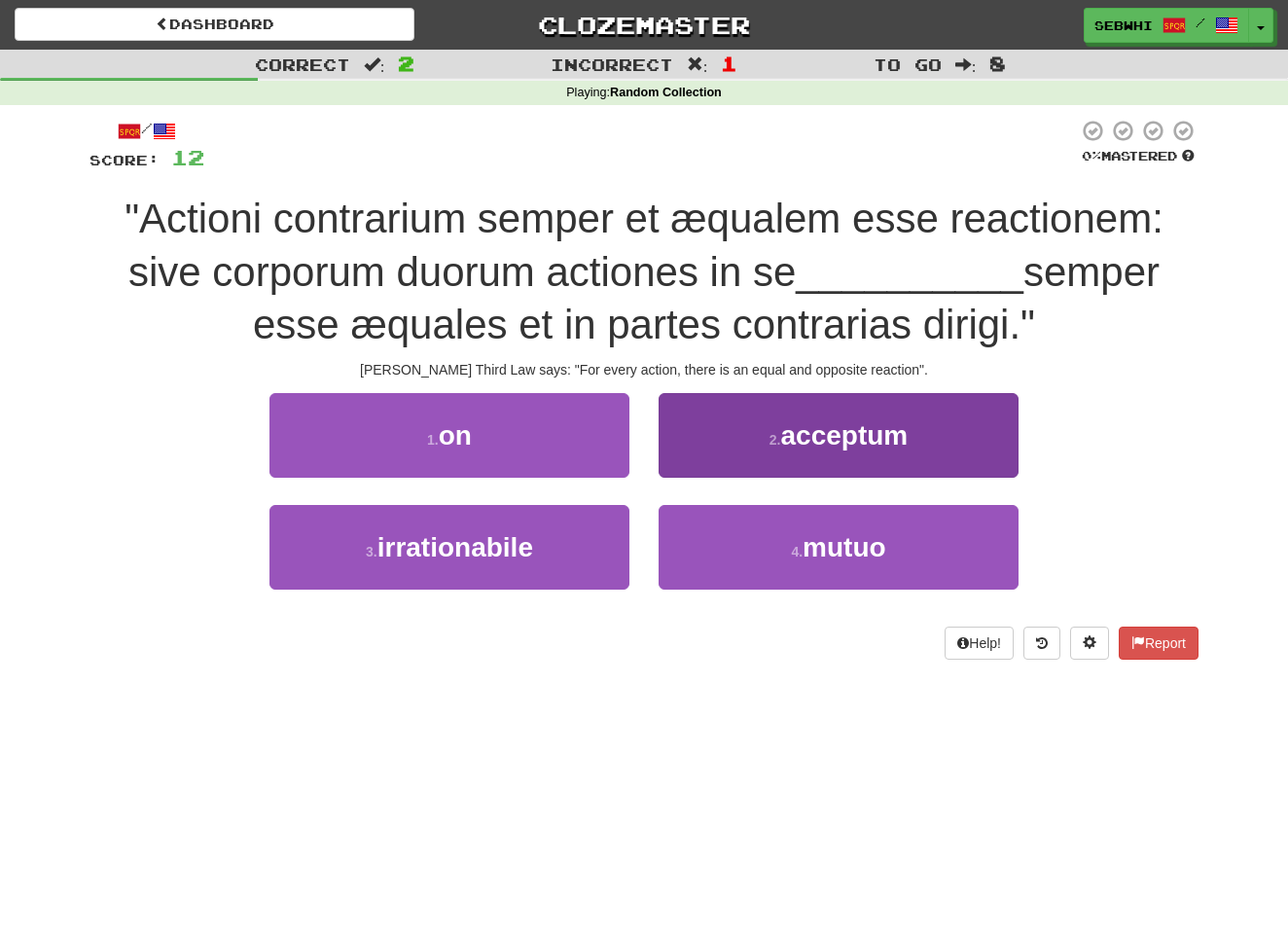
click at [866, 439] on span "acceptum" at bounding box center [843, 435] width 128 height 30
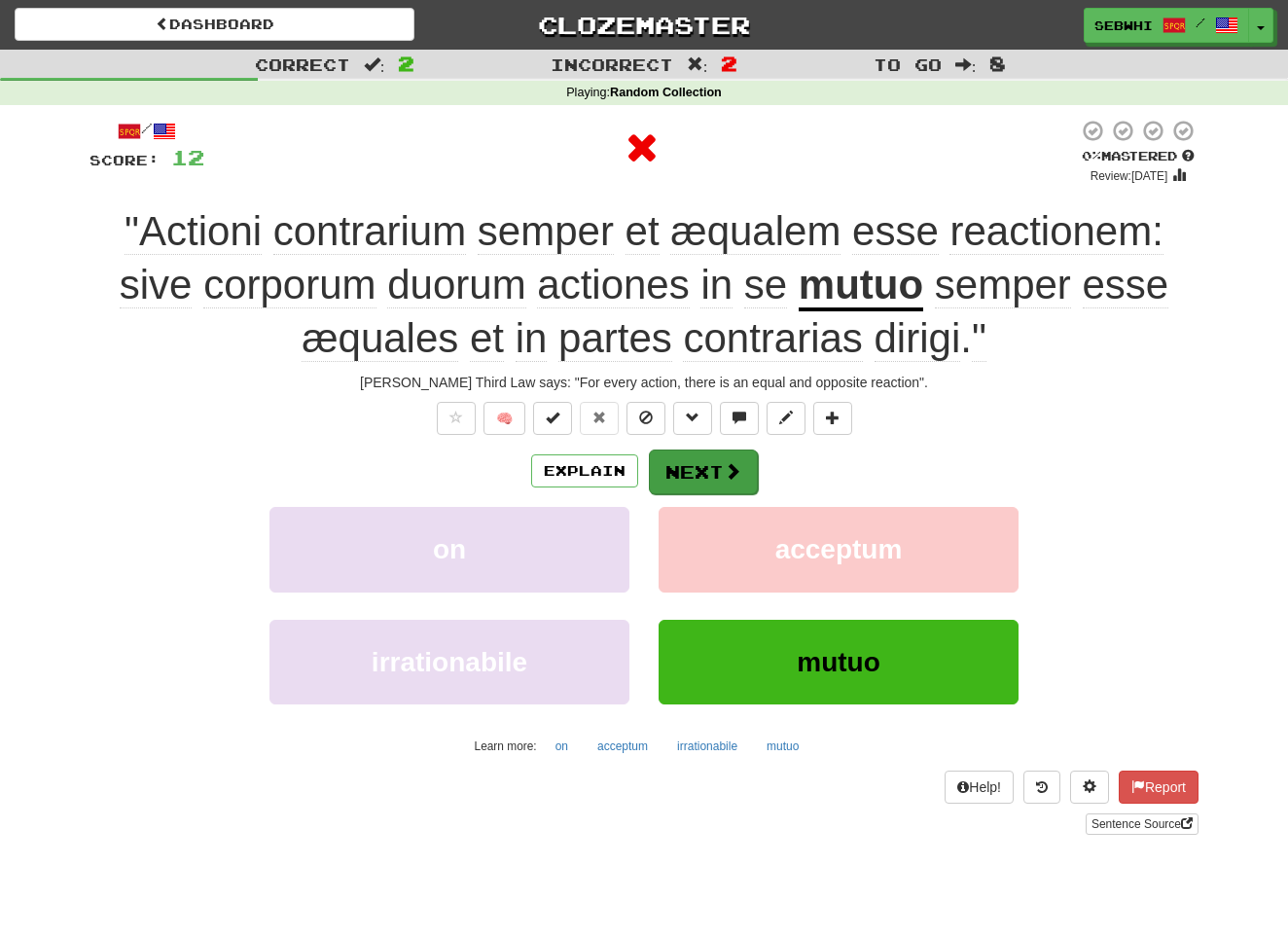
click at [723, 470] on span at bounding box center [732, 471] width 18 height 18
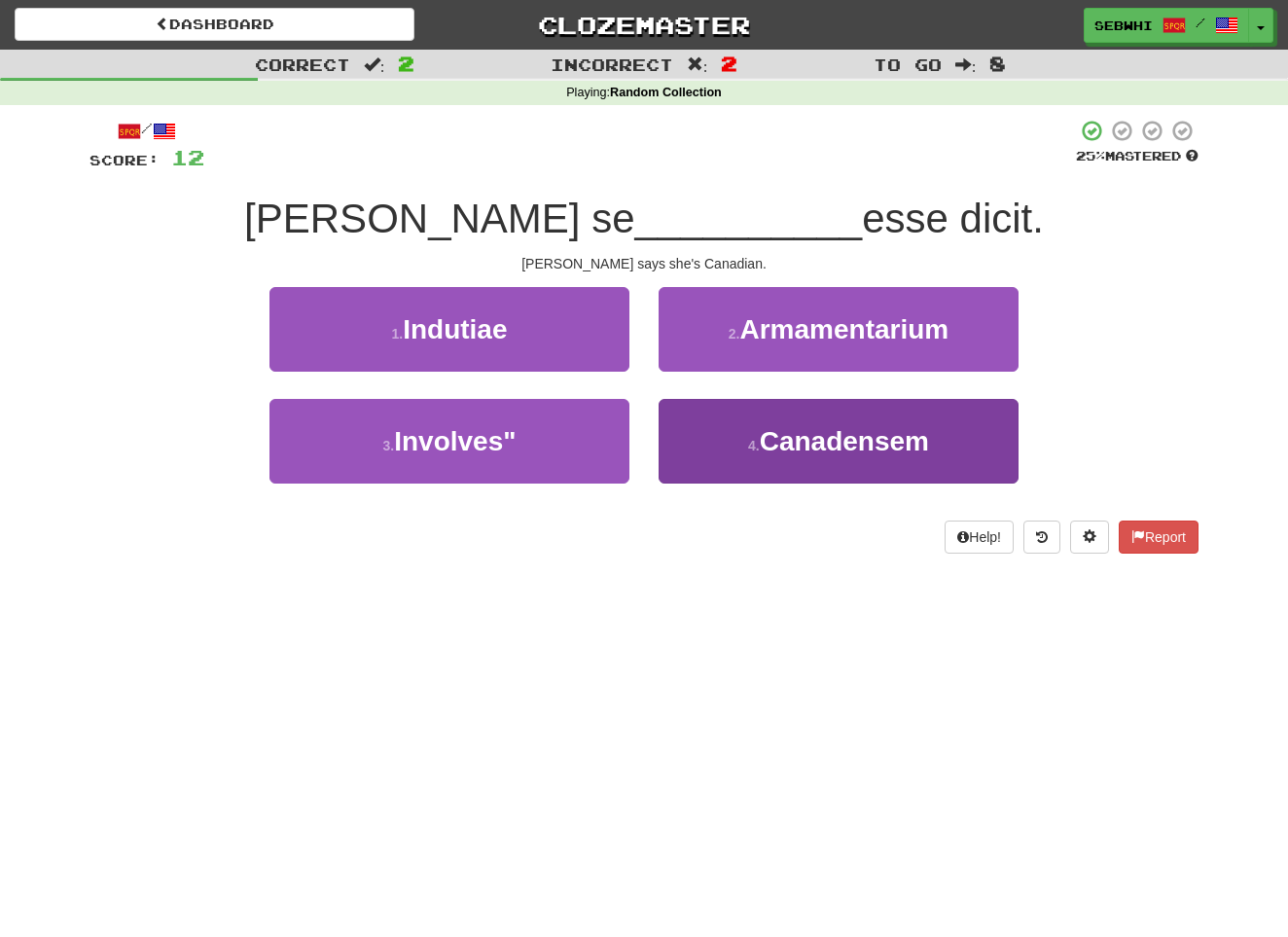
click at [790, 445] on span "Canadensem" at bounding box center [844, 441] width 170 height 30
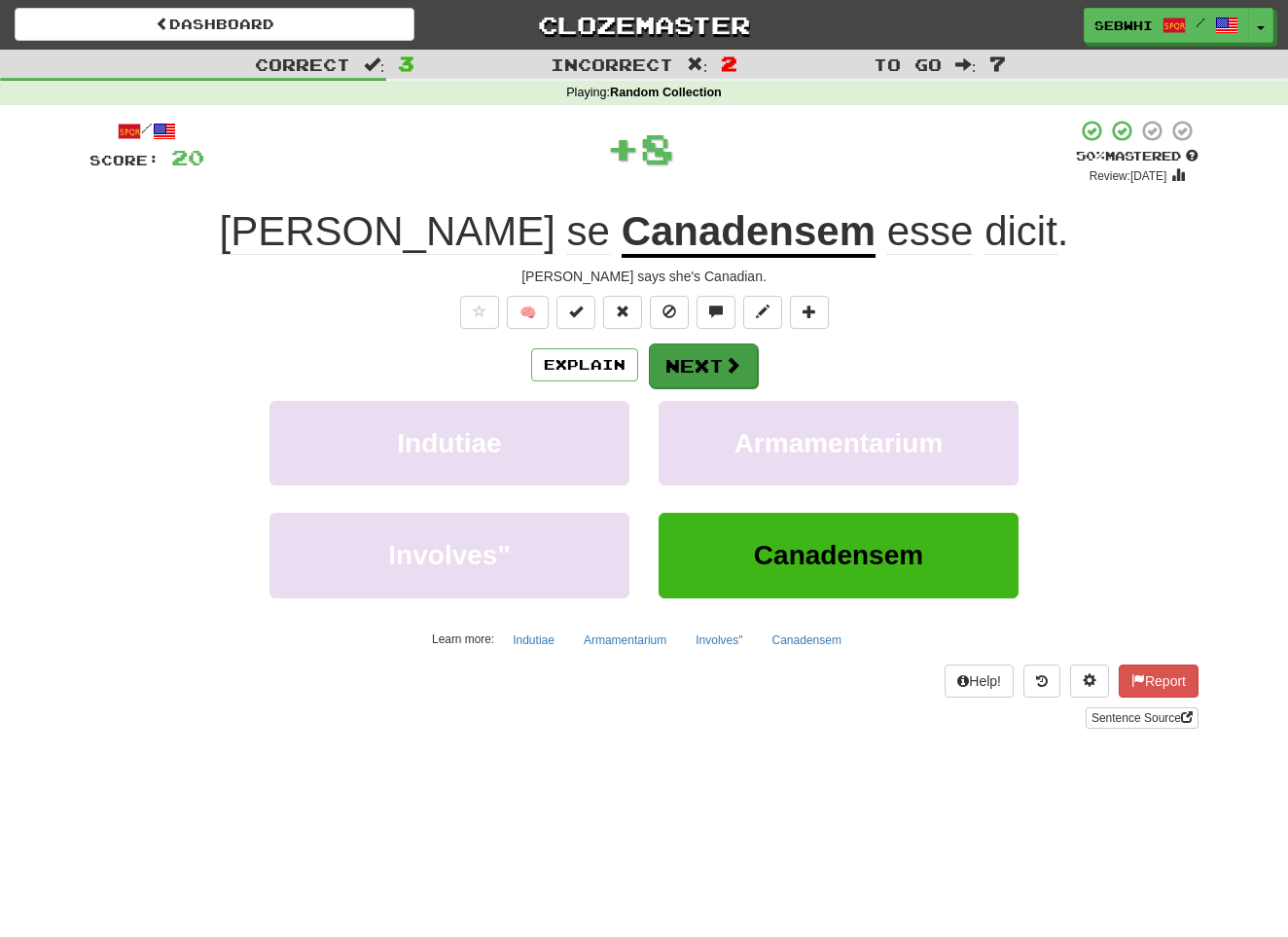
click at [683, 366] on button "Next" at bounding box center [704, 366] width 109 height 45
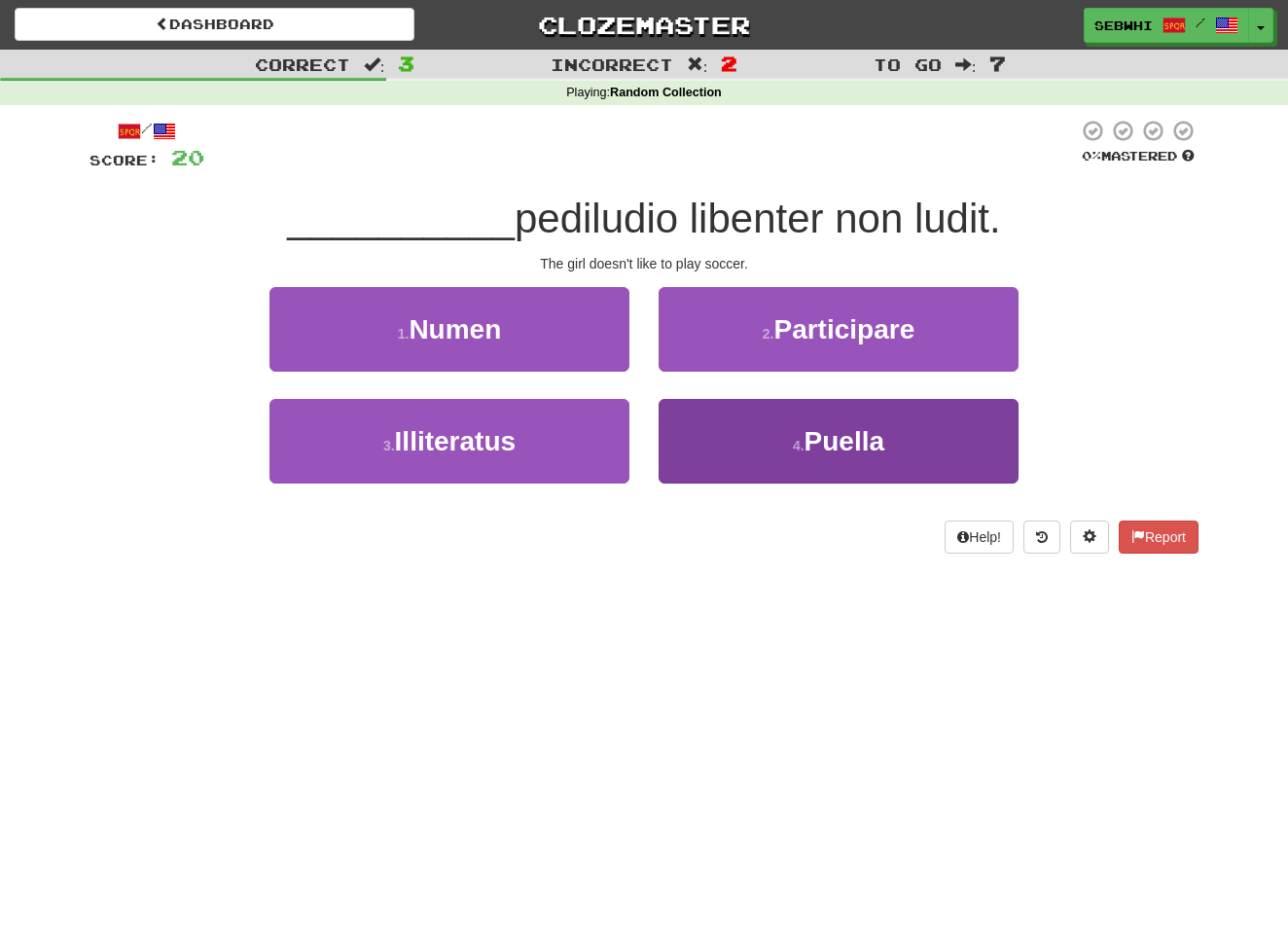
click at [821, 438] on span "Puella" at bounding box center [844, 441] width 80 height 30
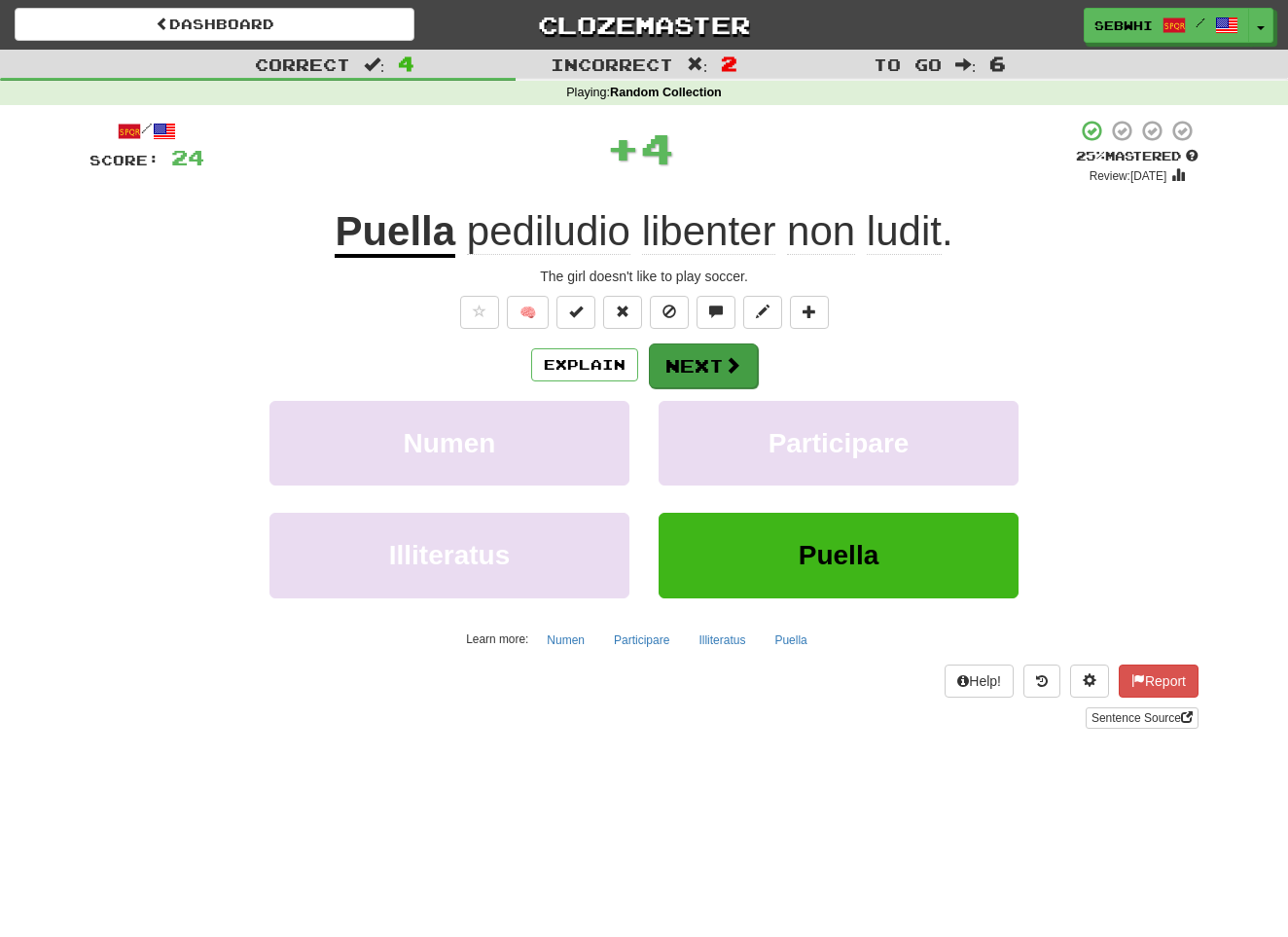
click at [709, 363] on button "Next" at bounding box center [704, 366] width 109 height 45
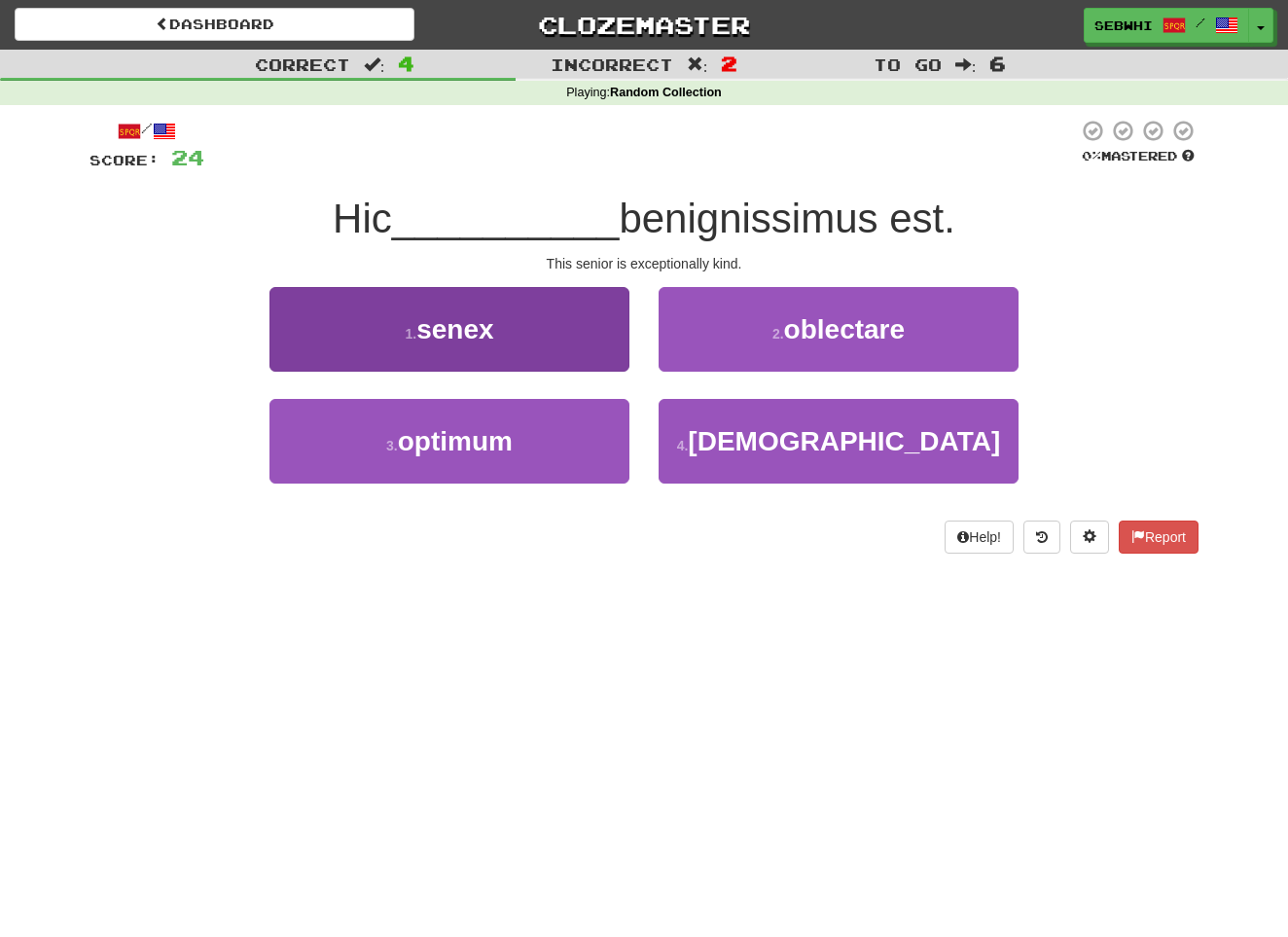
click at [476, 325] on span "senex" at bounding box center [454, 329] width 77 height 30
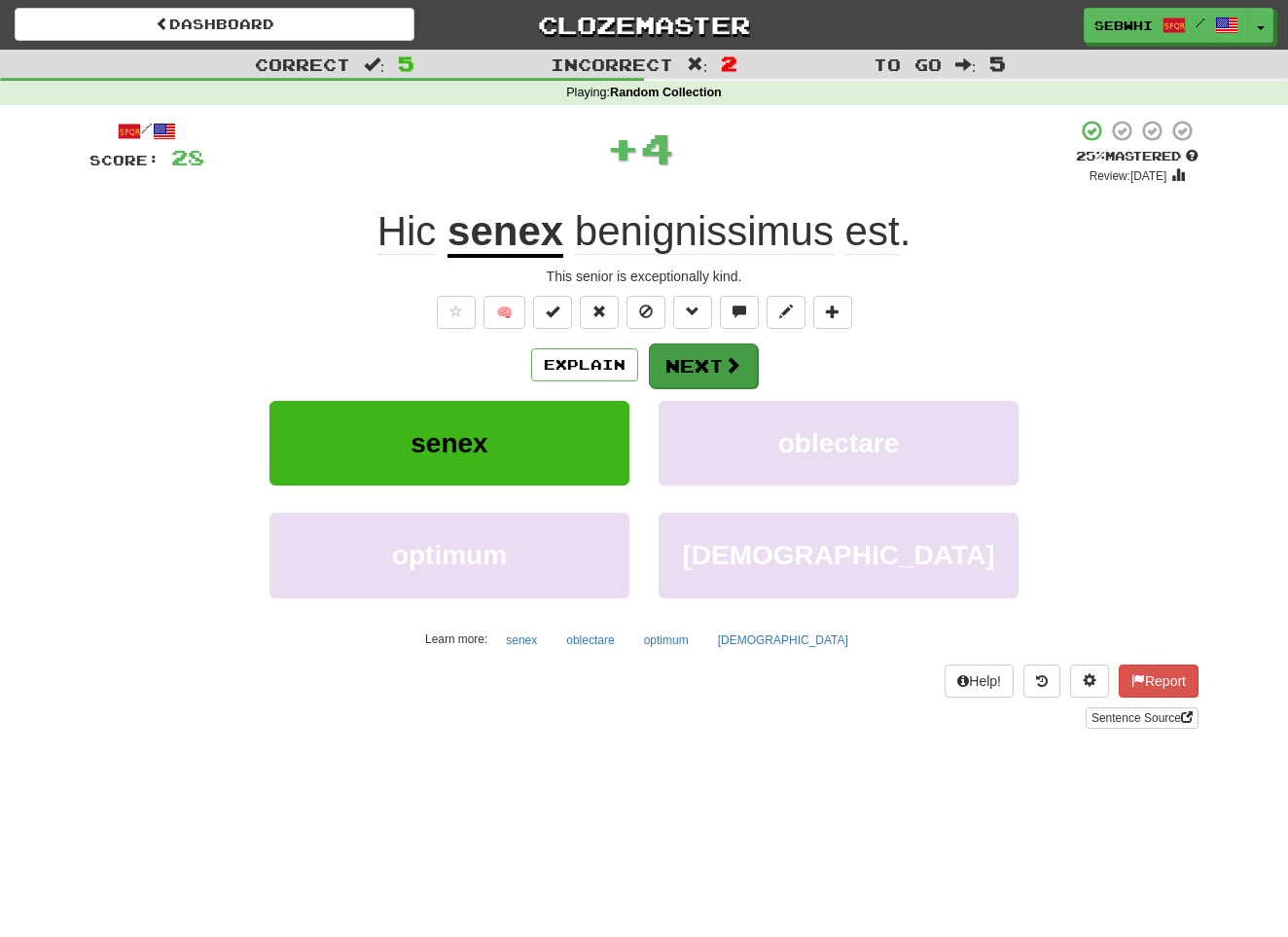
click at [697, 362] on button "Next" at bounding box center [704, 366] width 109 height 45
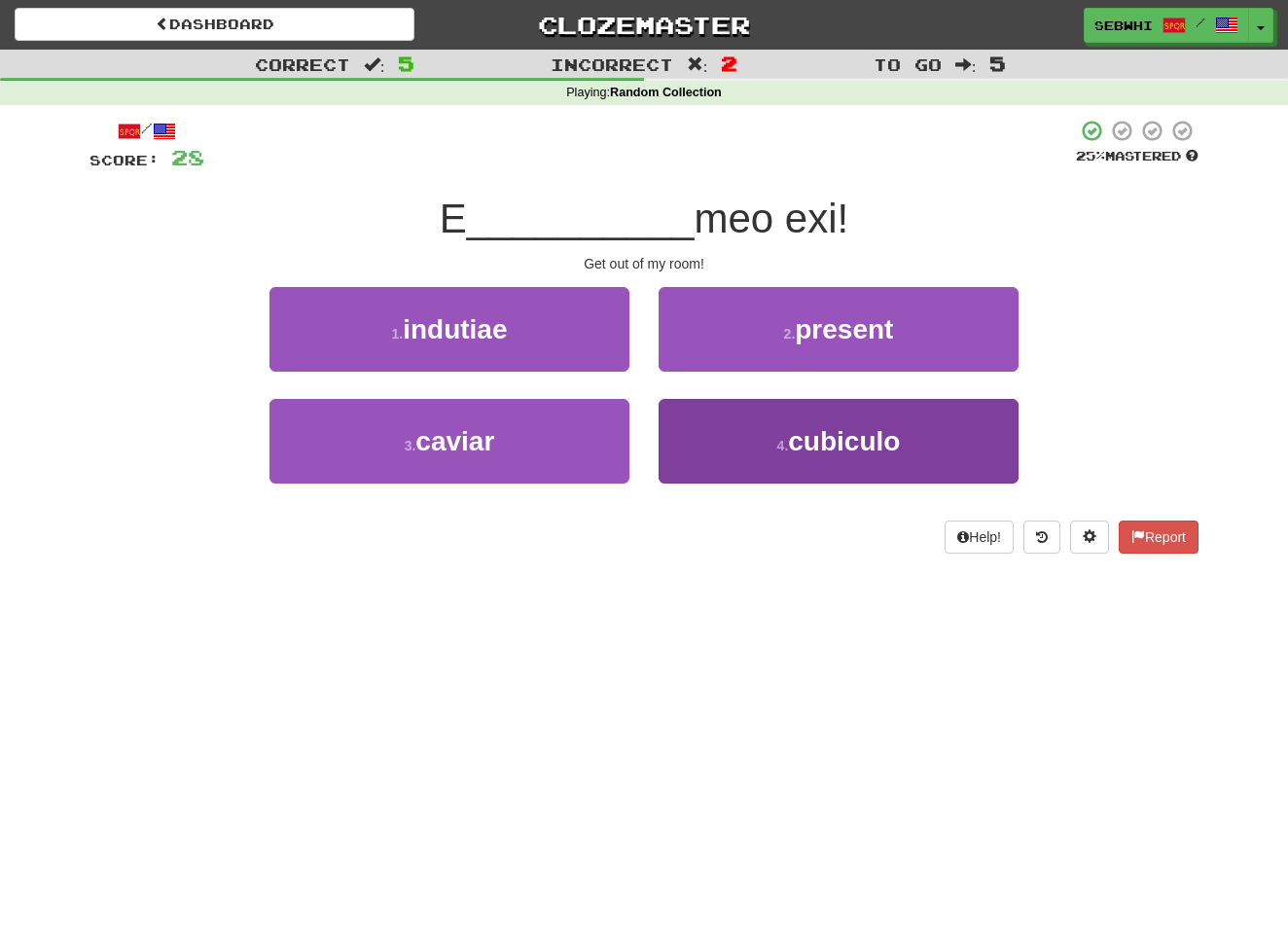
click at [835, 445] on span "cubiculo" at bounding box center [843, 441] width 112 height 30
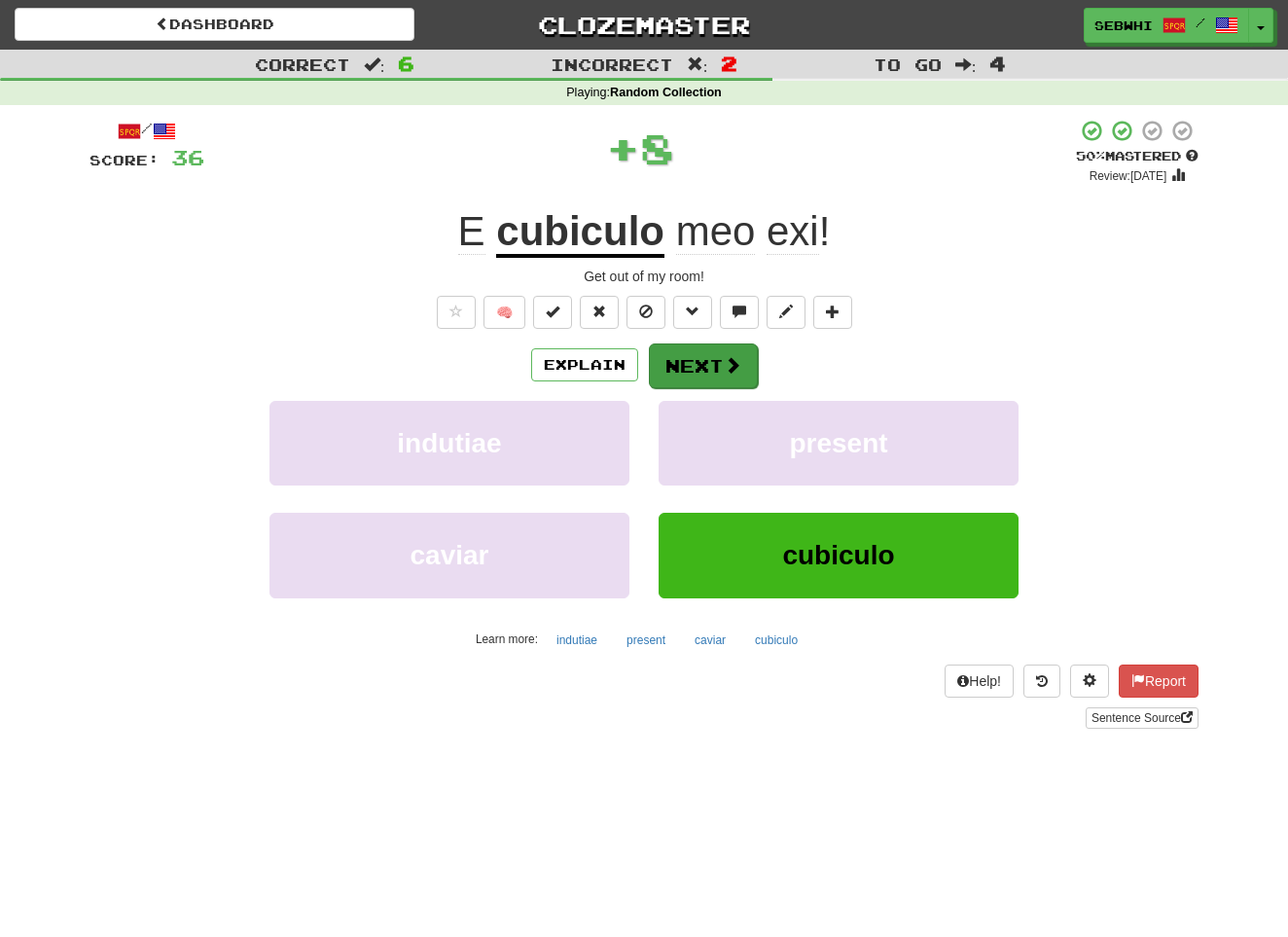
click at [706, 362] on button "Next" at bounding box center [704, 366] width 109 height 45
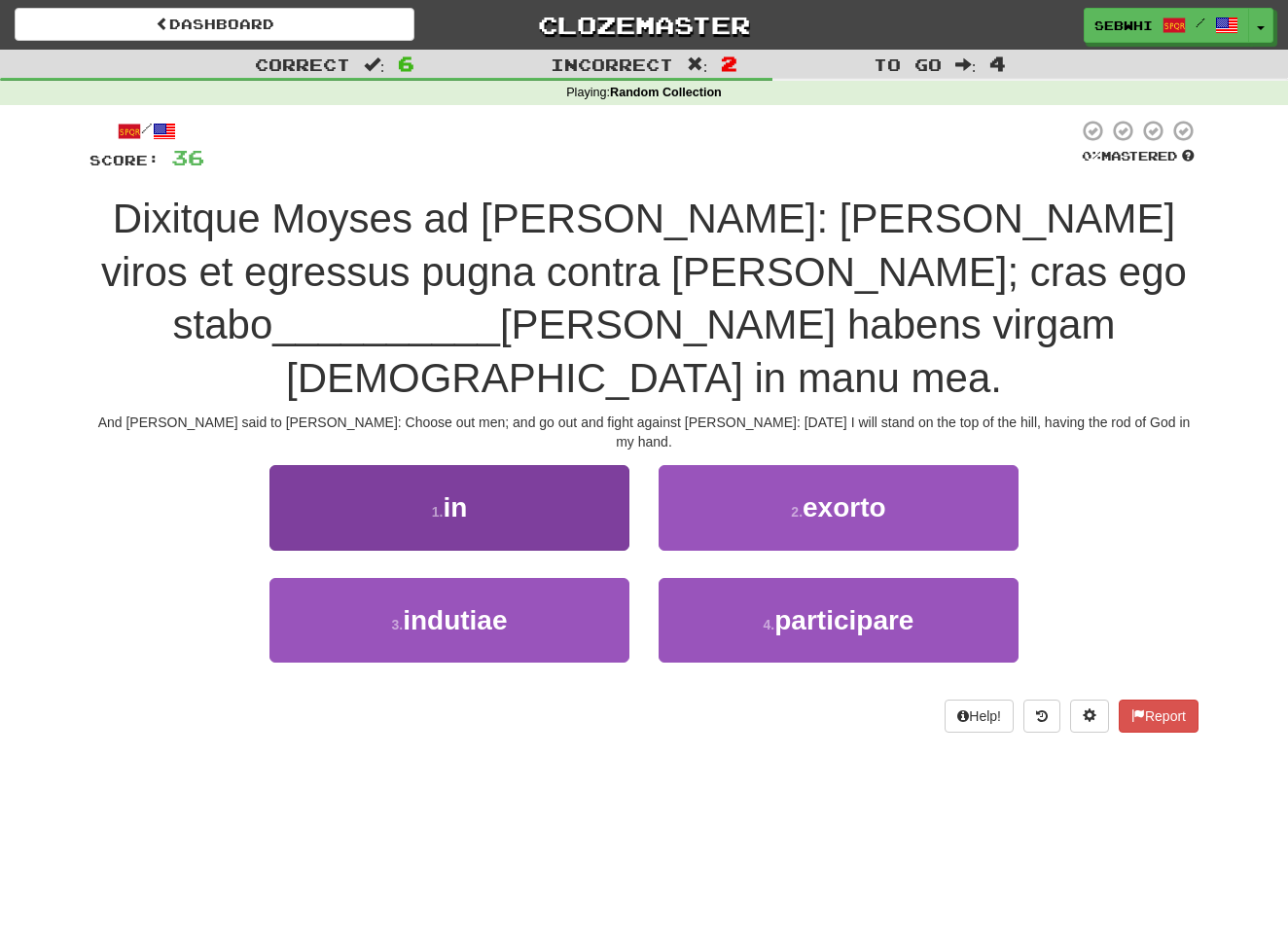
click at [445, 492] on span "in" at bounding box center [454, 507] width 24 height 30
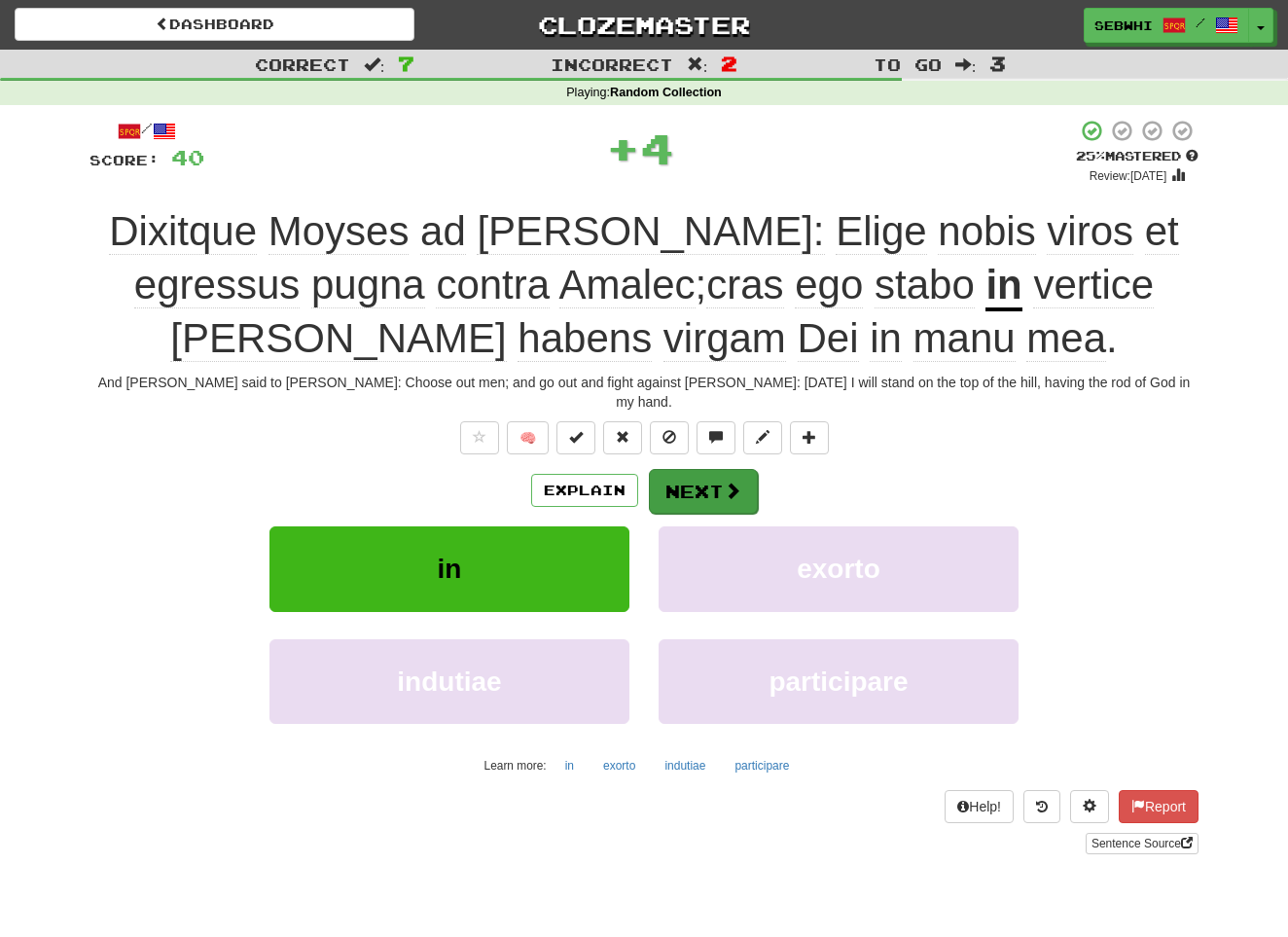
click at [719, 469] on button "Next" at bounding box center [704, 491] width 109 height 45
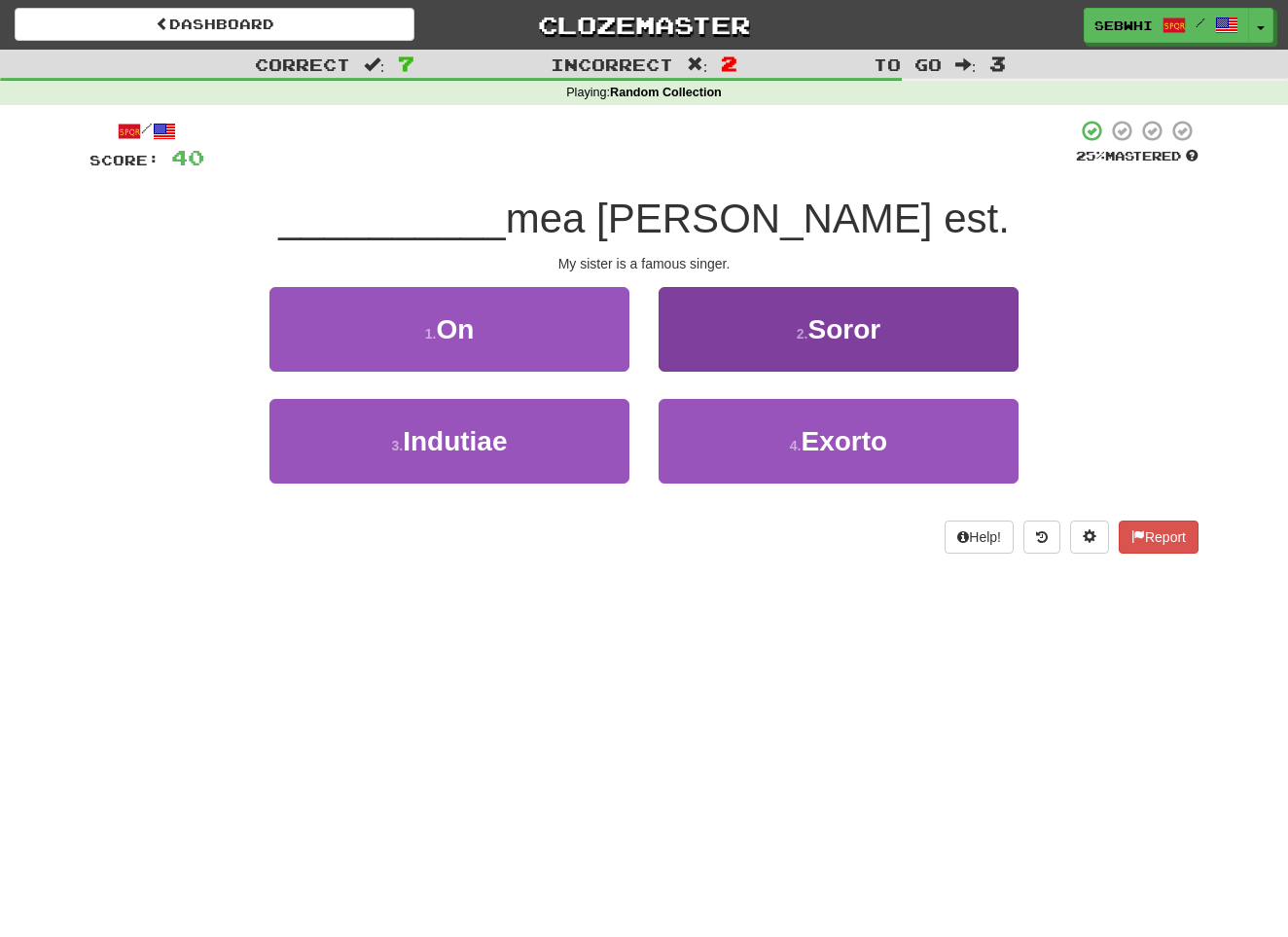
click at [839, 325] on span "Soror" at bounding box center [844, 329] width 73 height 30
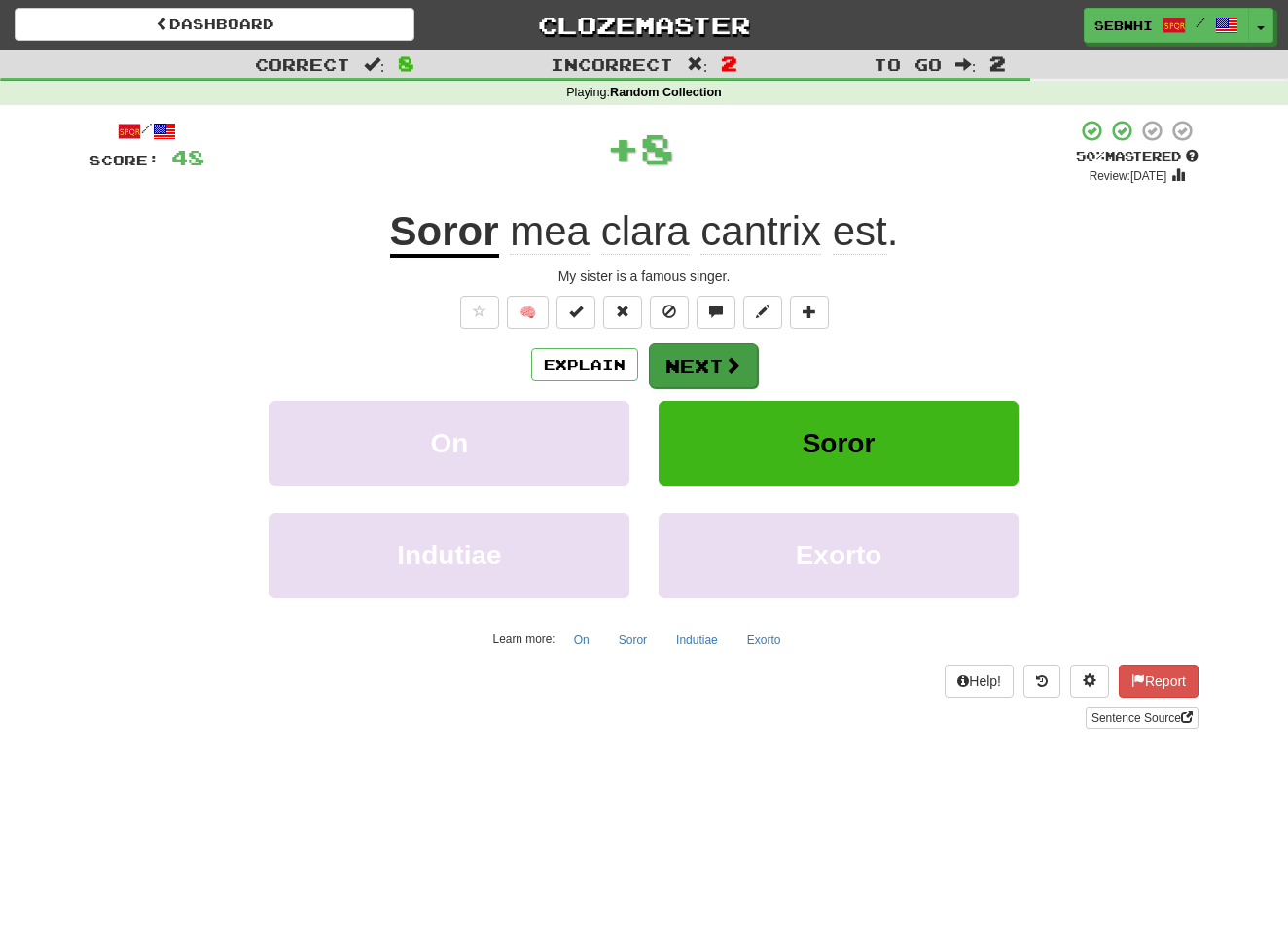
click at [717, 352] on button "Next" at bounding box center [704, 366] width 109 height 45
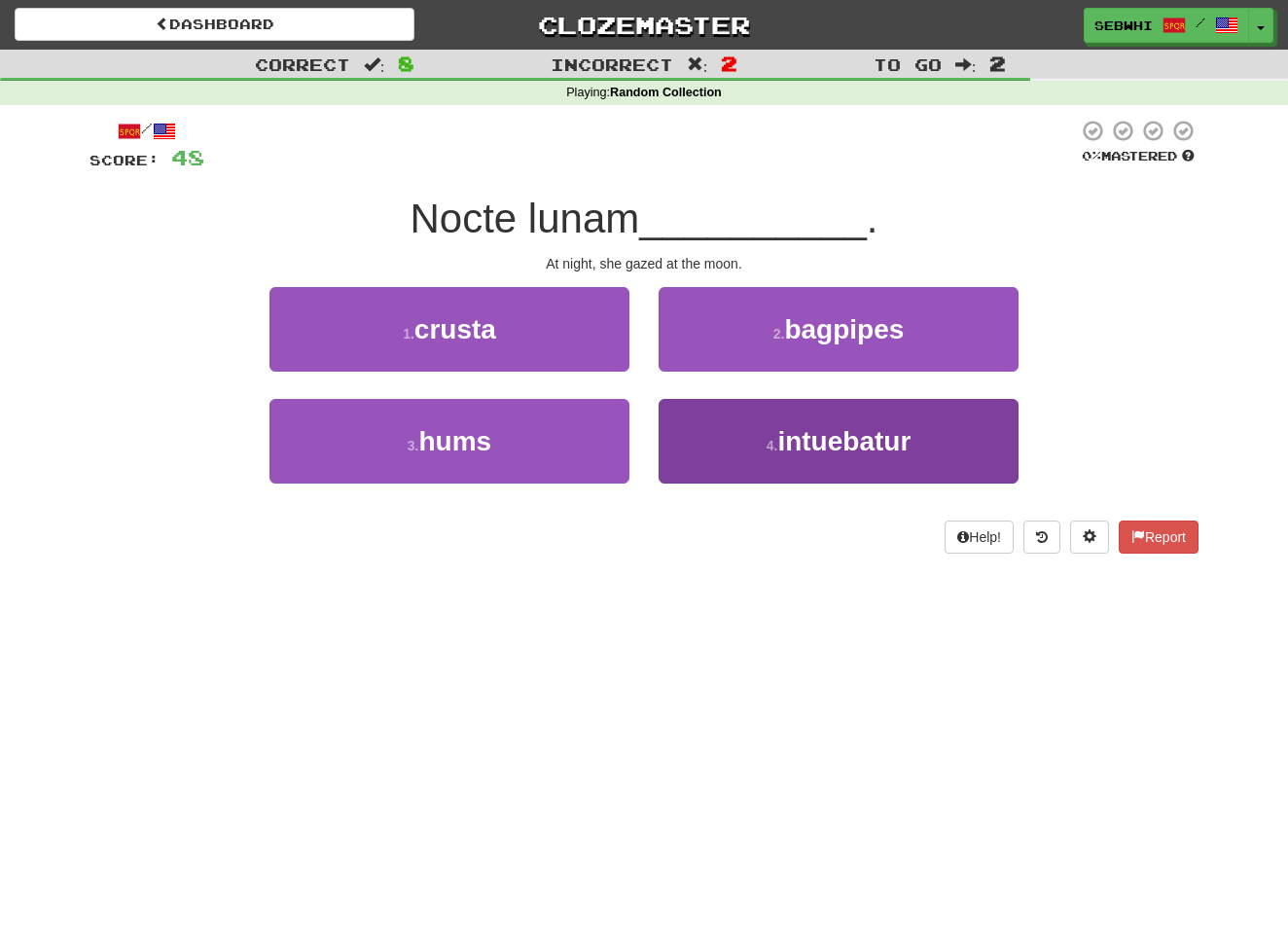
click at [833, 441] on span "intuebatur" at bounding box center [843, 441] width 134 height 30
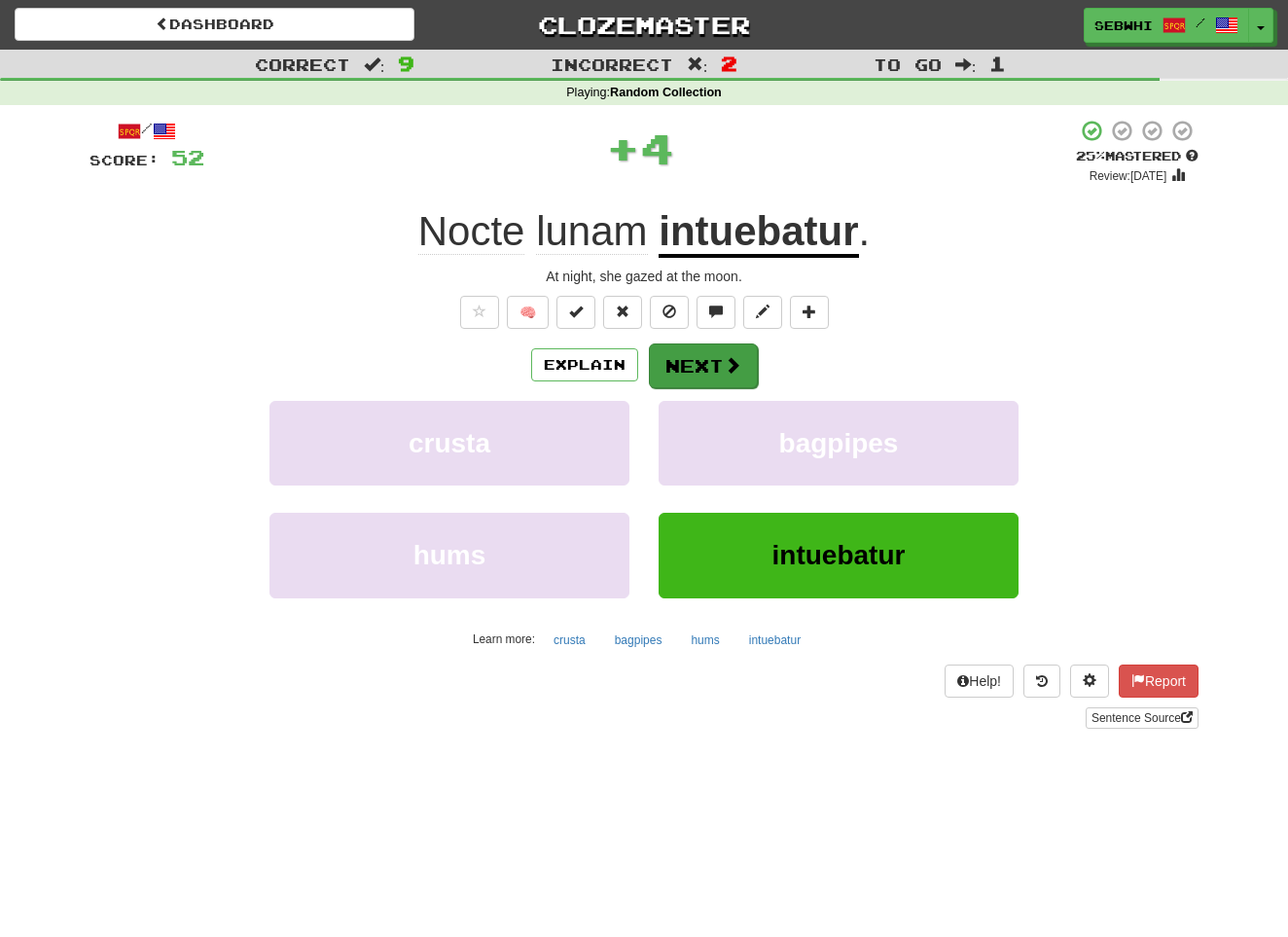
click at [738, 363] on span at bounding box center [732, 365] width 18 height 18
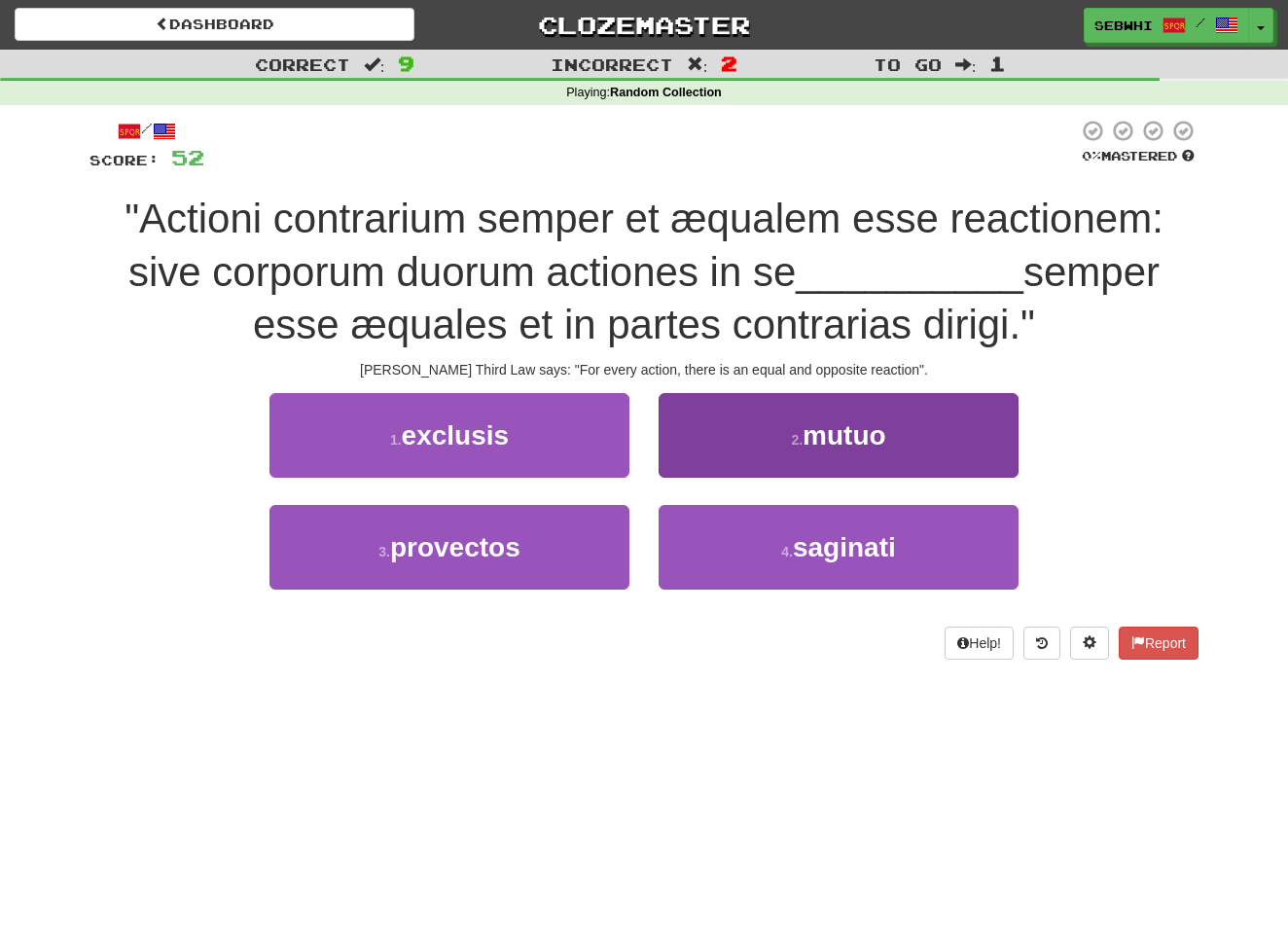
click at [833, 435] on span "mutuo" at bounding box center [844, 435] width 84 height 30
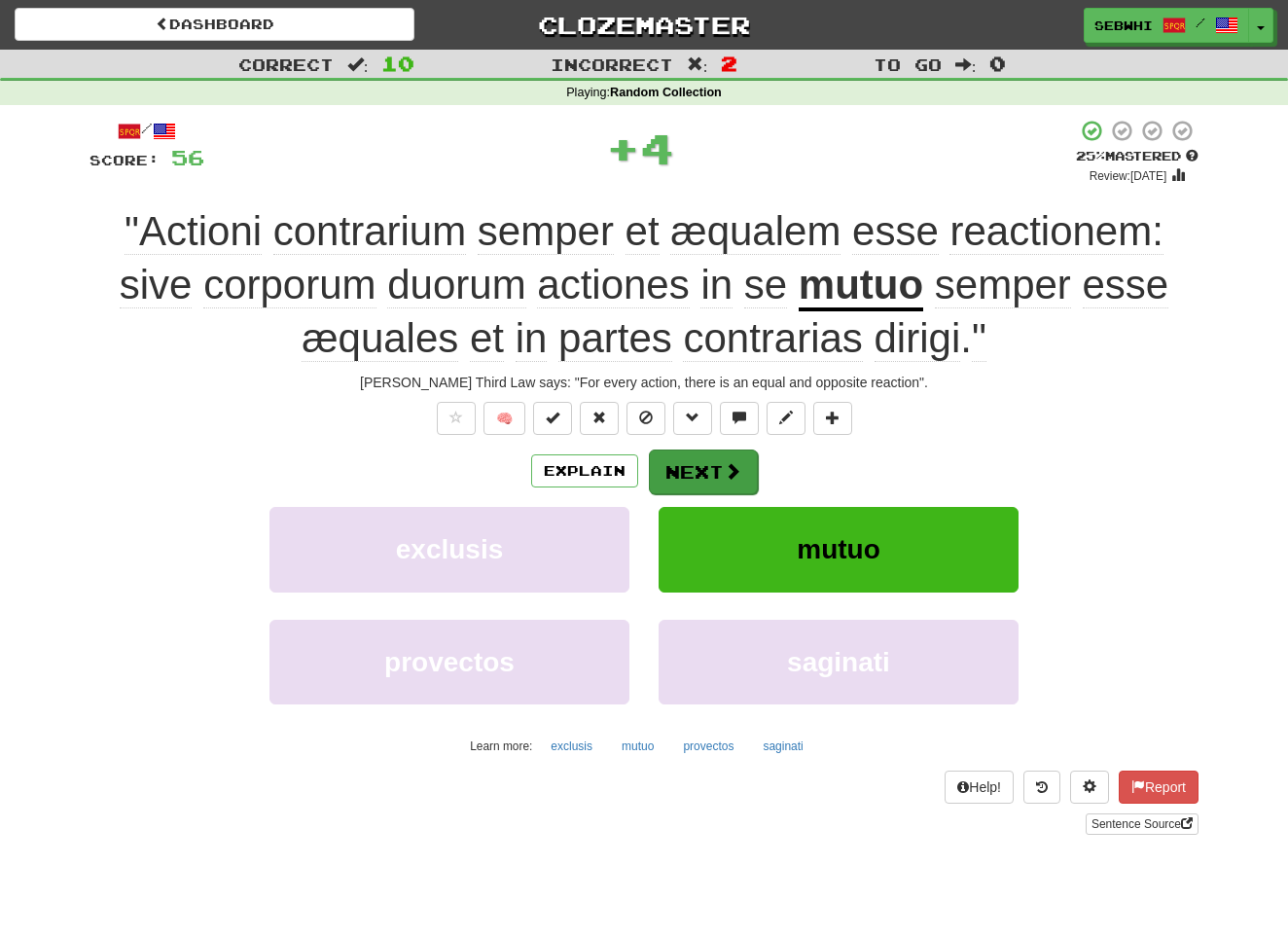
click at [716, 471] on button "Next" at bounding box center [704, 472] width 109 height 45
